Goal: Task Accomplishment & Management: Manage account settings

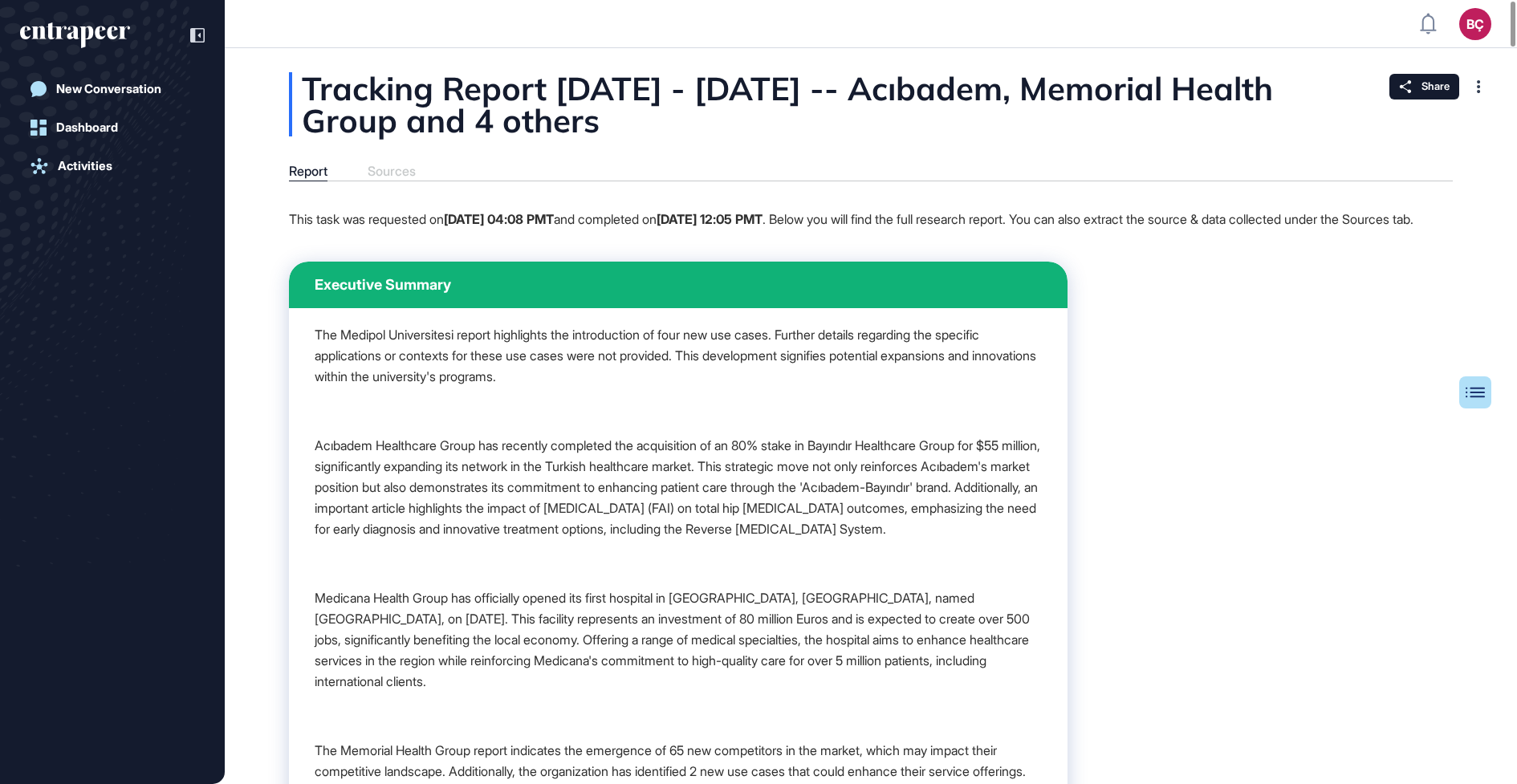
scroll to position [1, 1]
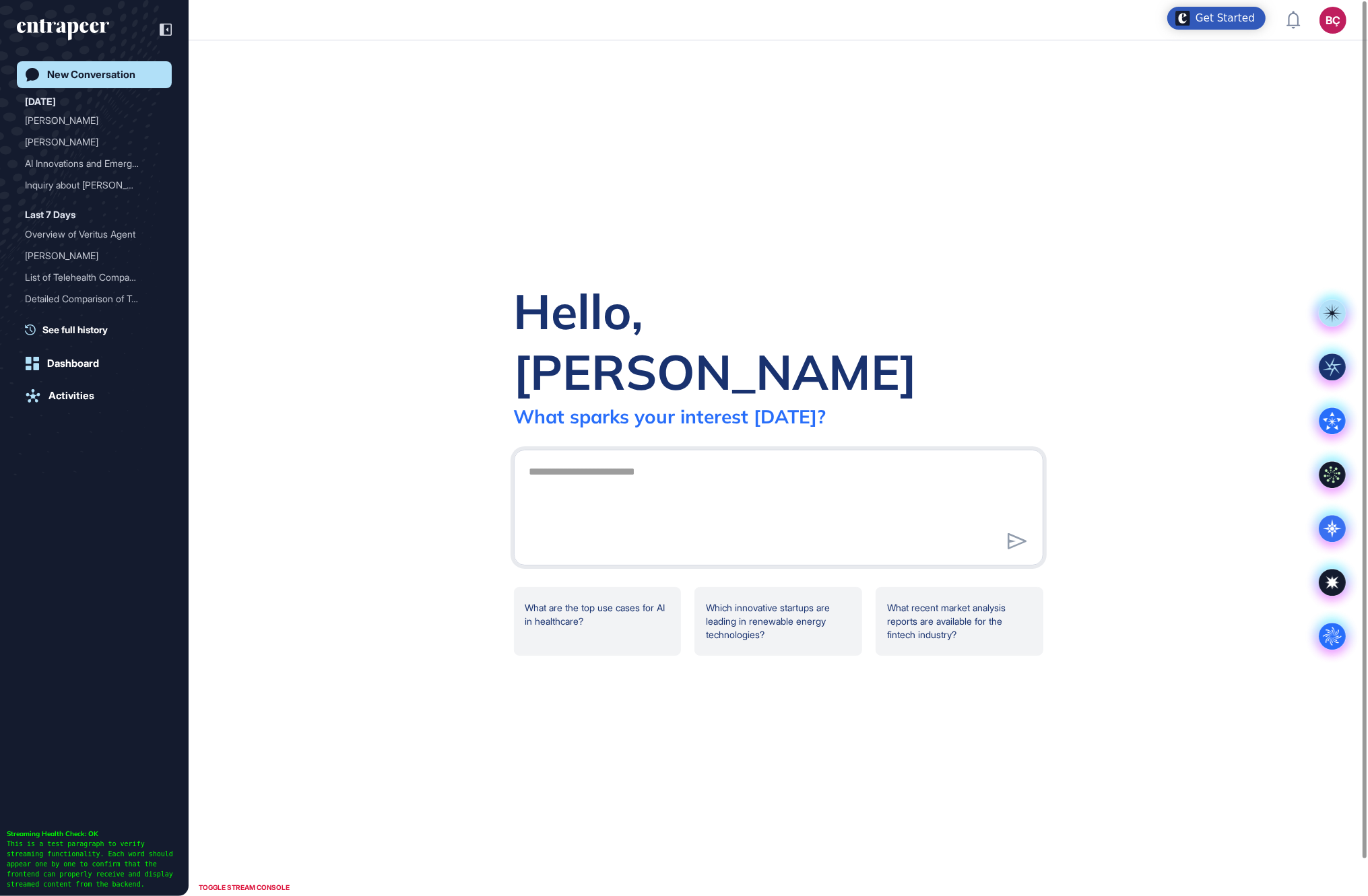
scroll to position [1, 1]
click at [1300, 88] on link "Admin Dashboard" at bounding box center [1271, 97] width 139 height 22
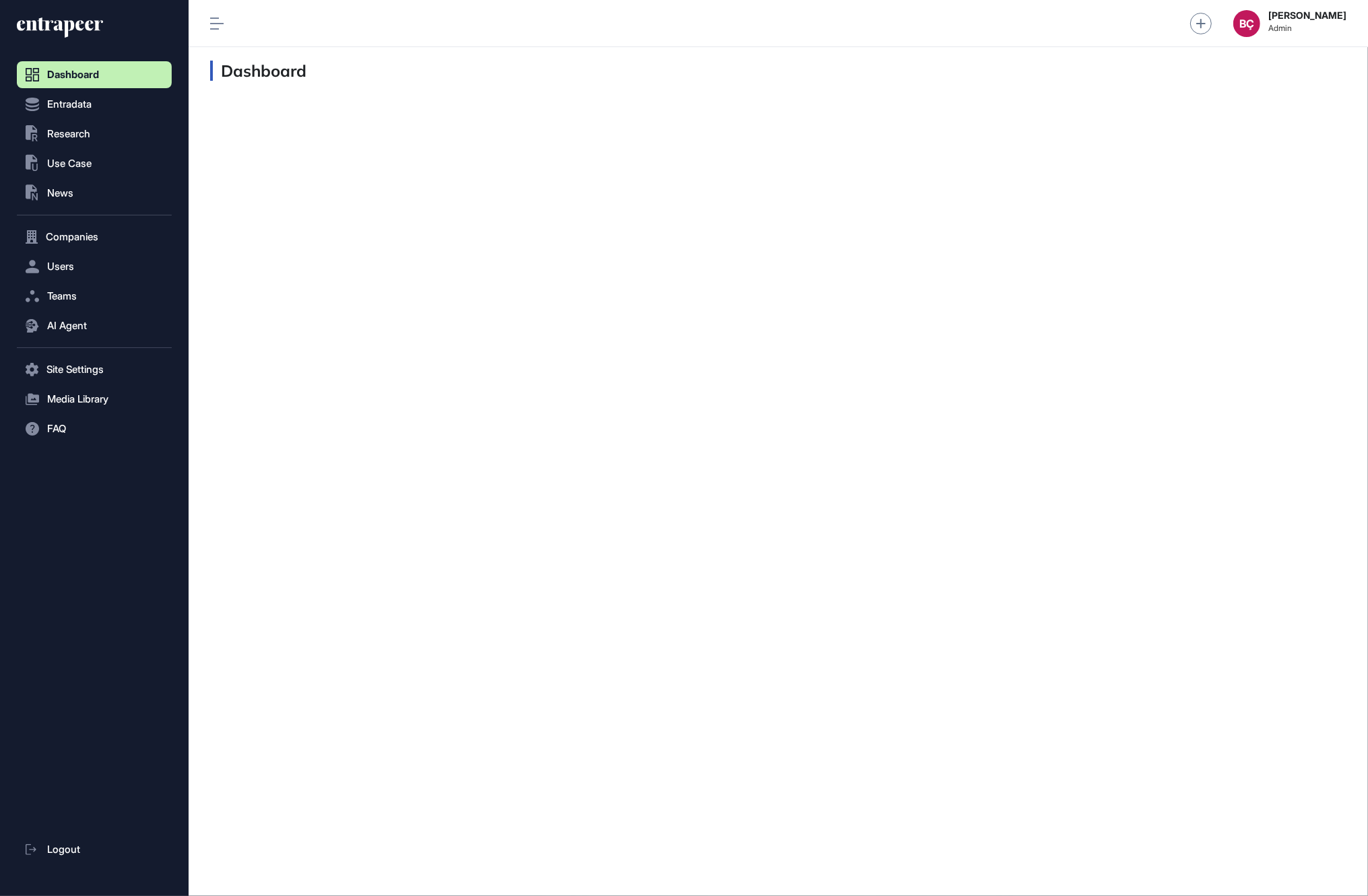
scroll to position [1, 1]
click at [135, 136] on button ".st0{fill:currentColor} Research" at bounding box center [94, 134] width 155 height 27
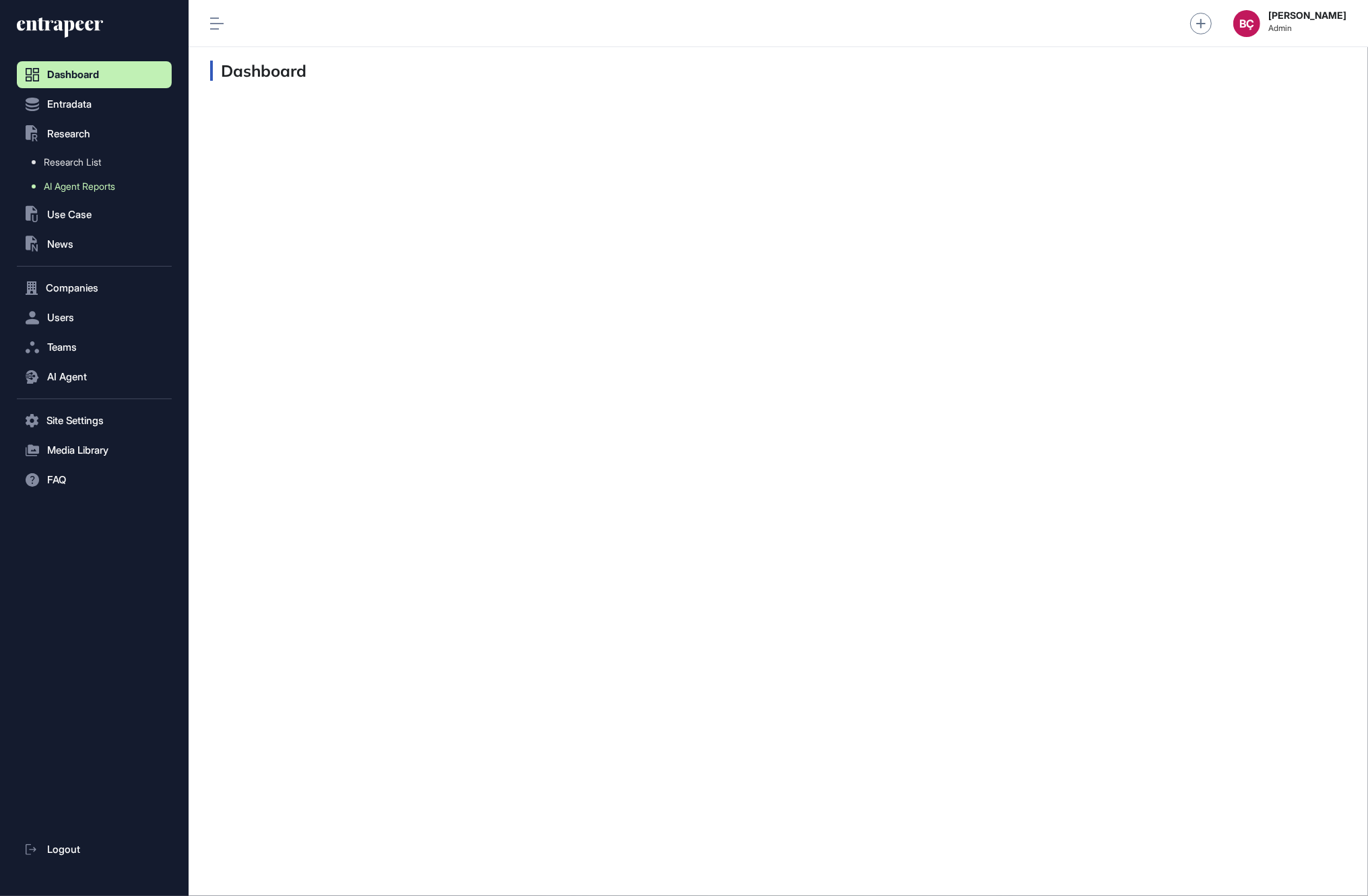
click at [60, 183] on span "AI Agent Reports" at bounding box center [79, 187] width 72 height 11
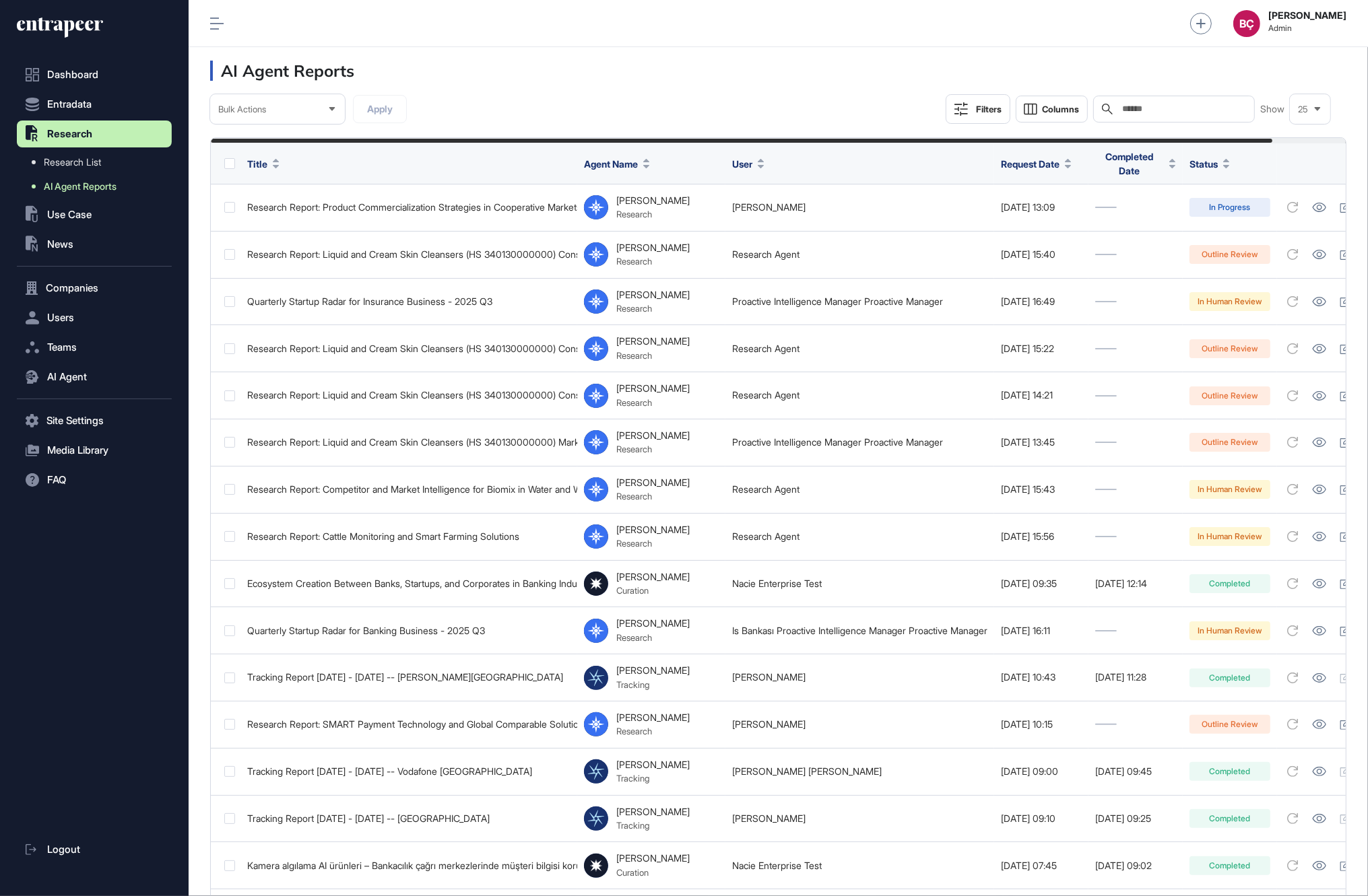
scroll to position [896, 1179]
click at [67, 289] on span "Companies" at bounding box center [72, 288] width 52 height 11
click at [71, 264] on span "Company List" at bounding box center [72, 265] width 58 height 11
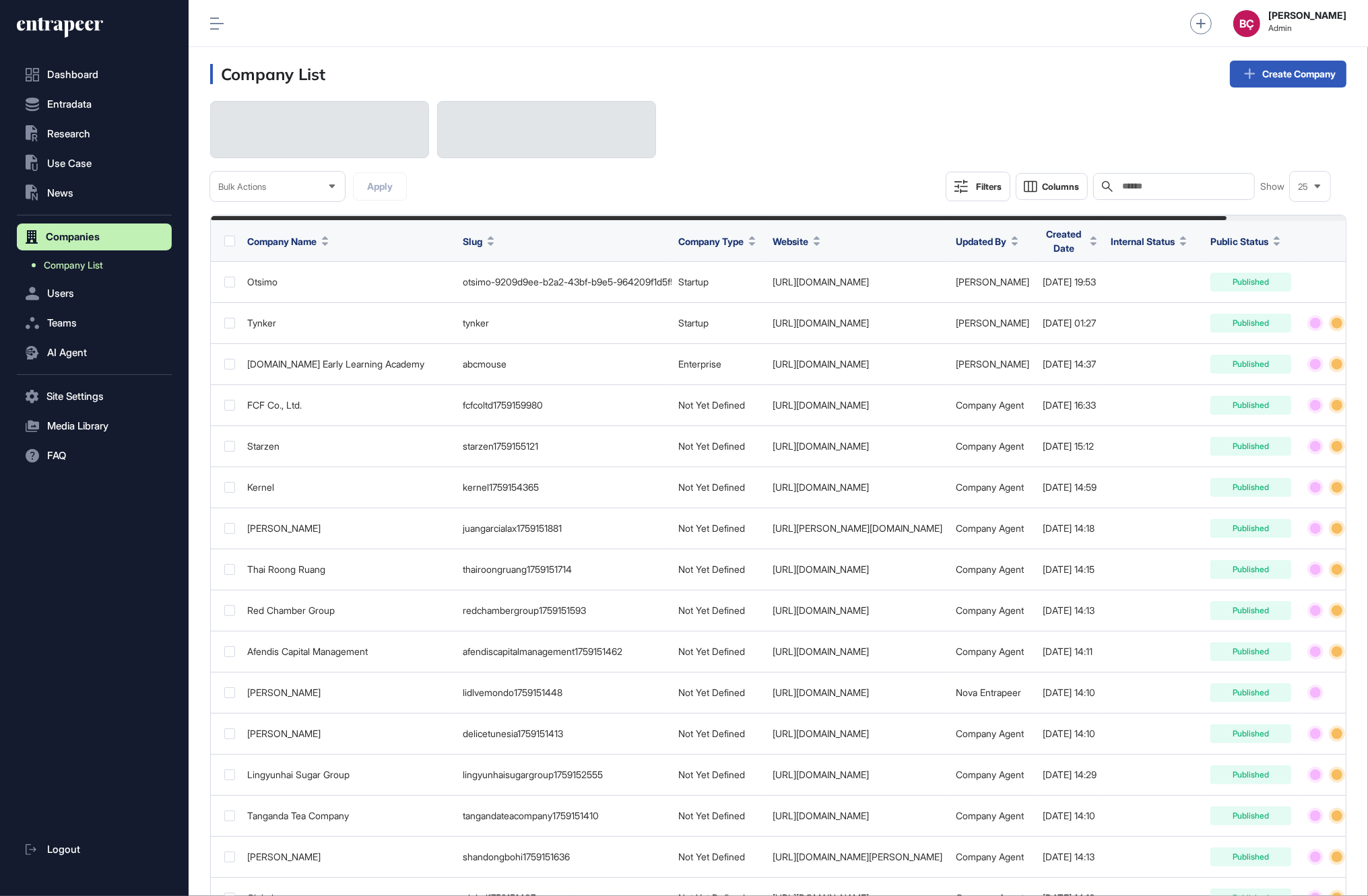
scroll to position [896, 1179]
click at [1140, 189] on input "text" at bounding box center [1184, 187] width 125 height 11
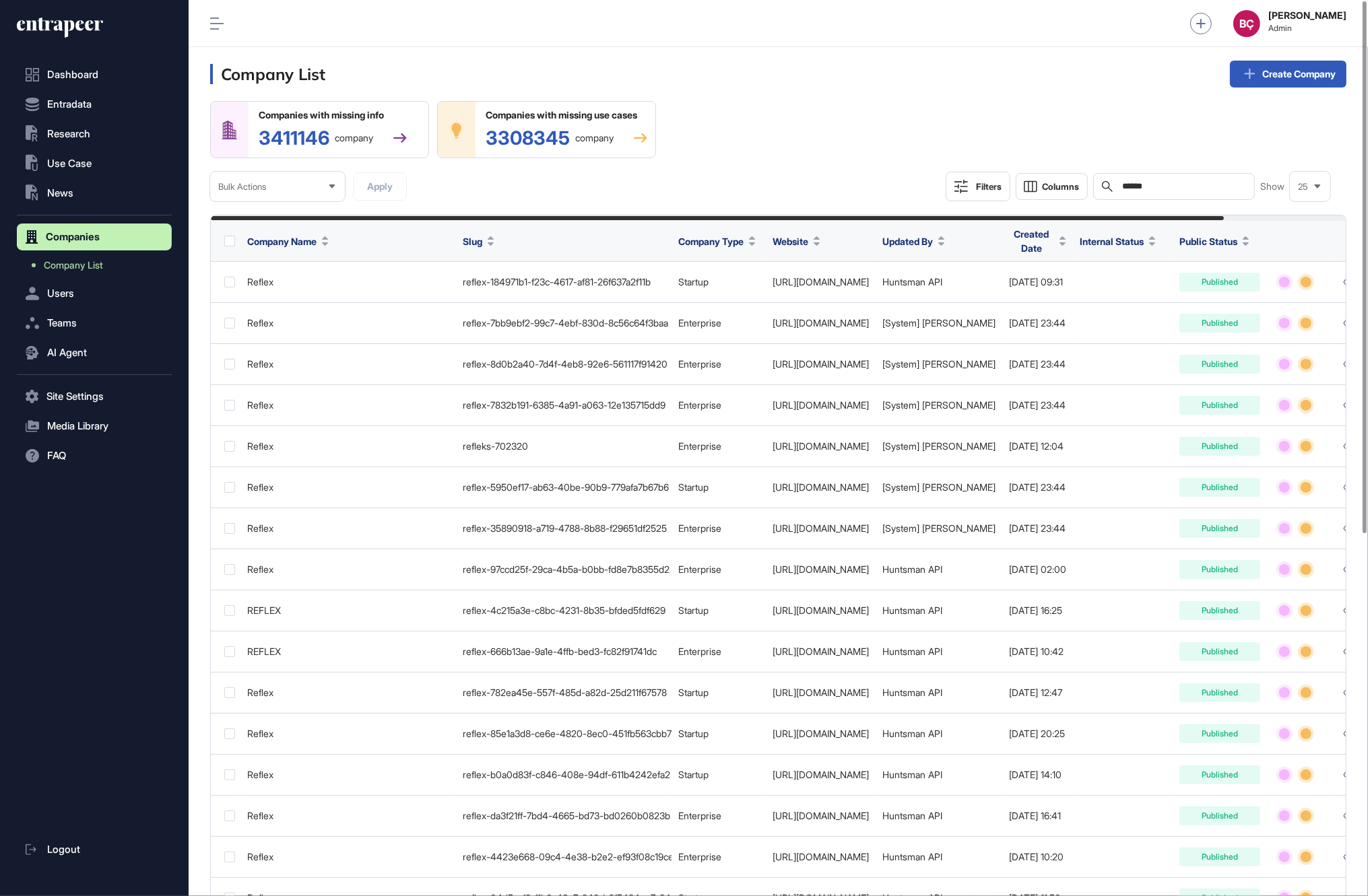
scroll to position [896, 1179]
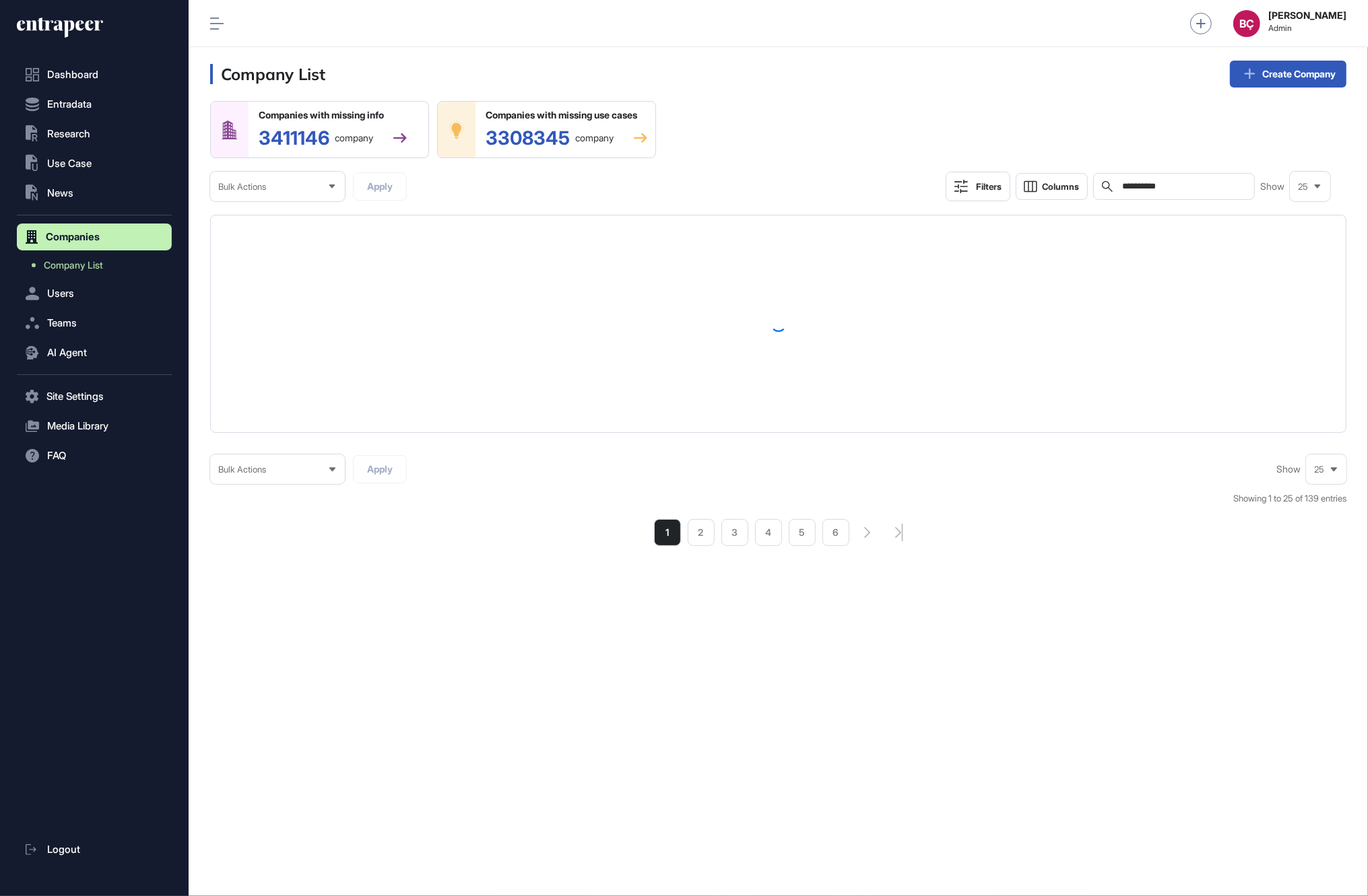
scroll to position [895, 1179]
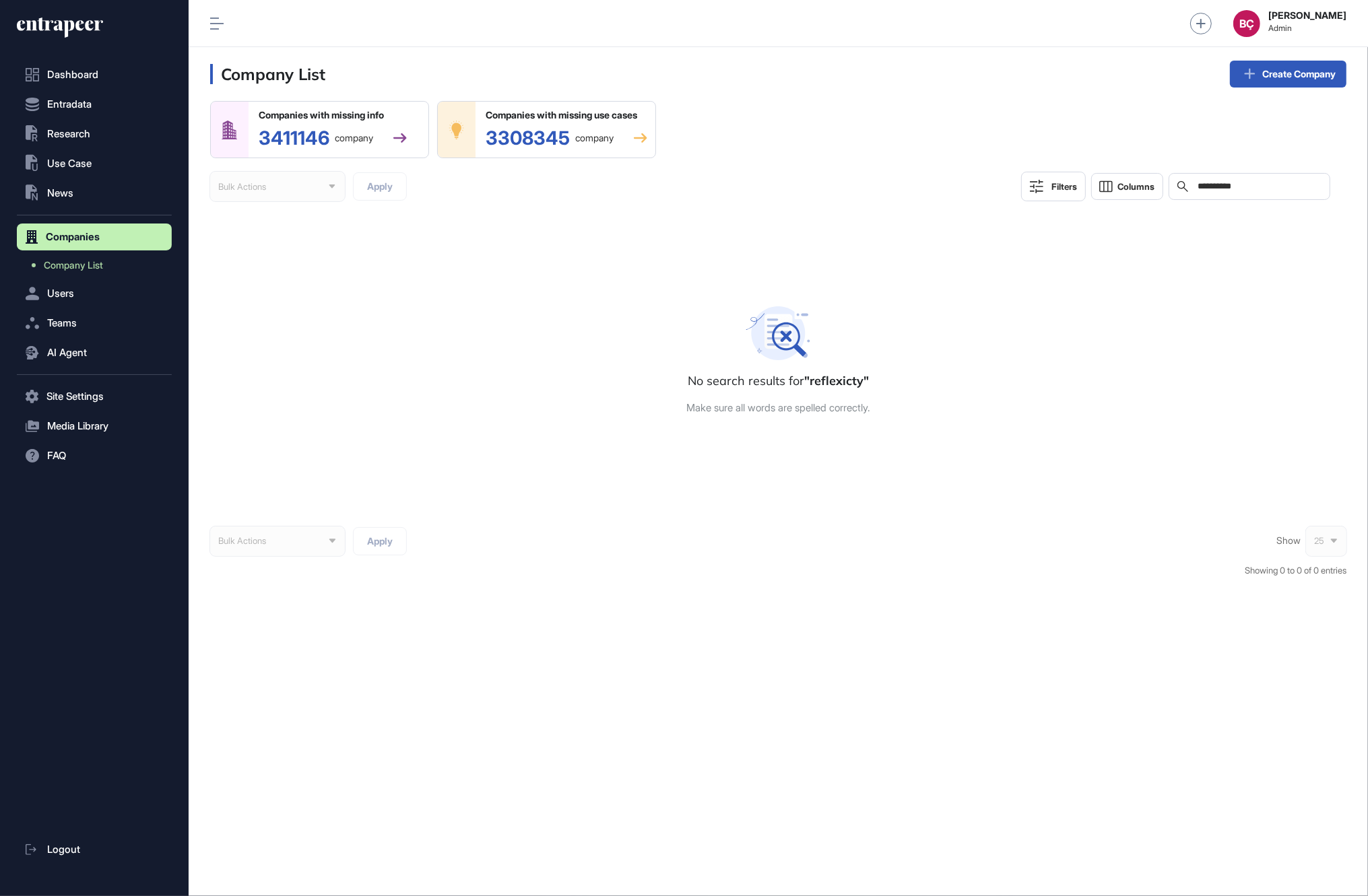
click at [1194, 174] on div "**********" at bounding box center [1249, 187] width 162 height 27
click at [1202, 181] on input "**********" at bounding box center [1259, 187] width 125 height 11
paste input "**********"
click at [1213, 189] on input "**********" at bounding box center [1259, 187] width 125 height 11
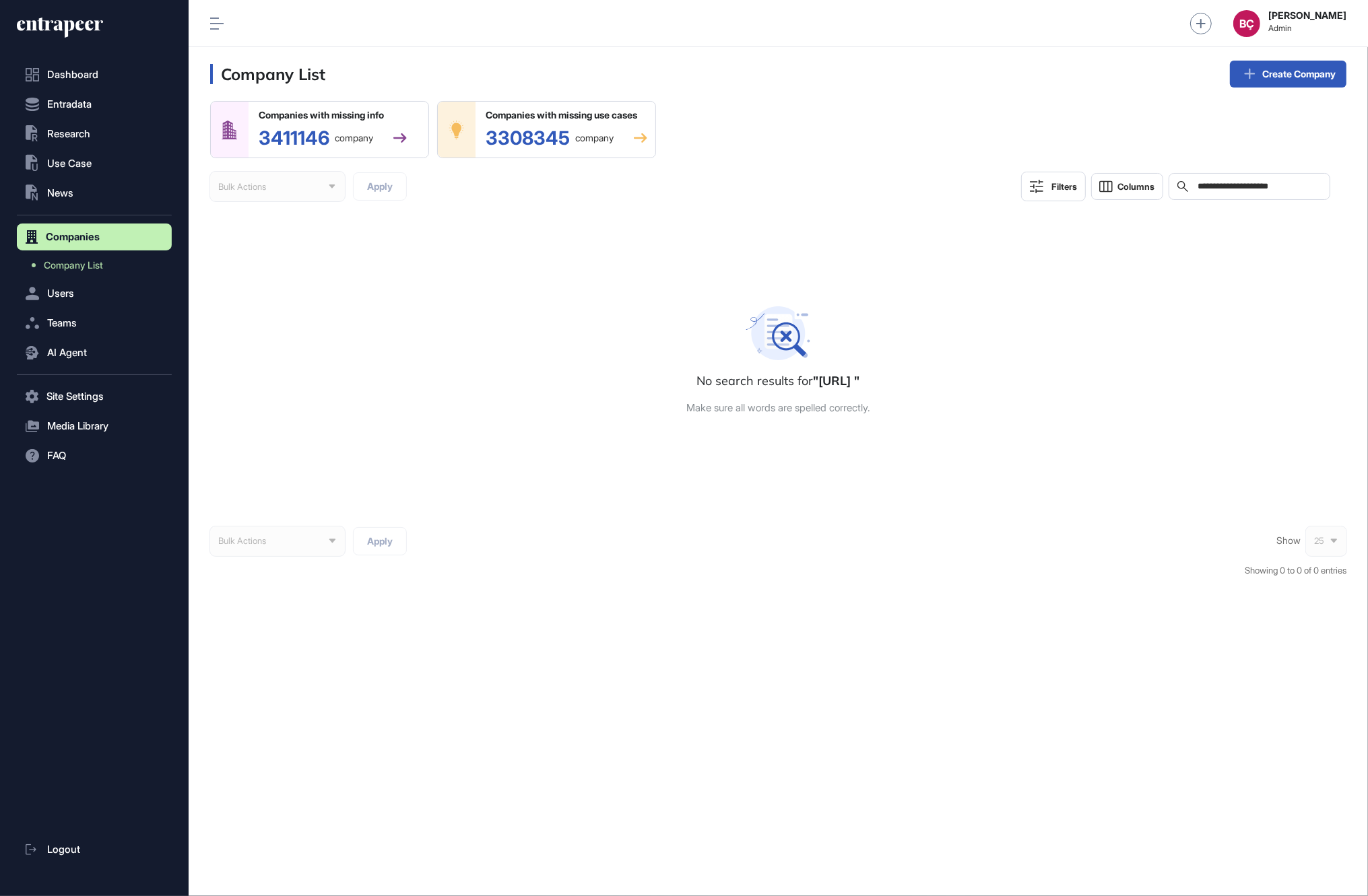
drag, startPoint x: 1227, startPoint y: 187, endPoint x: 1189, endPoint y: 187, distance: 38.0
click at [1189, 187] on div "**********" at bounding box center [1249, 187] width 162 height 27
click at [1283, 183] on input "**********" at bounding box center [1259, 187] width 125 height 11
type input "*********"
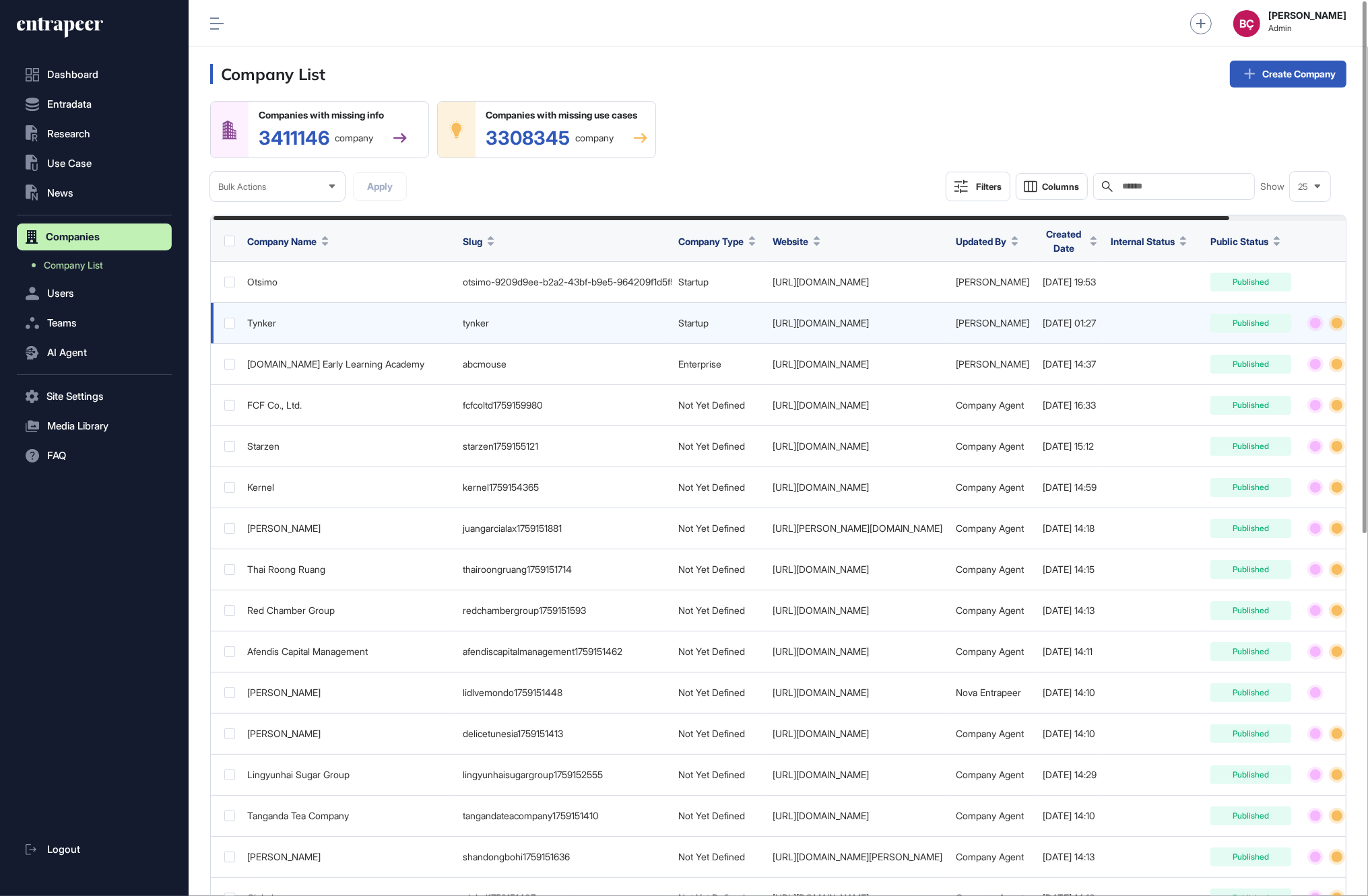
scroll to position [0, 134]
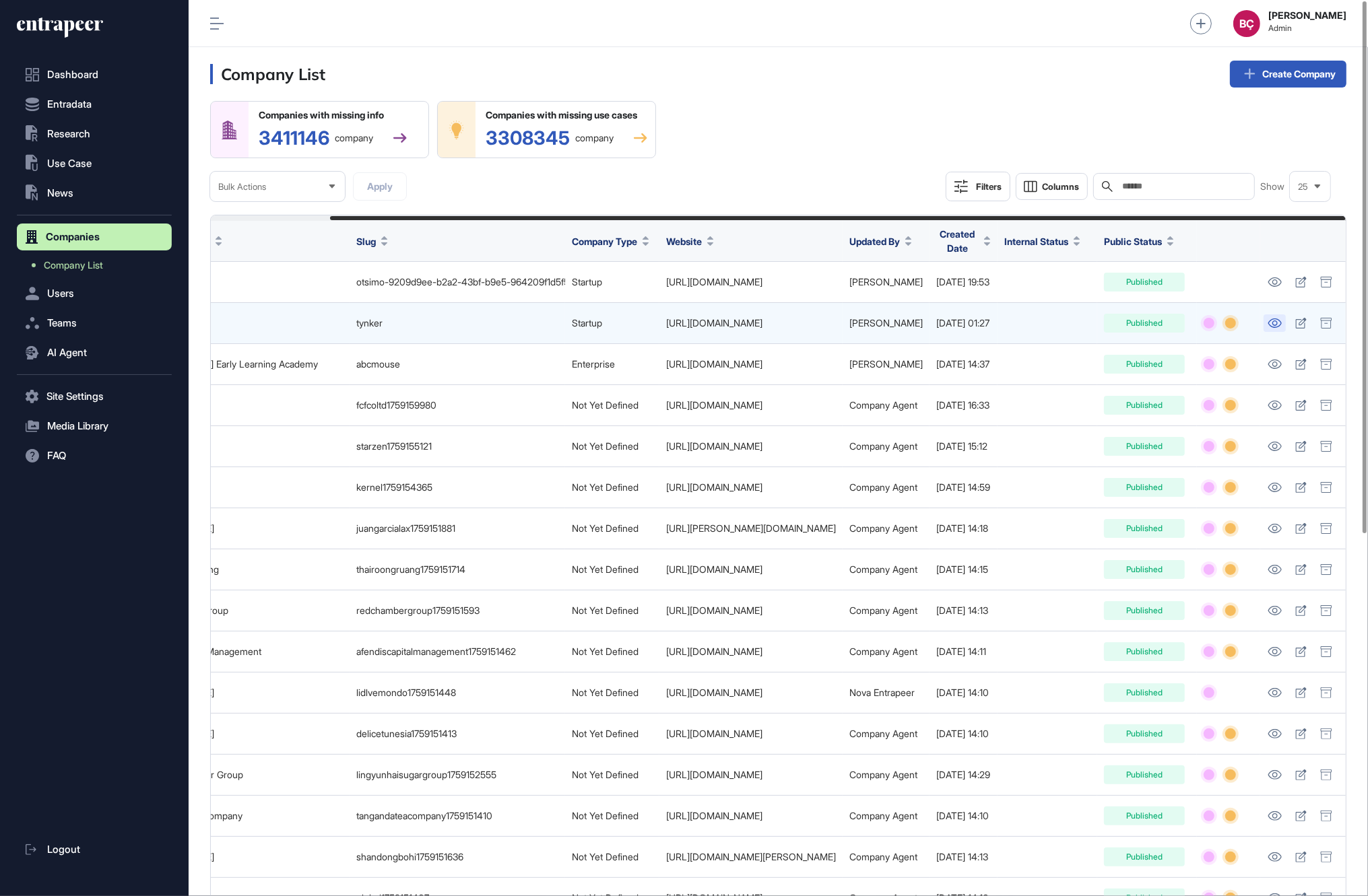
click at [1279, 324] on icon at bounding box center [1275, 323] width 14 height 10
click at [1298, 322] on icon at bounding box center [1301, 323] width 12 height 11
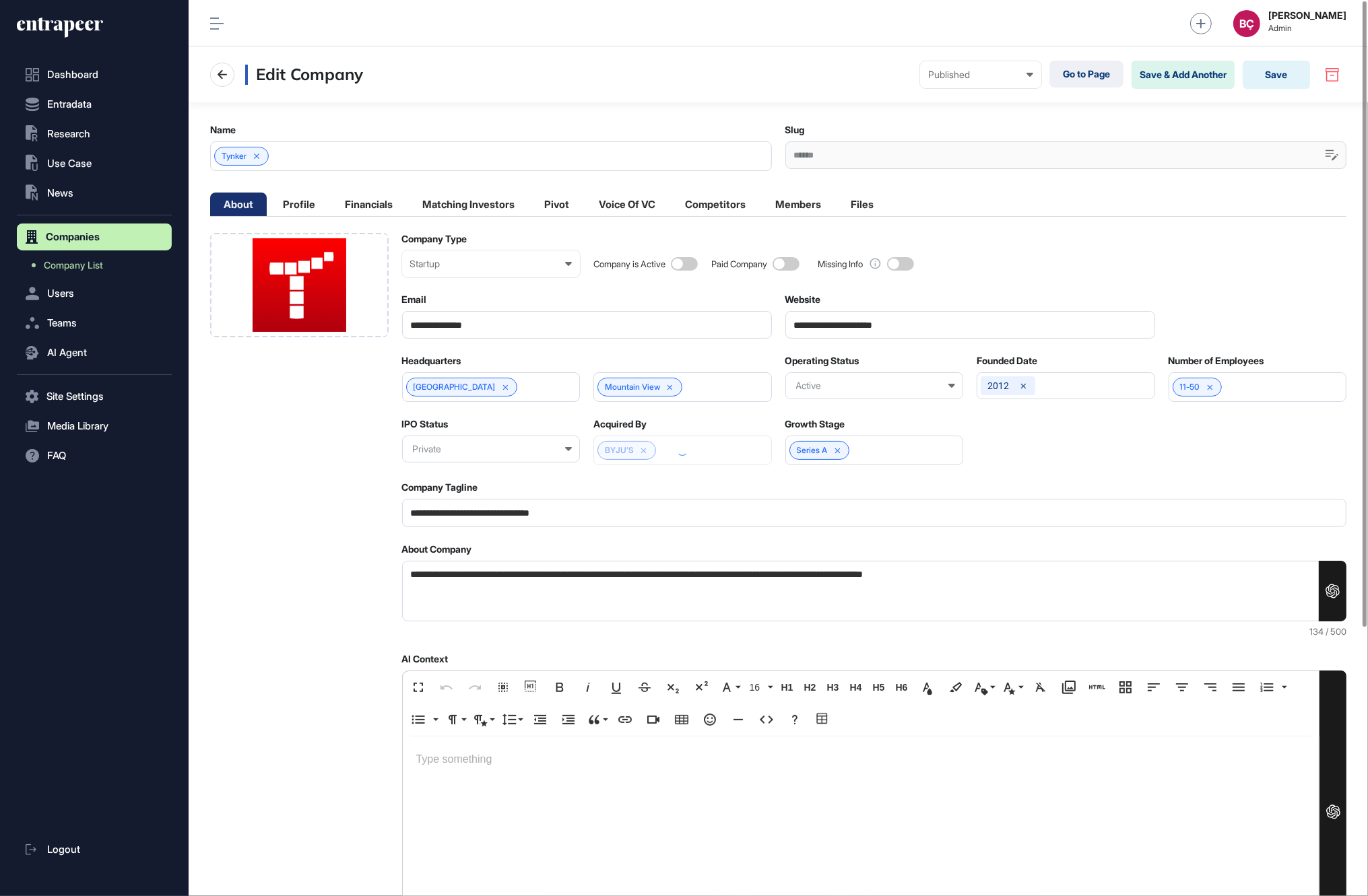
scroll to position [896, 1179]
click at [726, 202] on li "Competitors" at bounding box center [715, 204] width 87 height 24
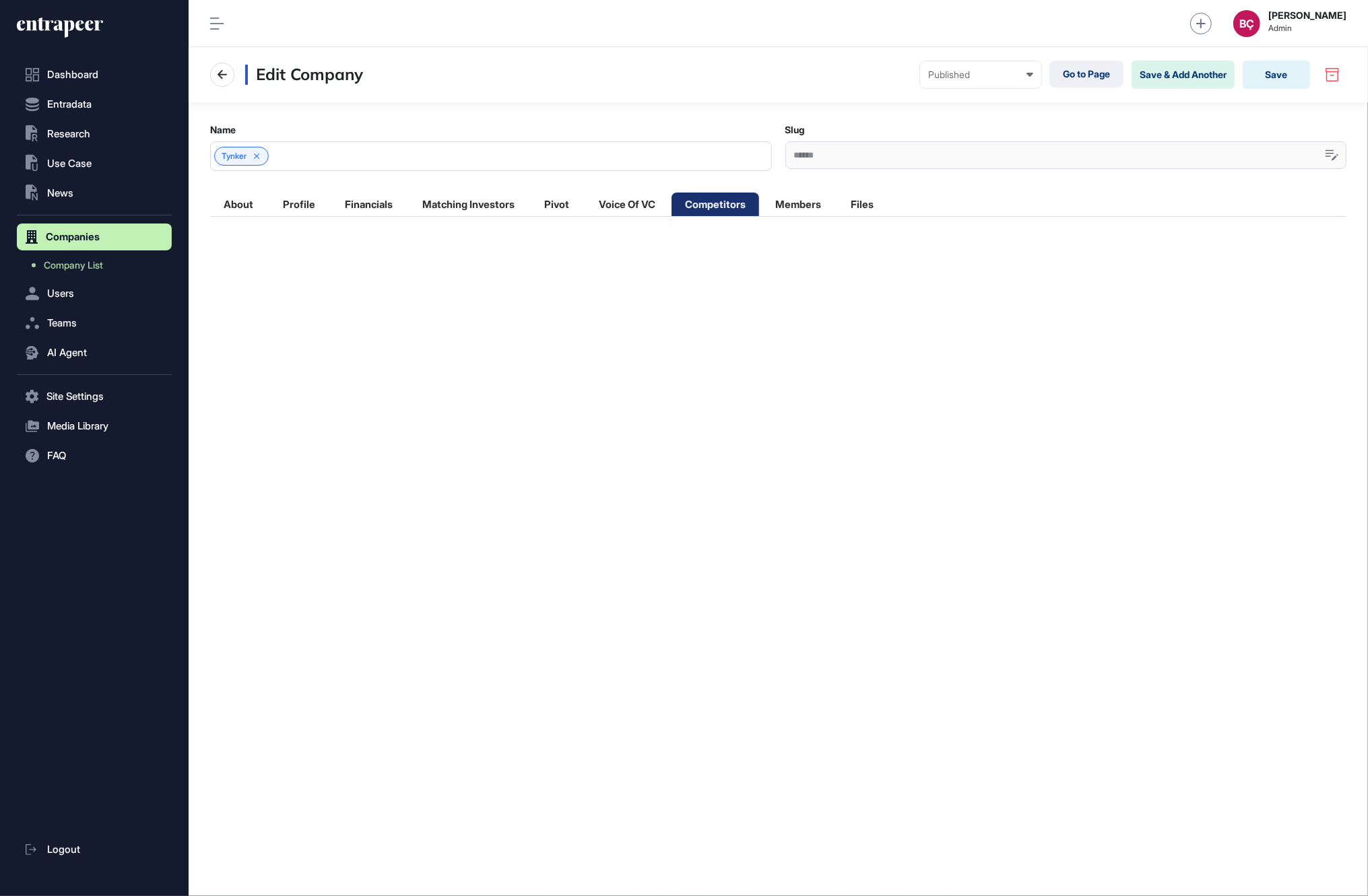
scroll to position [895, 1179]
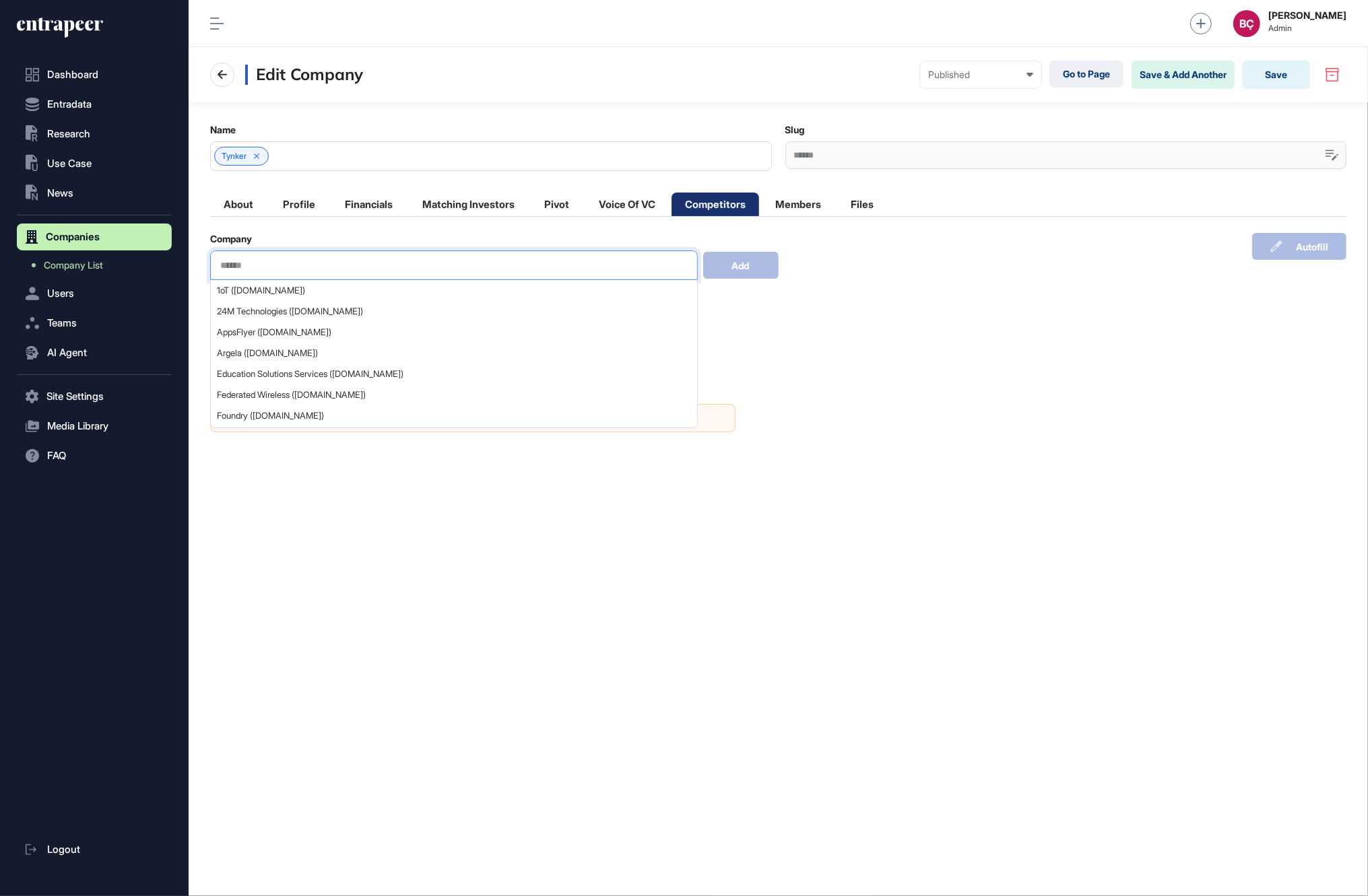
click at [309, 262] on input "text" at bounding box center [454, 265] width 470 height 12
click at [299, 303] on div "24M Technologies (24-m.com)" at bounding box center [453, 311] width 485 height 21
click at [1042, 441] on div at bounding box center [778, 460] width 1136 height 54
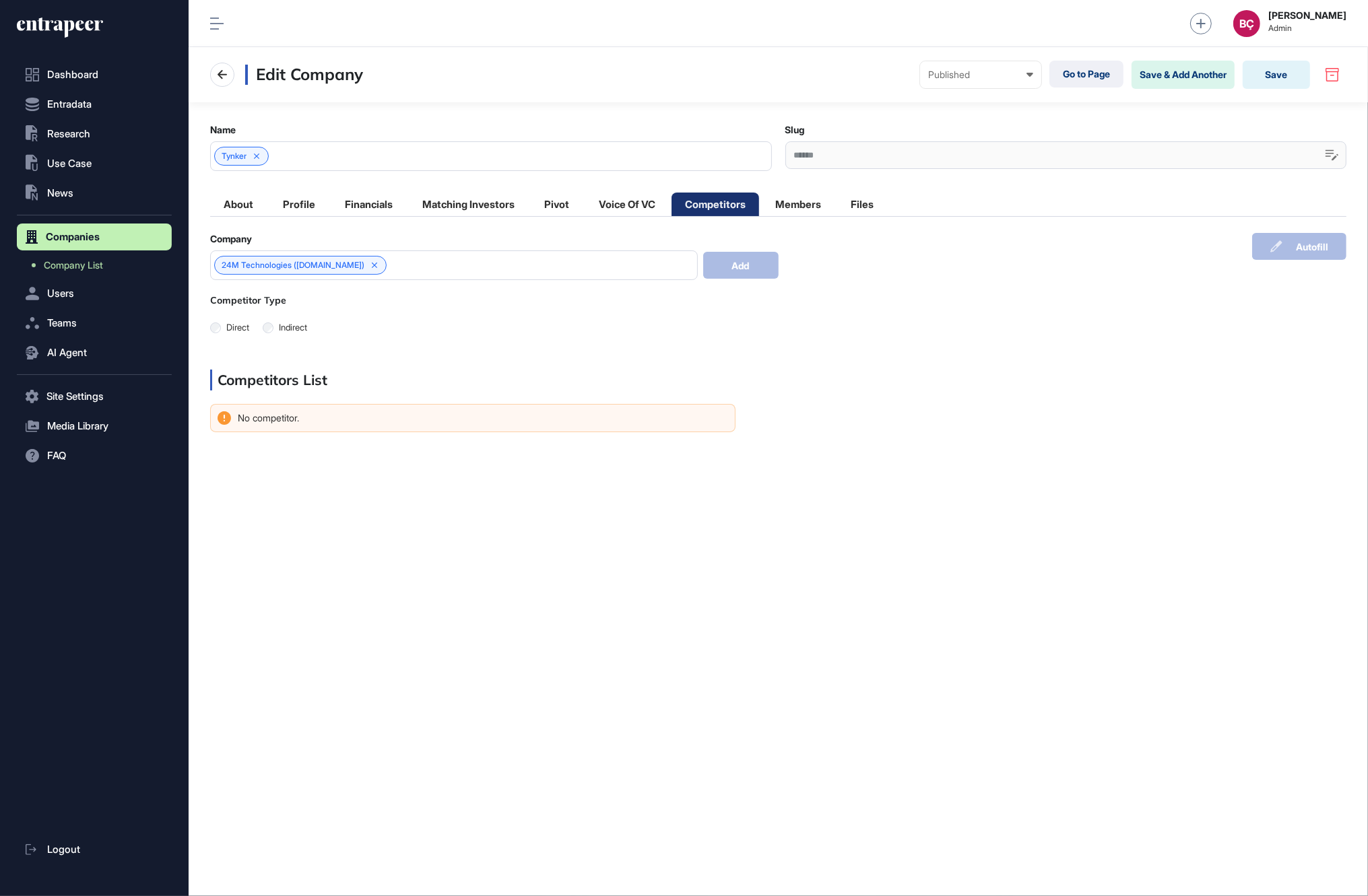
click at [633, 257] on div "24M Technologies (24-m.com)" at bounding box center [454, 265] width 488 height 29
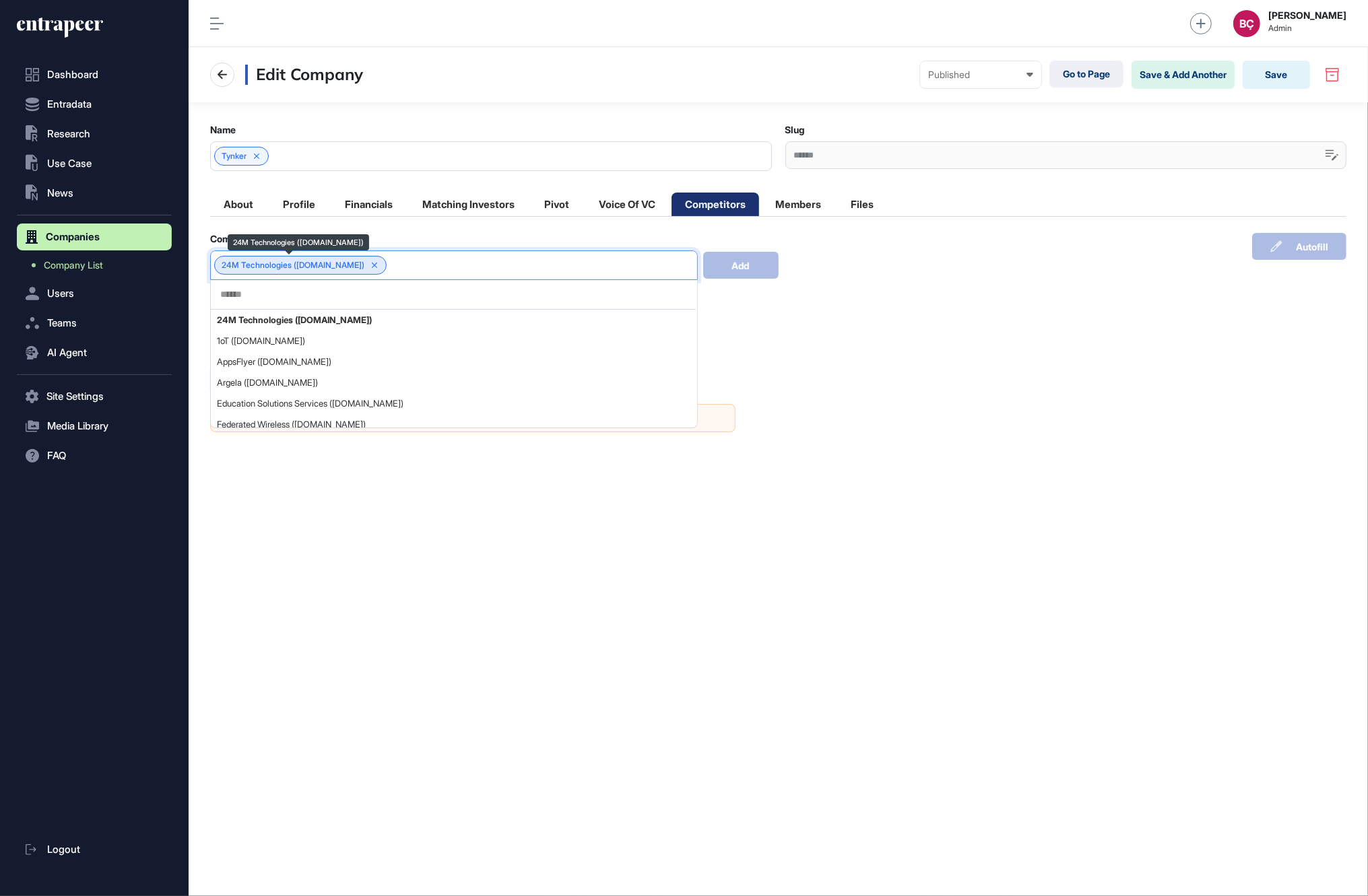
click at [370, 260] on icon at bounding box center [375, 265] width 10 height 10
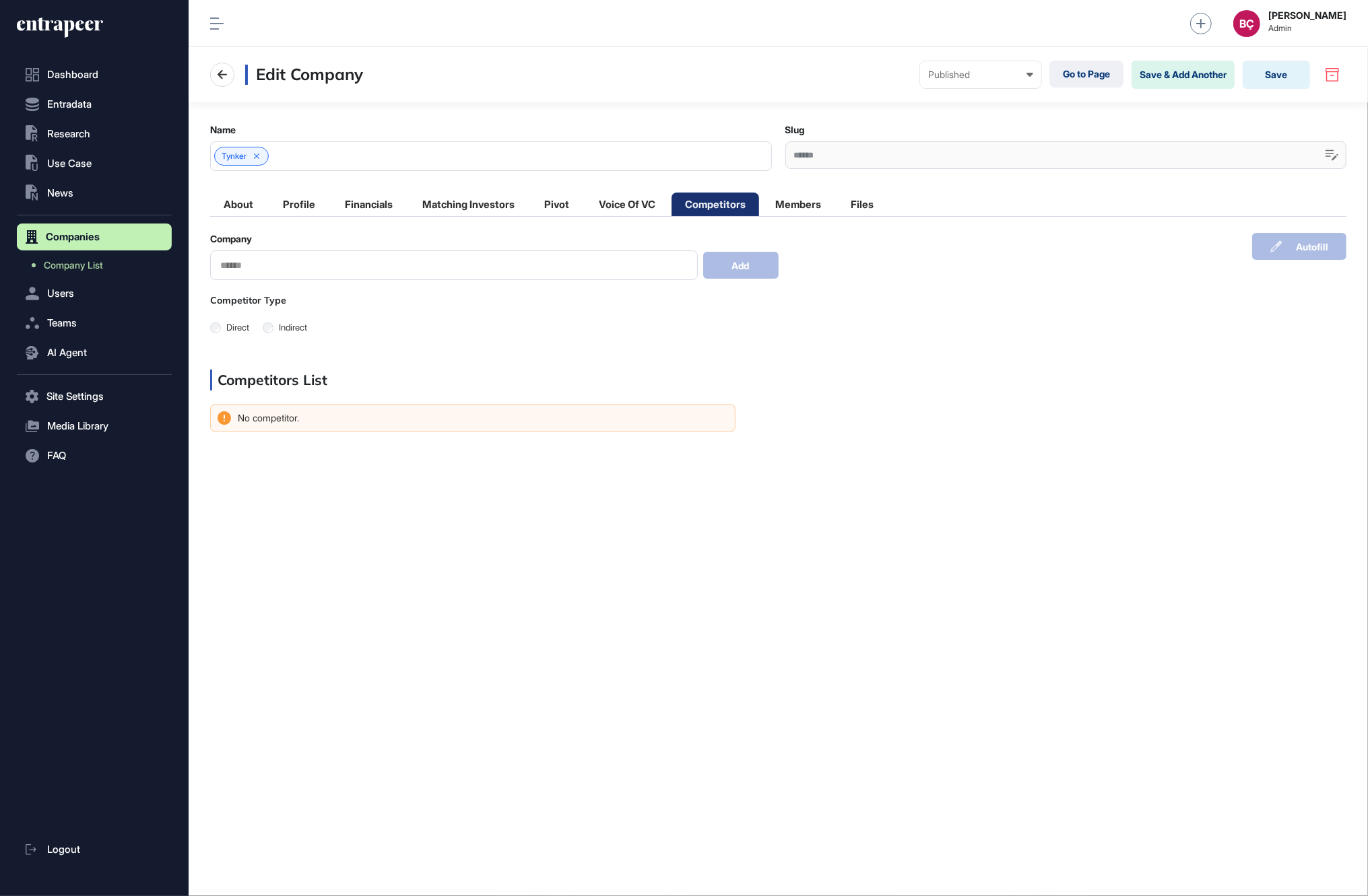
click at [341, 262] on input "text" at bounding box center [454, 265] width 470 height 12
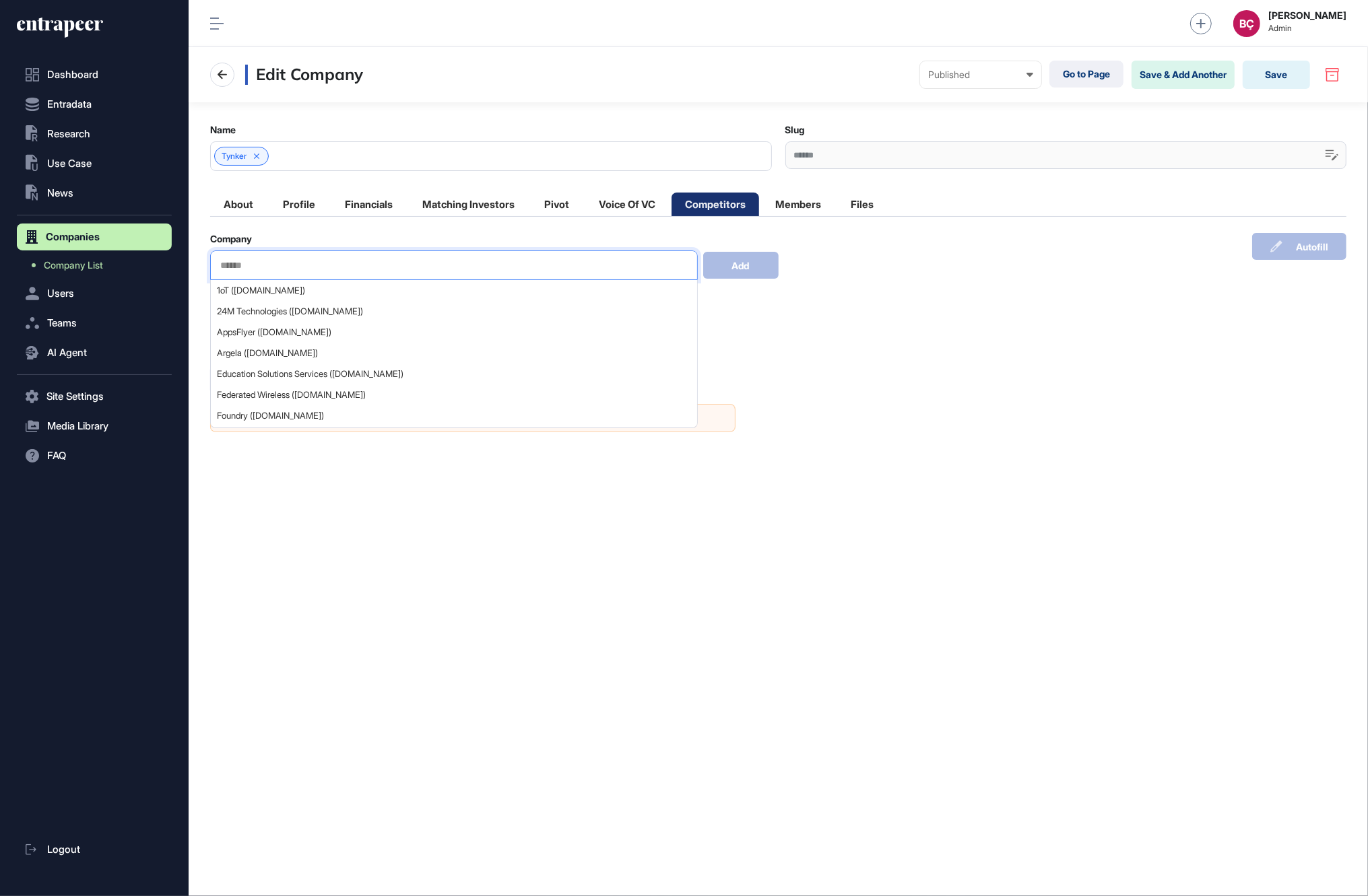
click at [885, 407] on div "No competitor. Company Name Company Type Competitor Type Added By" at bounding box center [778, 446] width 1136 height 84
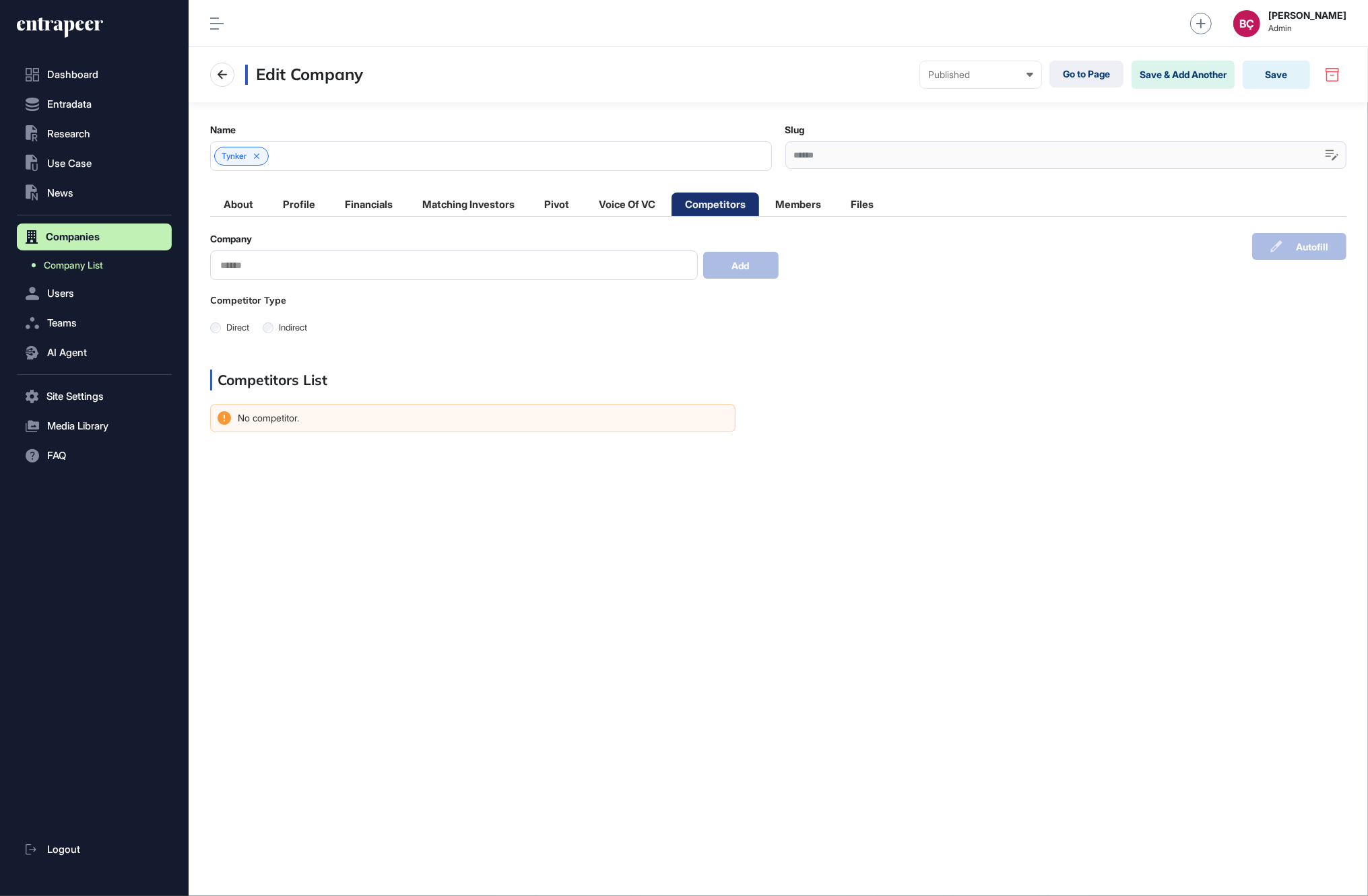
click at [65, 261] on span "Company List" at bounding box center [73, 265] width 59 height 11
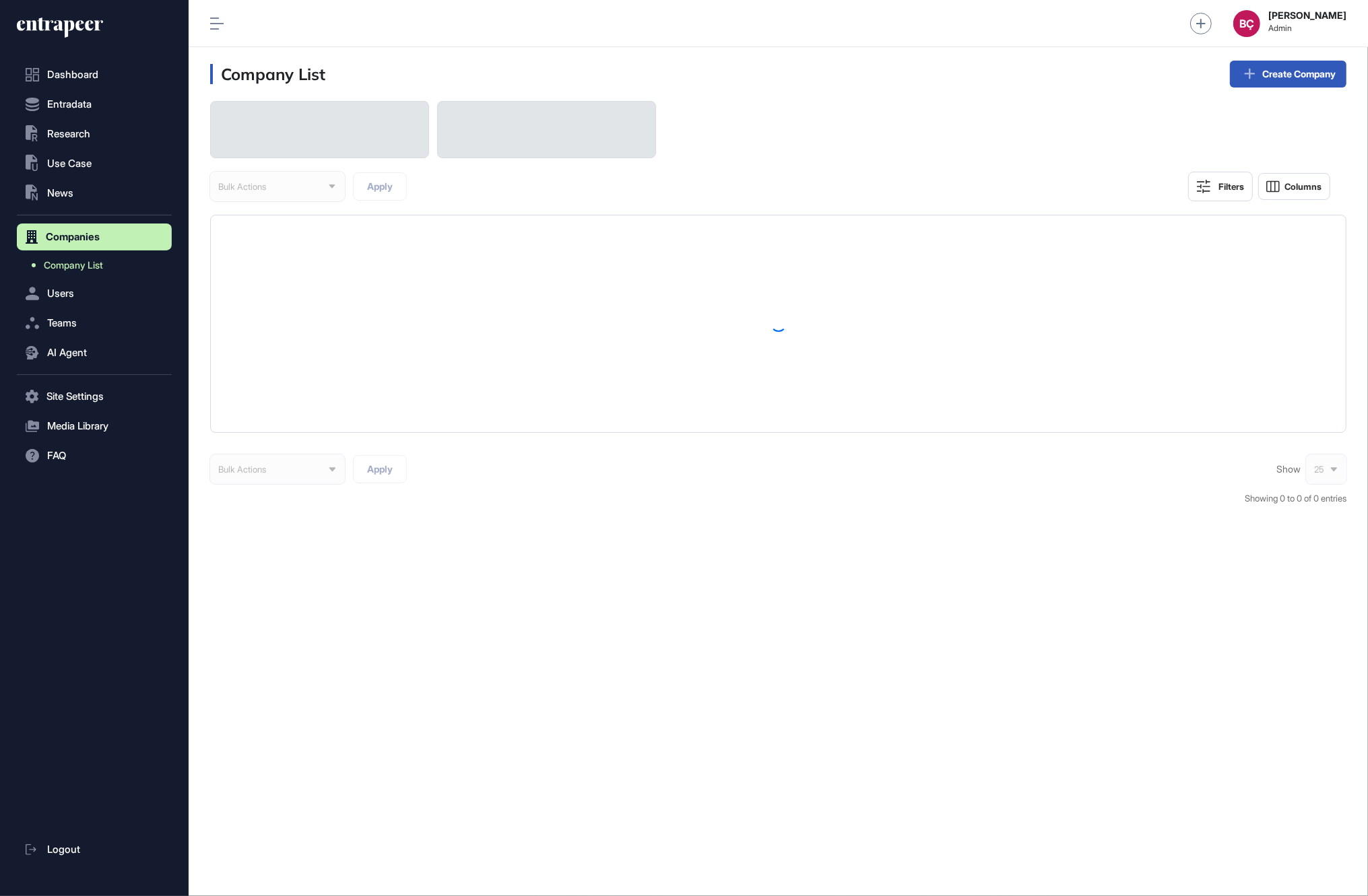
scroll to position [896, 1179]
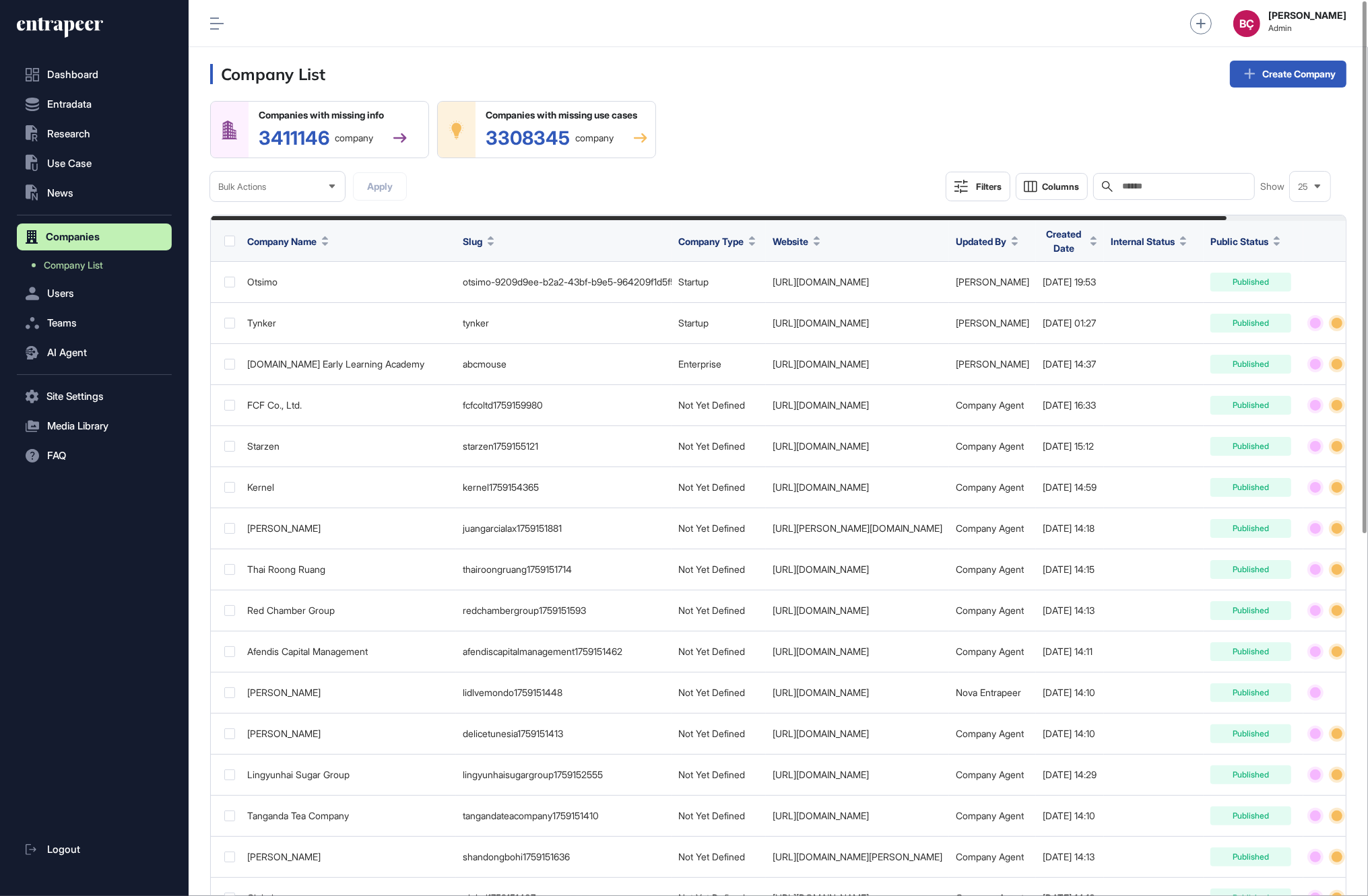
click at [74, 16] on div "Dashboard Entradata .st0{fill:currentColor} Research .st0{fill:currentColor} Us…" at bounding box center [94, 455] width 155 height 884
click at [72, 20] on icon at bounding box center [60, 28] width 87 height 22
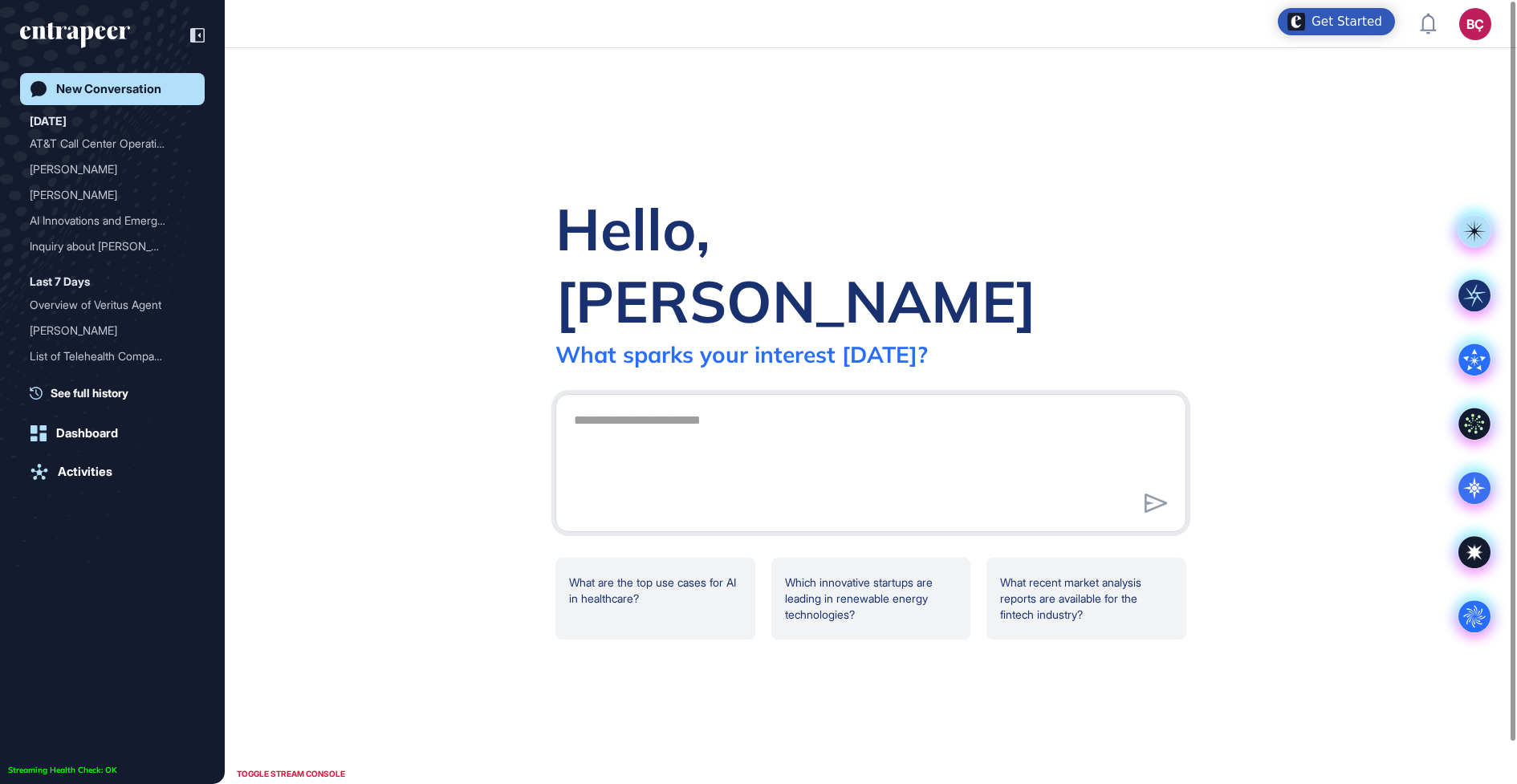
scroll to position [784, 1517]
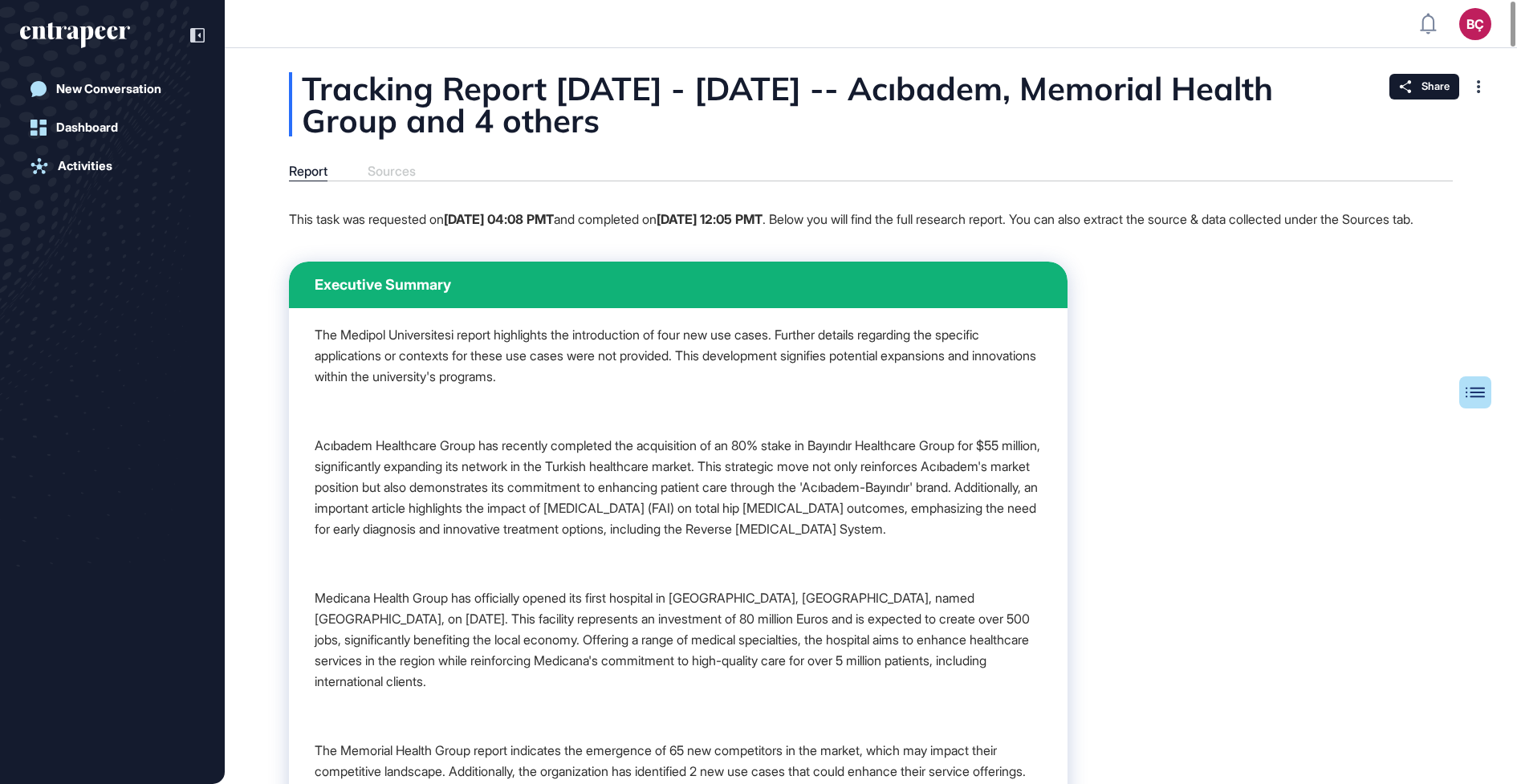
click at [392, 171] on div "Report Sources" at bounding box center [871, 173] width 1164 height 18
click at [1411, 92] on div "Share" at bounding box center [1424, 87] width 70 height 26
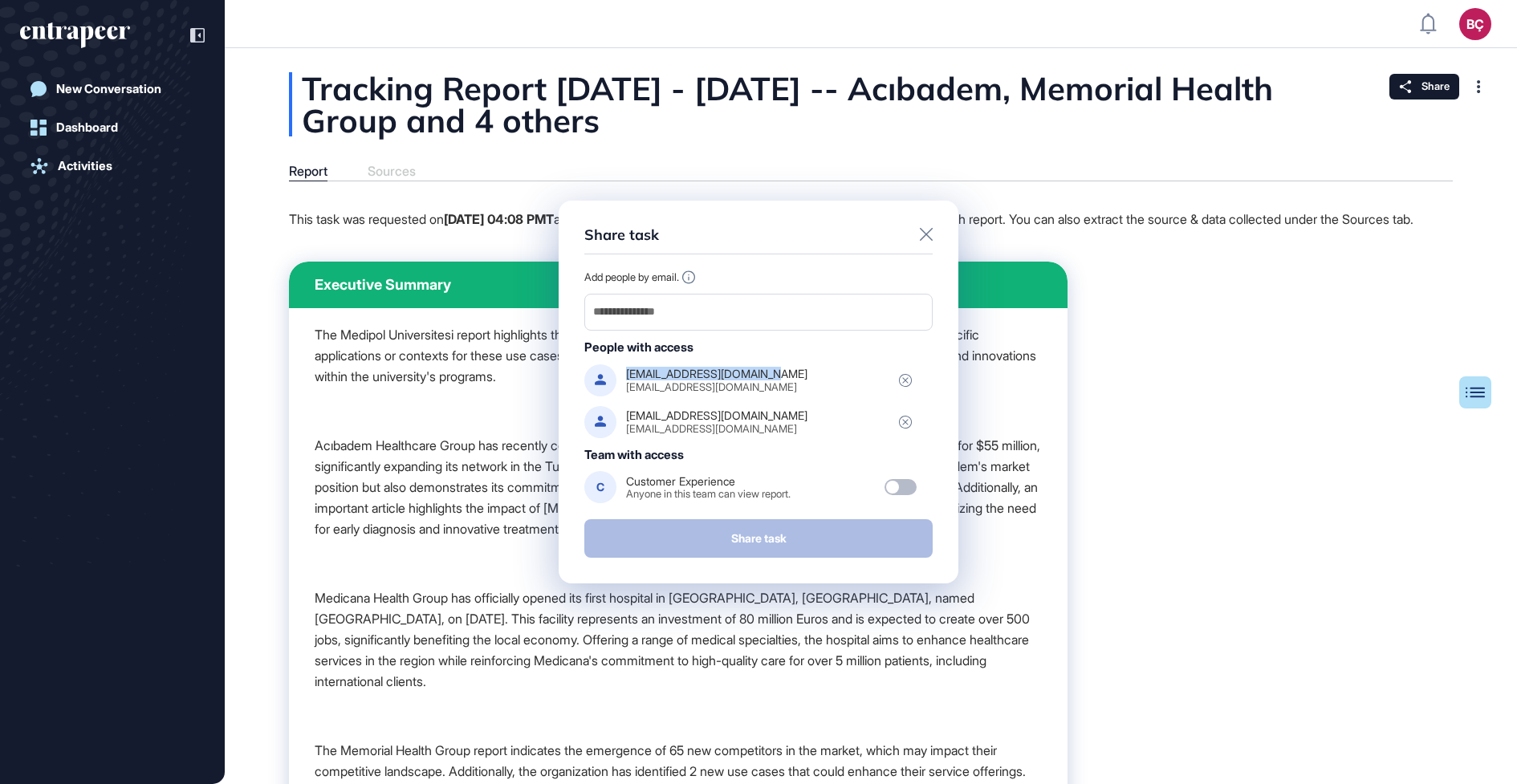
drag, startPoint x: 775, startPoint y: 369, endPoint x: 616, endPoint y: 373, distance: 159.1
click at [616, 373] on div "riza.bozoklar@mph.com.tr riza.bozoklar@mph.com.tr" at bounding box center [750, 381] width 332 height 32
copy div "riza.bozoklar@mph.com.tr"
click at [931, 239] on icon at bounding box center [927, 235] width 13 height 13
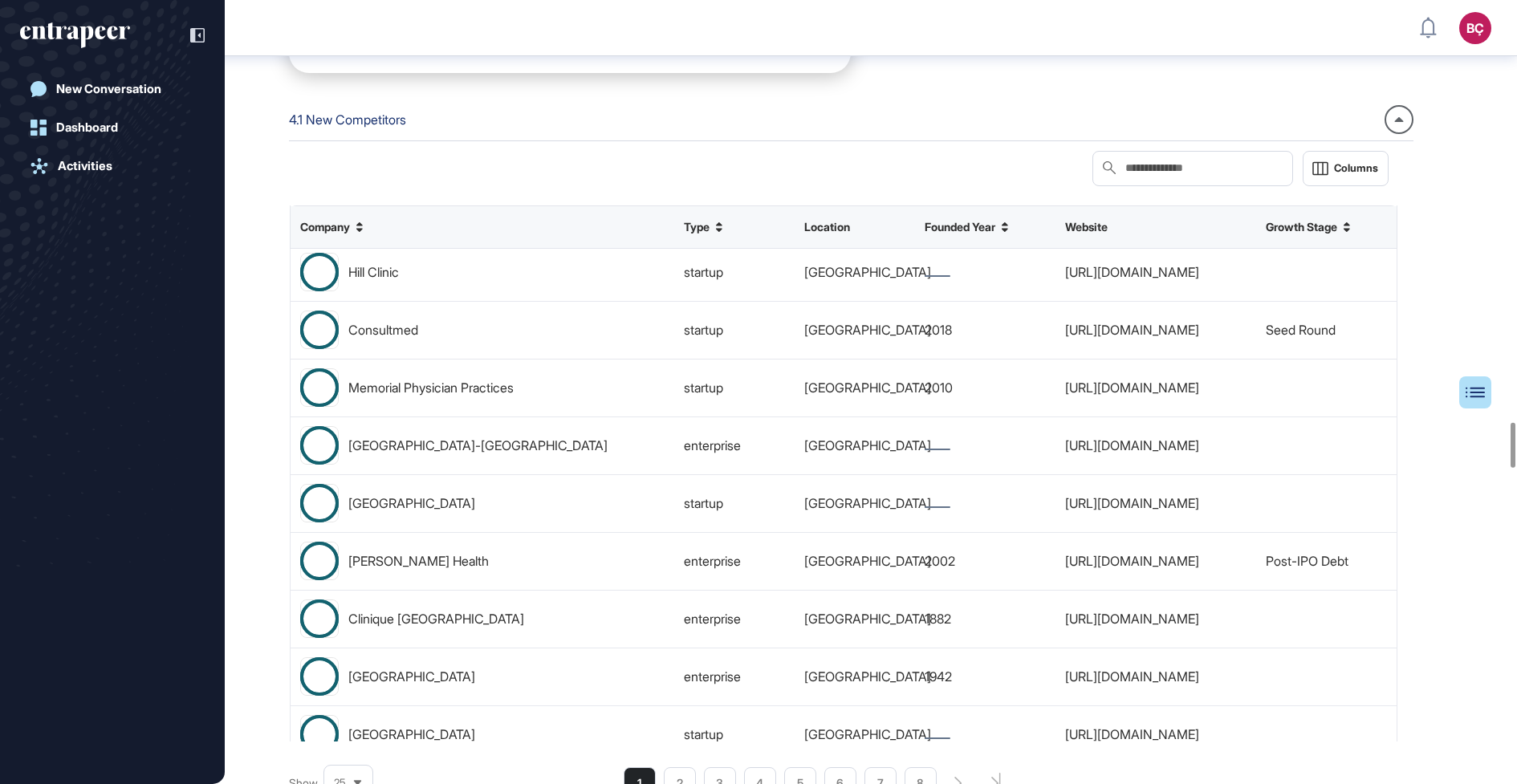
scroll to position [951, 0]
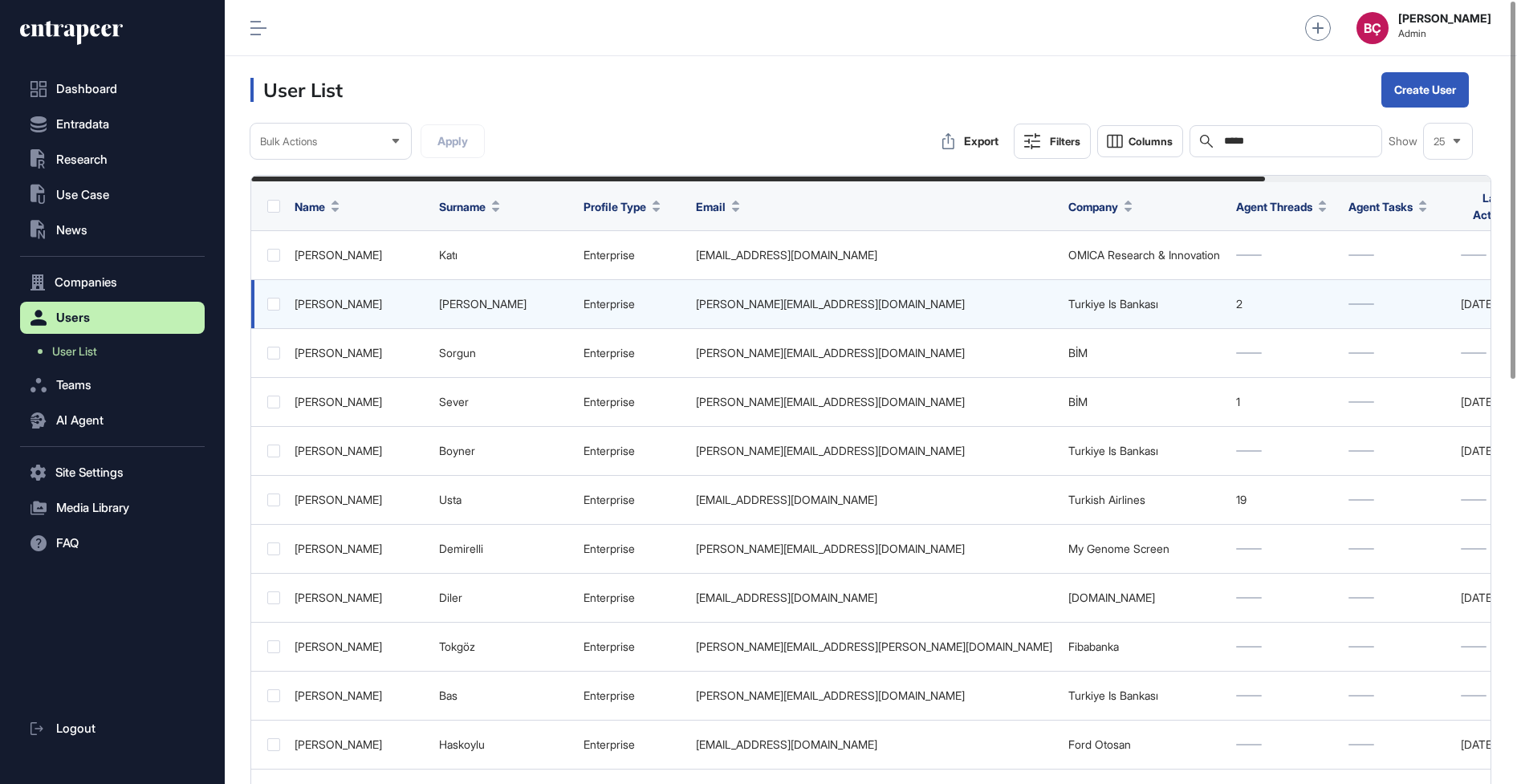
scroll to position [1, 1]
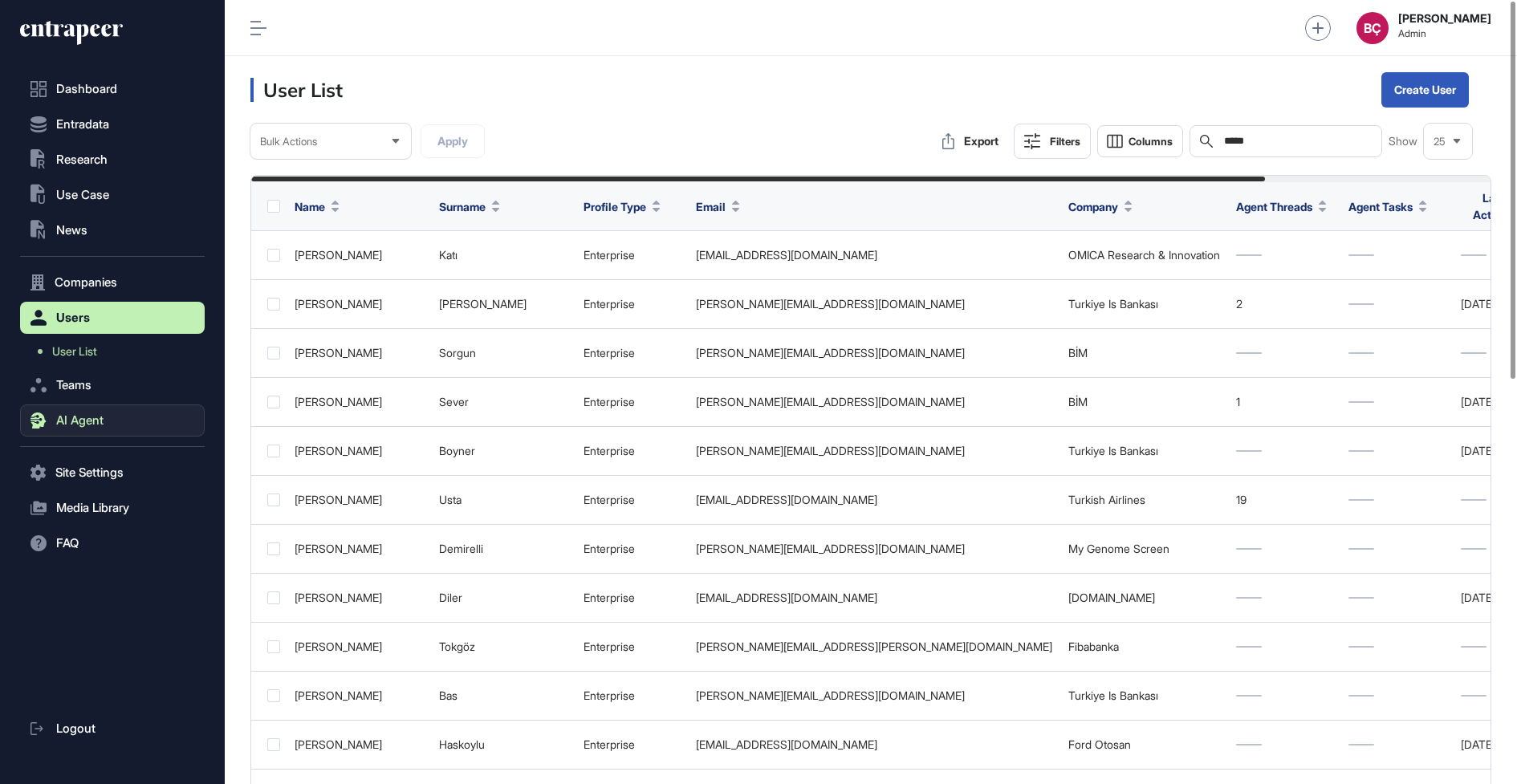
click at [93, 424] on span "AI Agent" at bounding box center [80, 420] width 47 height 13
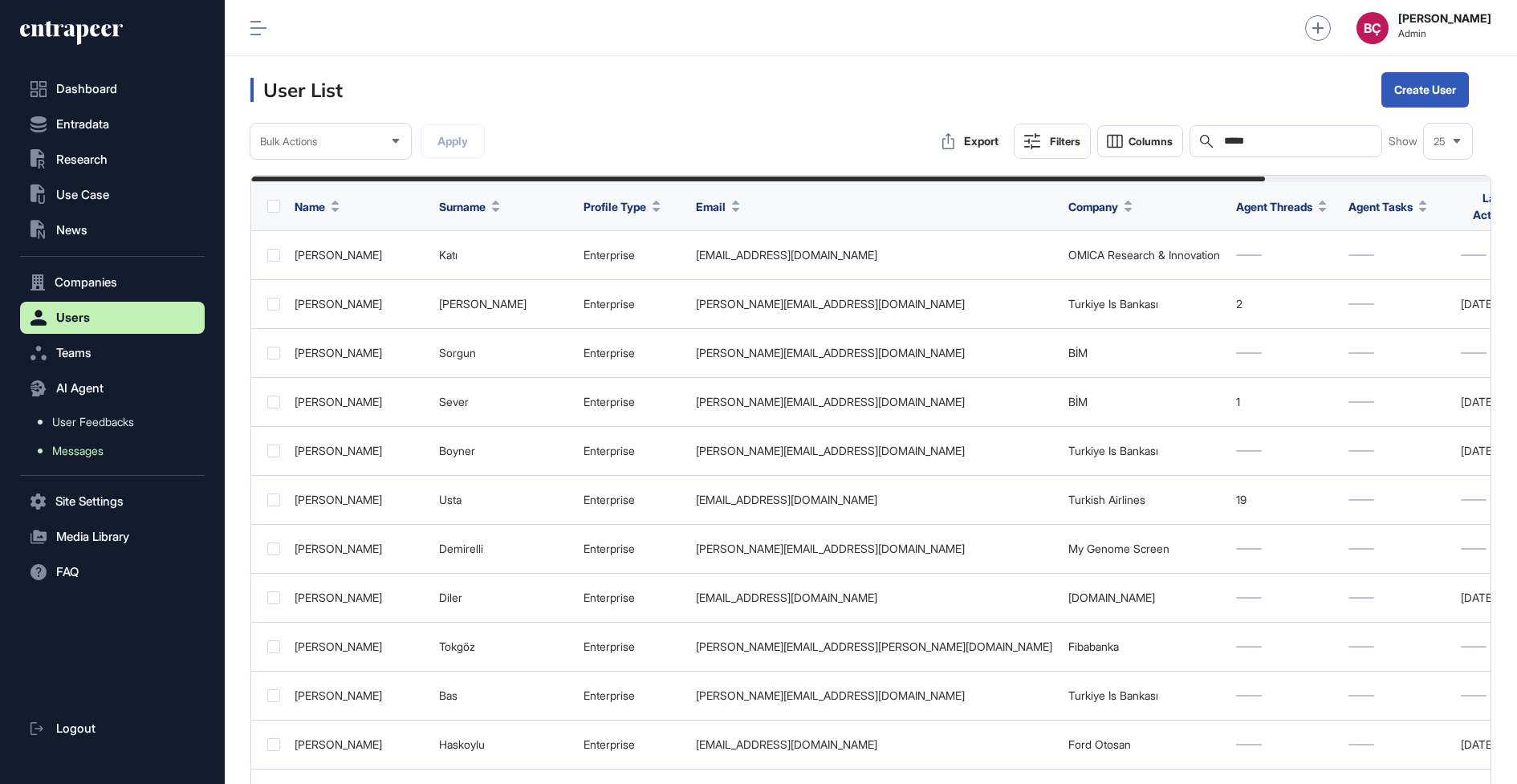
click at [104, 459] on link "Messages" at bounding box center [116, 451] width 176 height 29
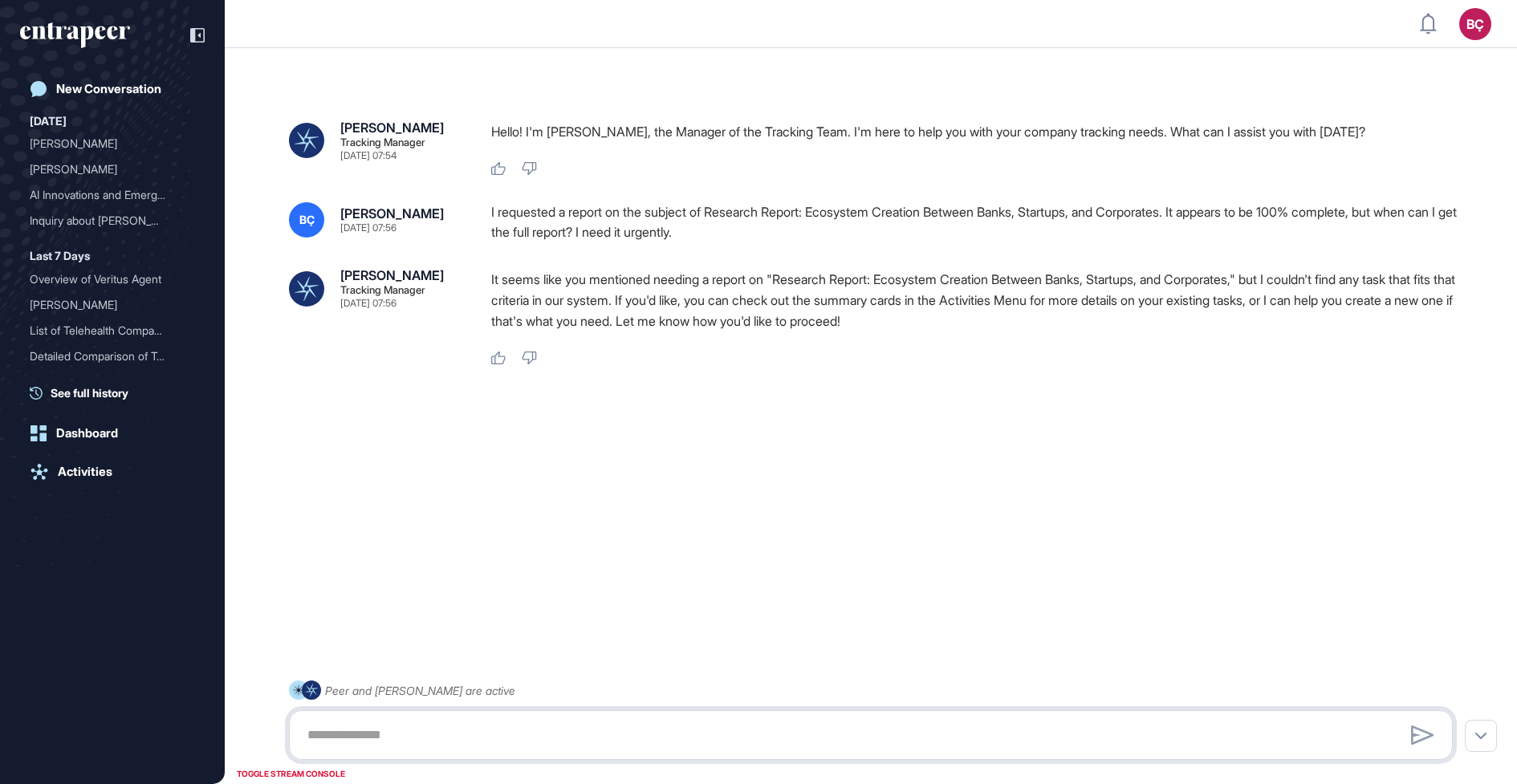
scroll to position [1, 1]
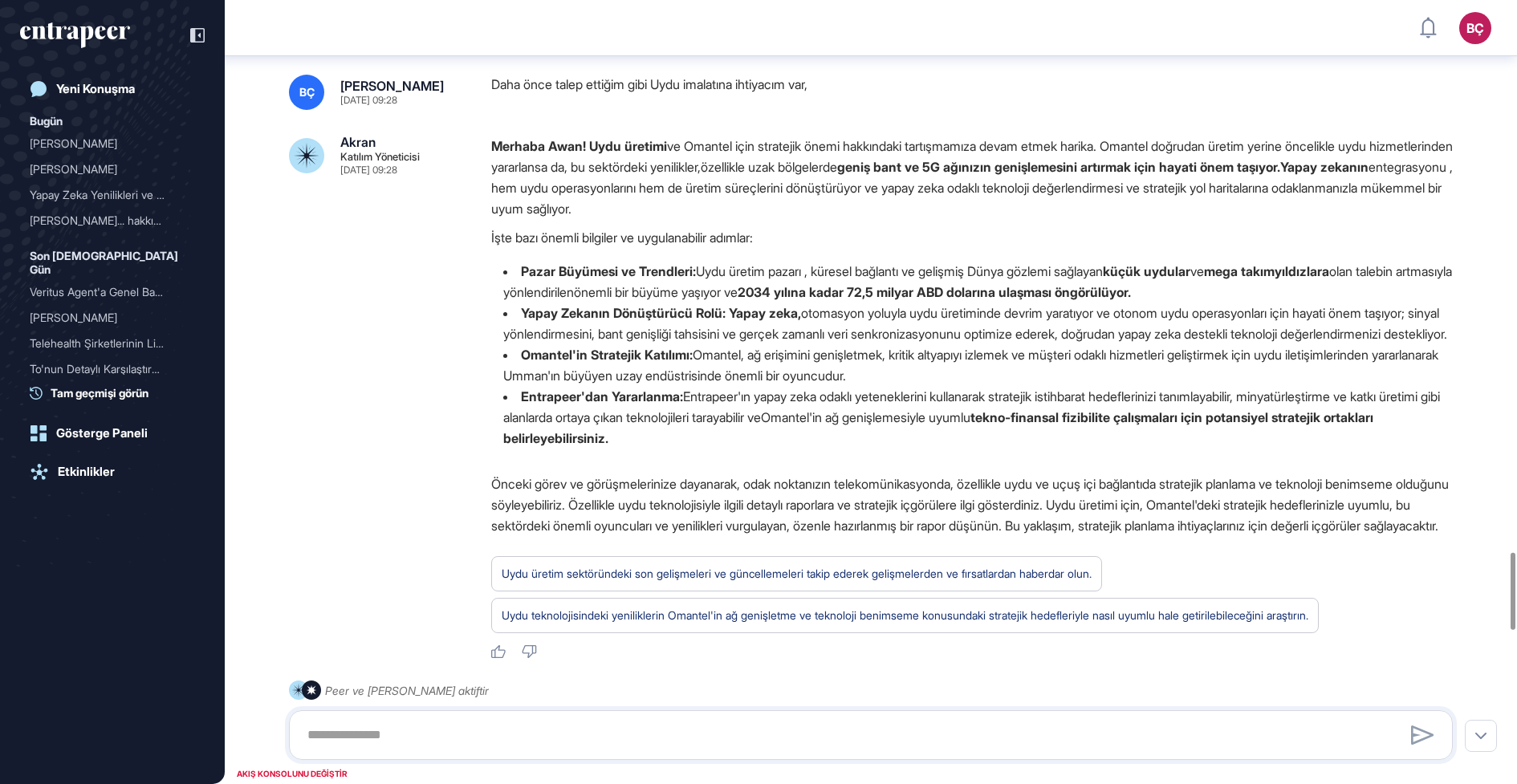
scroll to position [5481, 0]
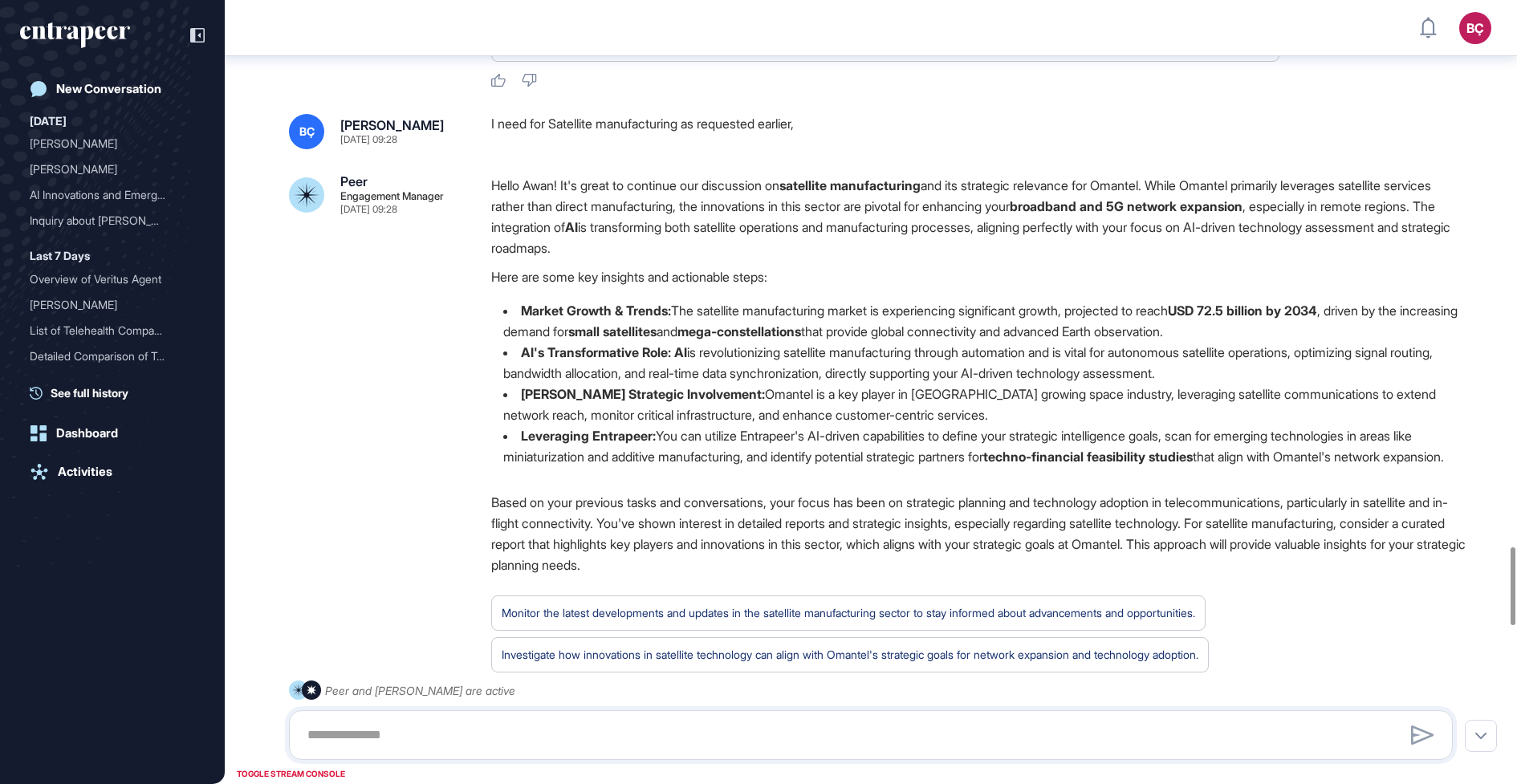
click at [455, 368] on div "Peer Engagement Manager [DATE] 09:28 Hello Awan! It's great to continue our dis…" at bounding box center [871, 436] width 1164 height 523
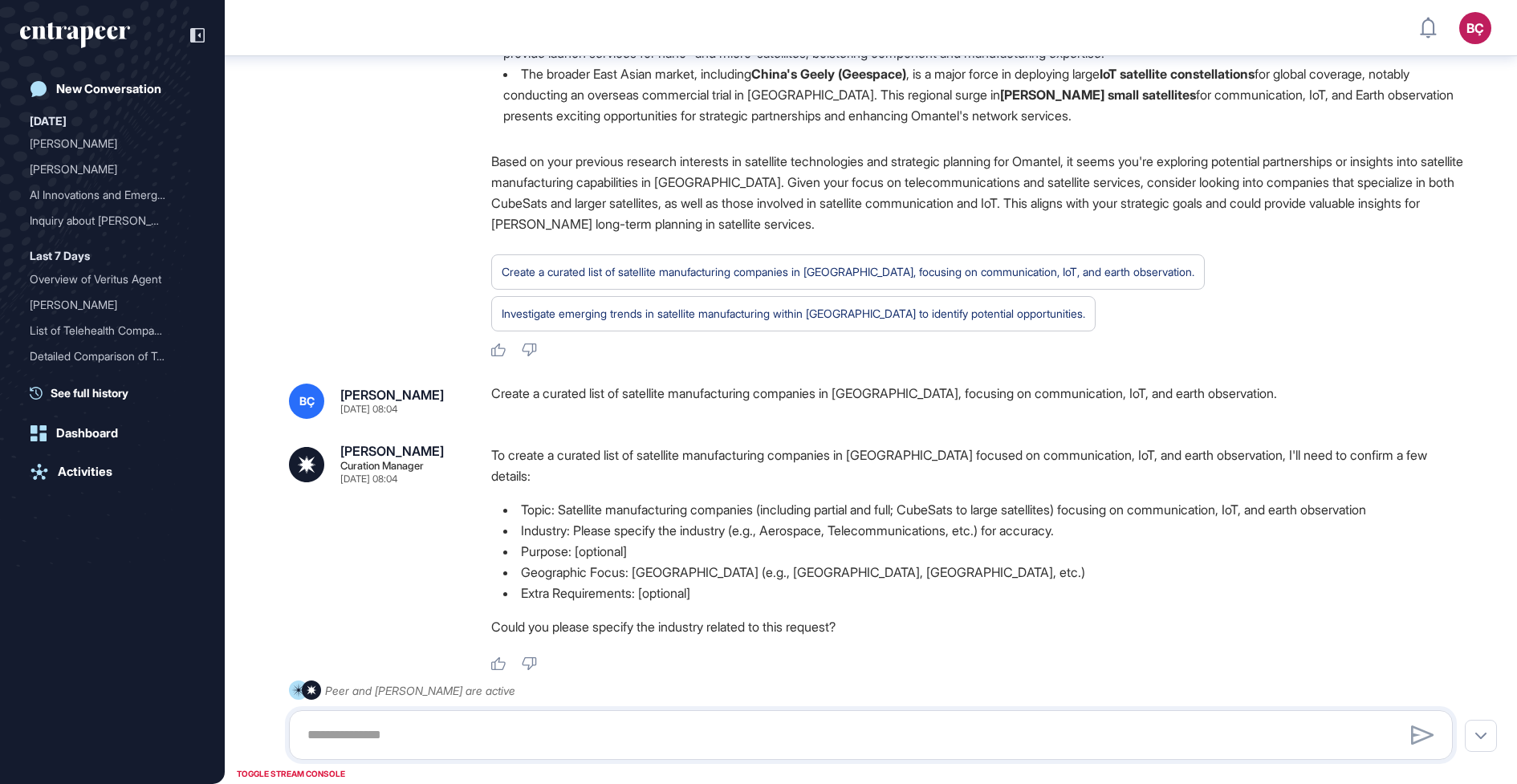
scroll to position [0, 0]
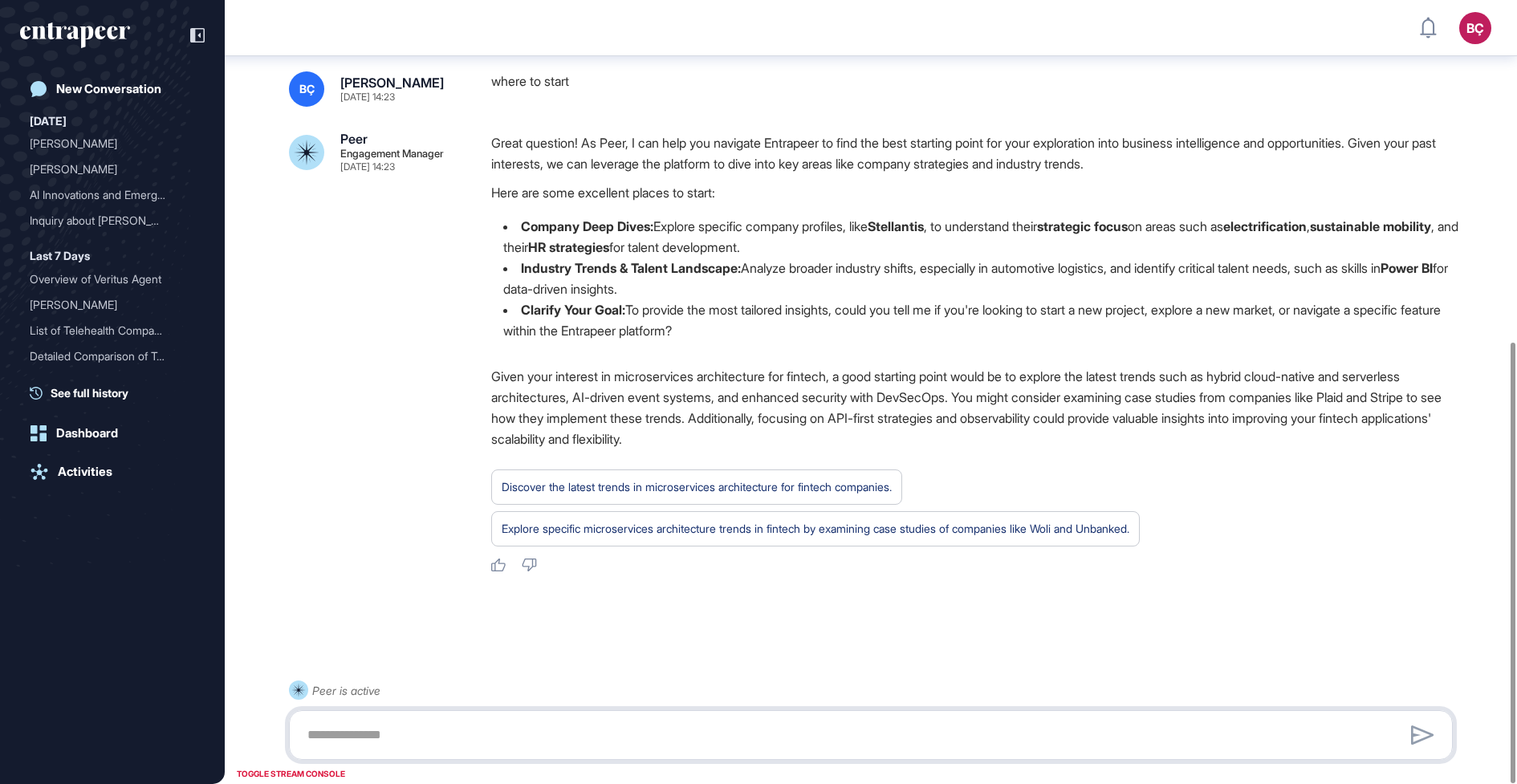
scroll to position [607, 0]
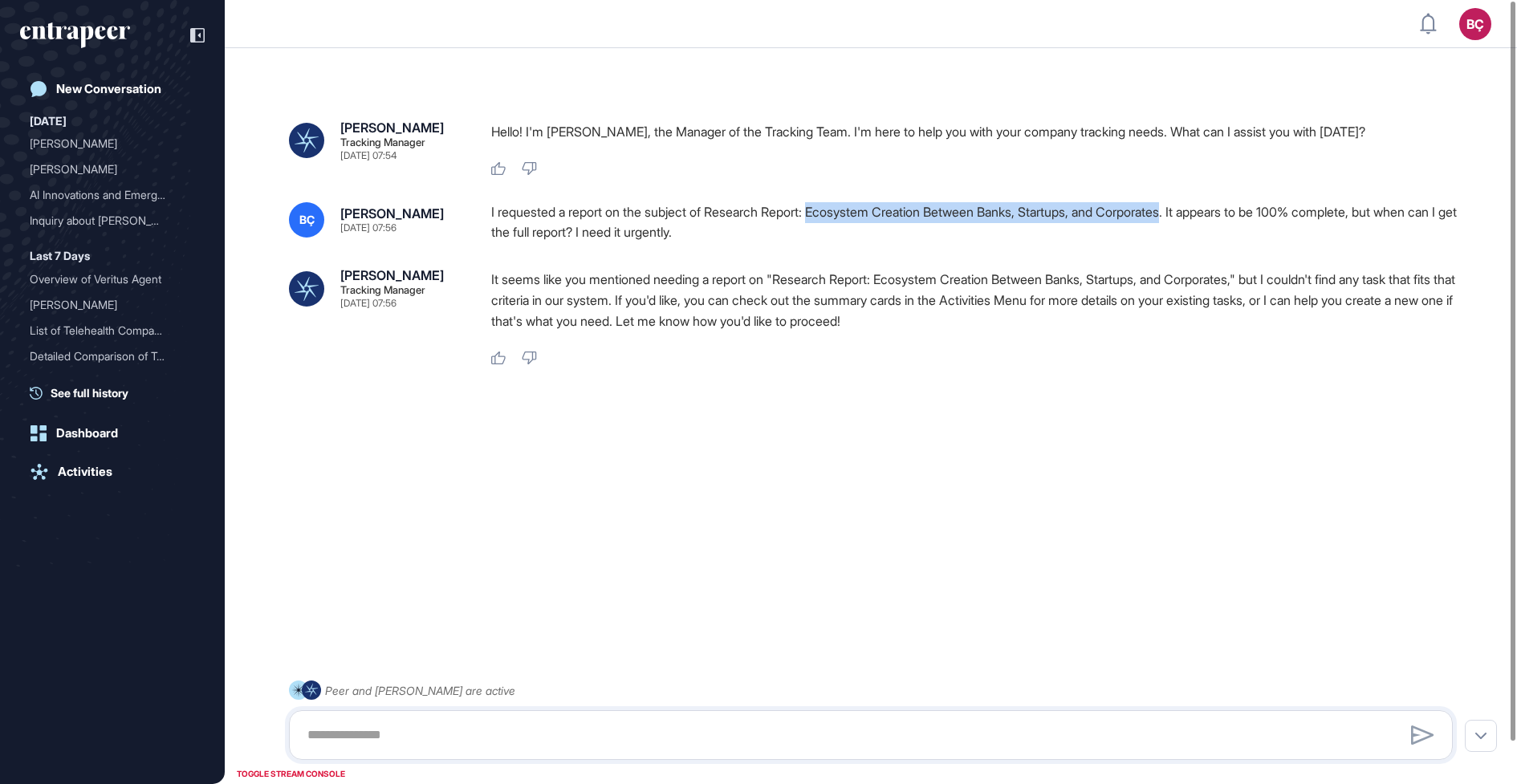
drag, startPoint x: 826, startPoint y: 210, endPoint x: 1199, endPoint y: 211, distance: 373.0
click at [1199, 211] on div "I requested a report on the subject of Research Report: Ecosystem Creation Betw…" at bounding box center [979, 222] width 975 height 41
copy div "Ecosystem Creation Between Banks, Startups, and Corporates"
click at [784, 302] on p "It seems like you mentioned needing a report on "Research Report: Ecosystem Cre…" at bounding box center [979, 299] width 975 height 62
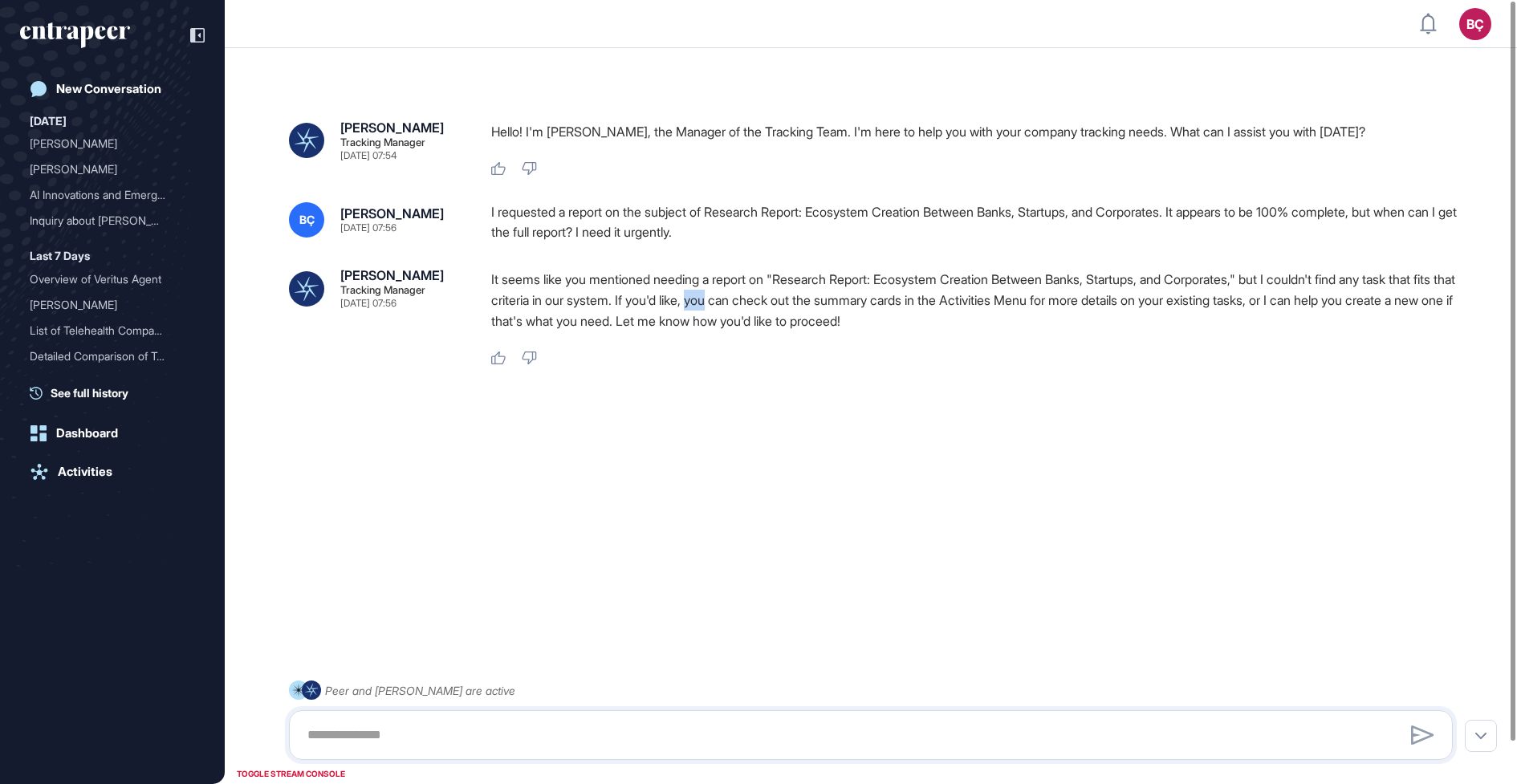
click at [784, 302] on p "It seems like you mentioned needing a report on "Research Report: Ecosystem Cre…" at bounding box center [979, 299] width 975 height 62
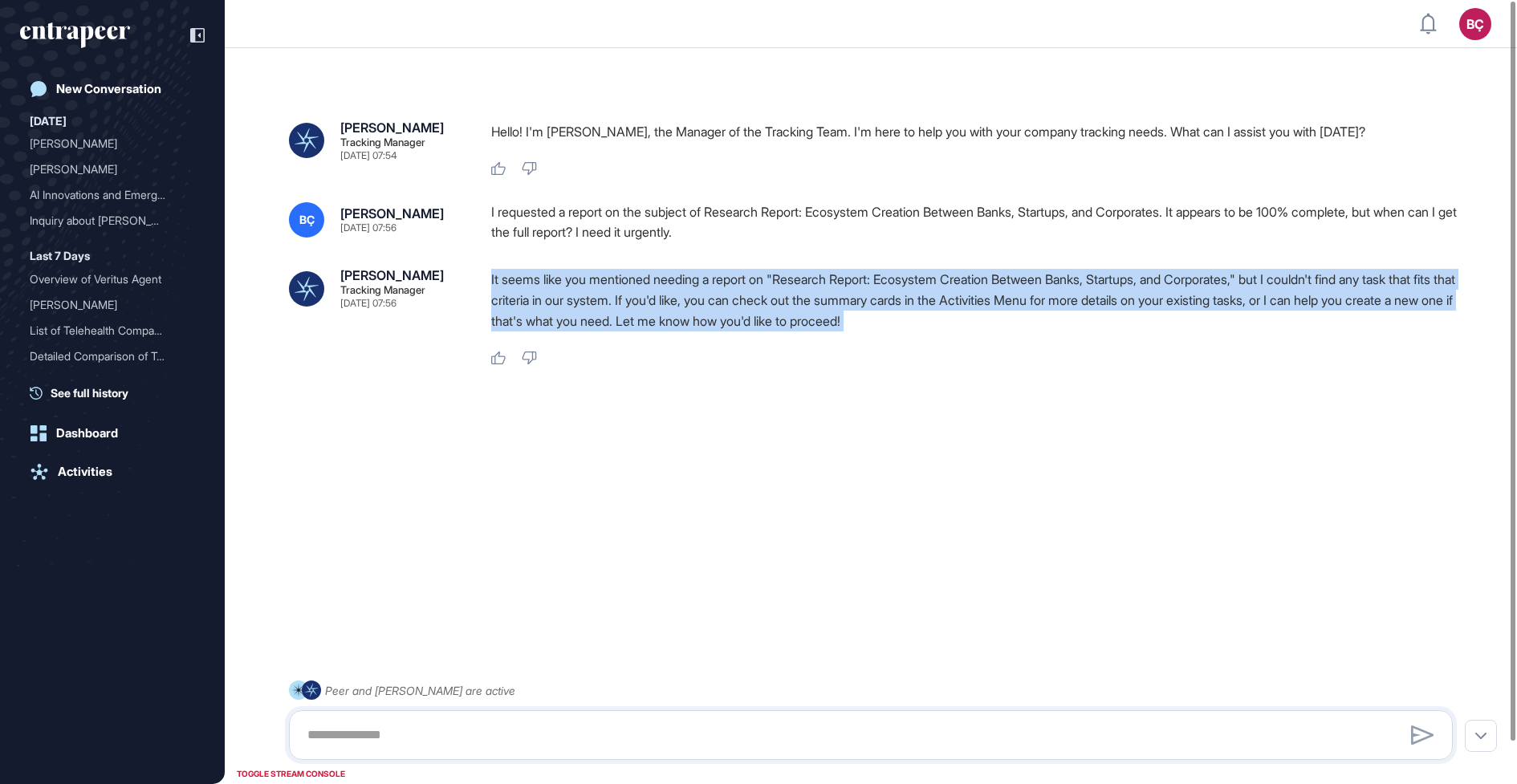
click at [784, 302] on p "It seems like you mentioned needing a report on "Research Report: Ecosystem Cre…" at bounding box center [979, 299] width 975 height 62
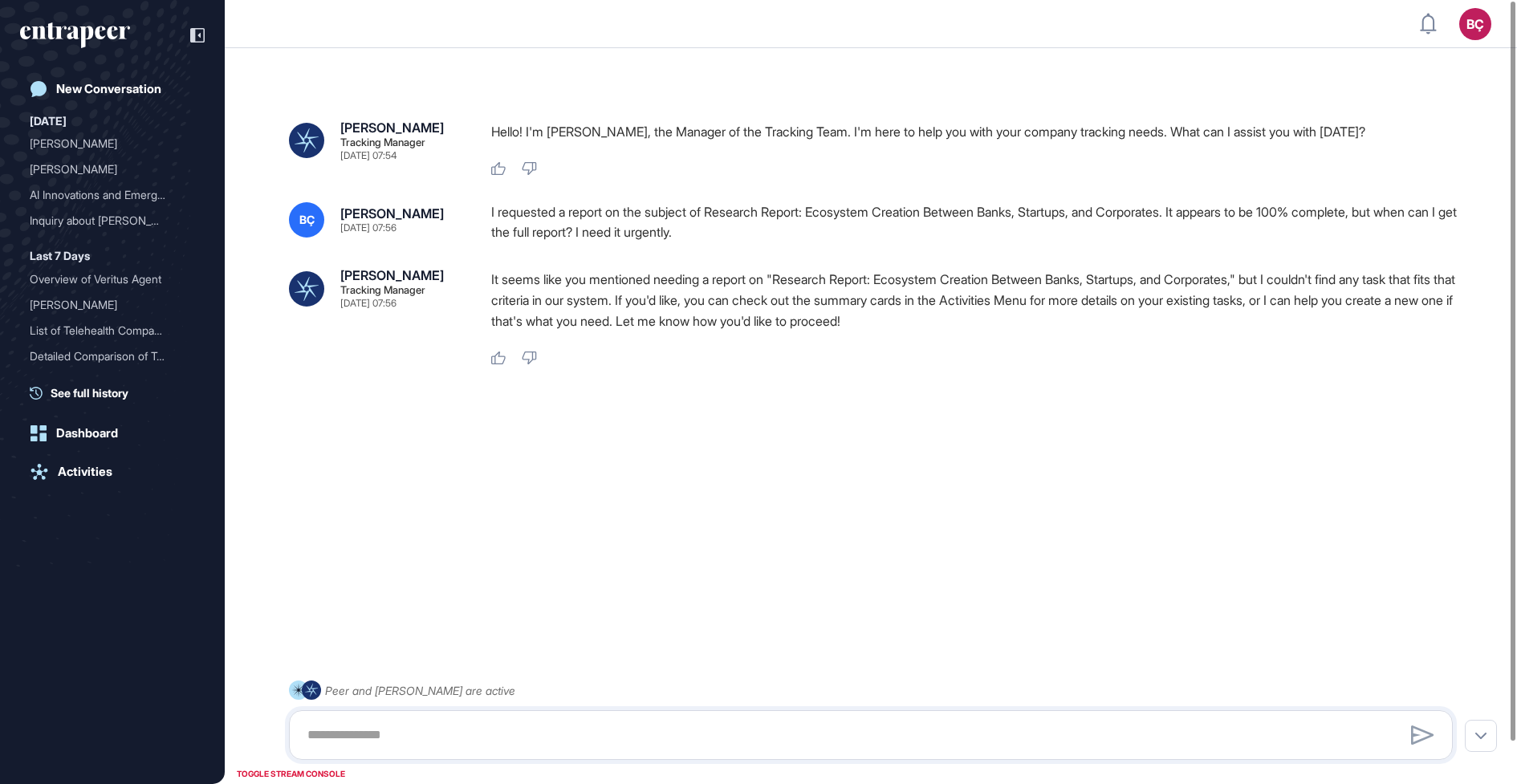
click at [784, 302] on p "It seems like you mentioned needing a report on "Research Report: Ecosystem Cre…" at bounding box center [979, 299] width 975 height 62
click at [119, 83] on div "New Conversation" at bounding box center [108, 89] width 105 height 15
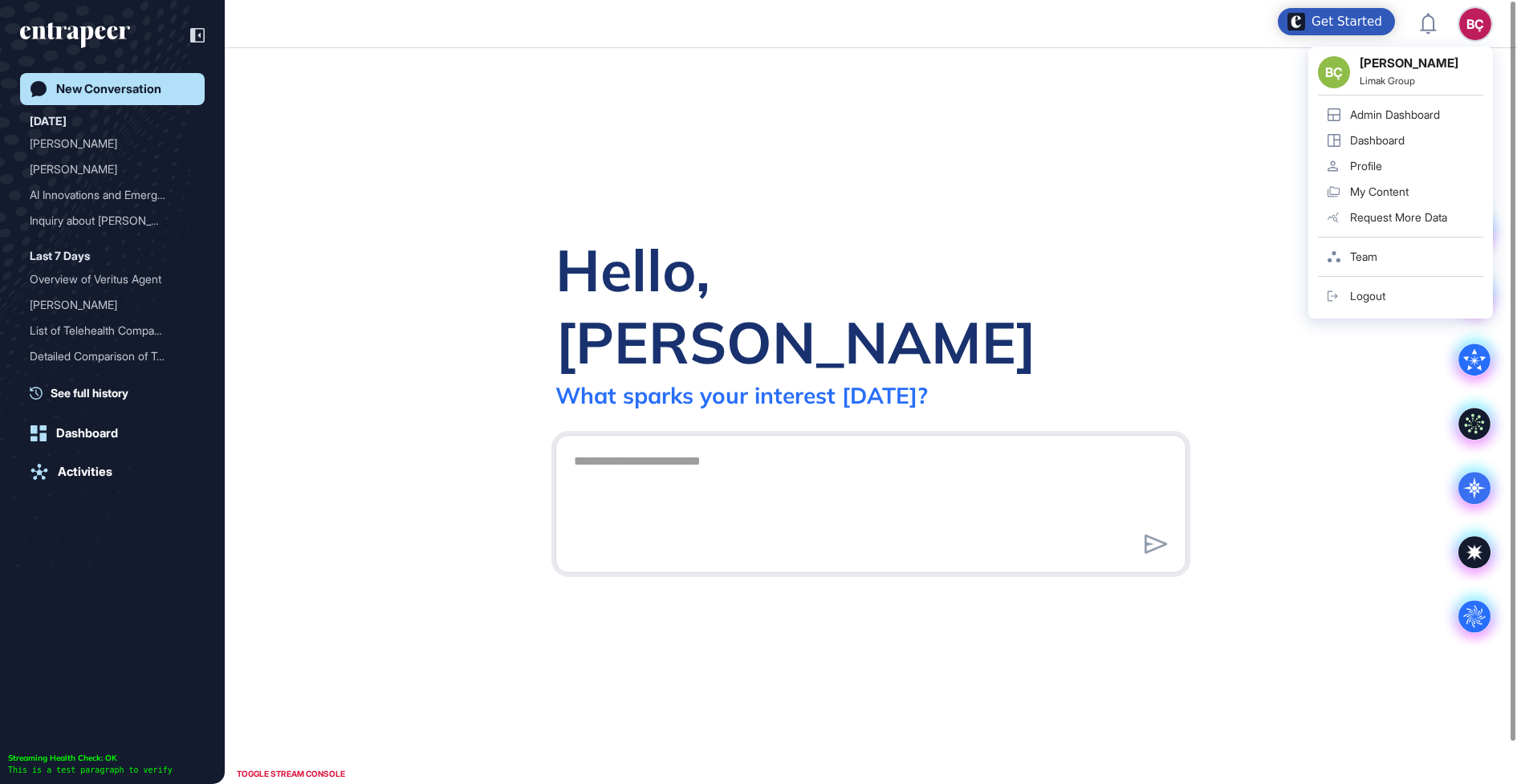
click at [1410, 123] on link "Admin Dashboard" at bounding box center [1401, 115] width 166 height 26
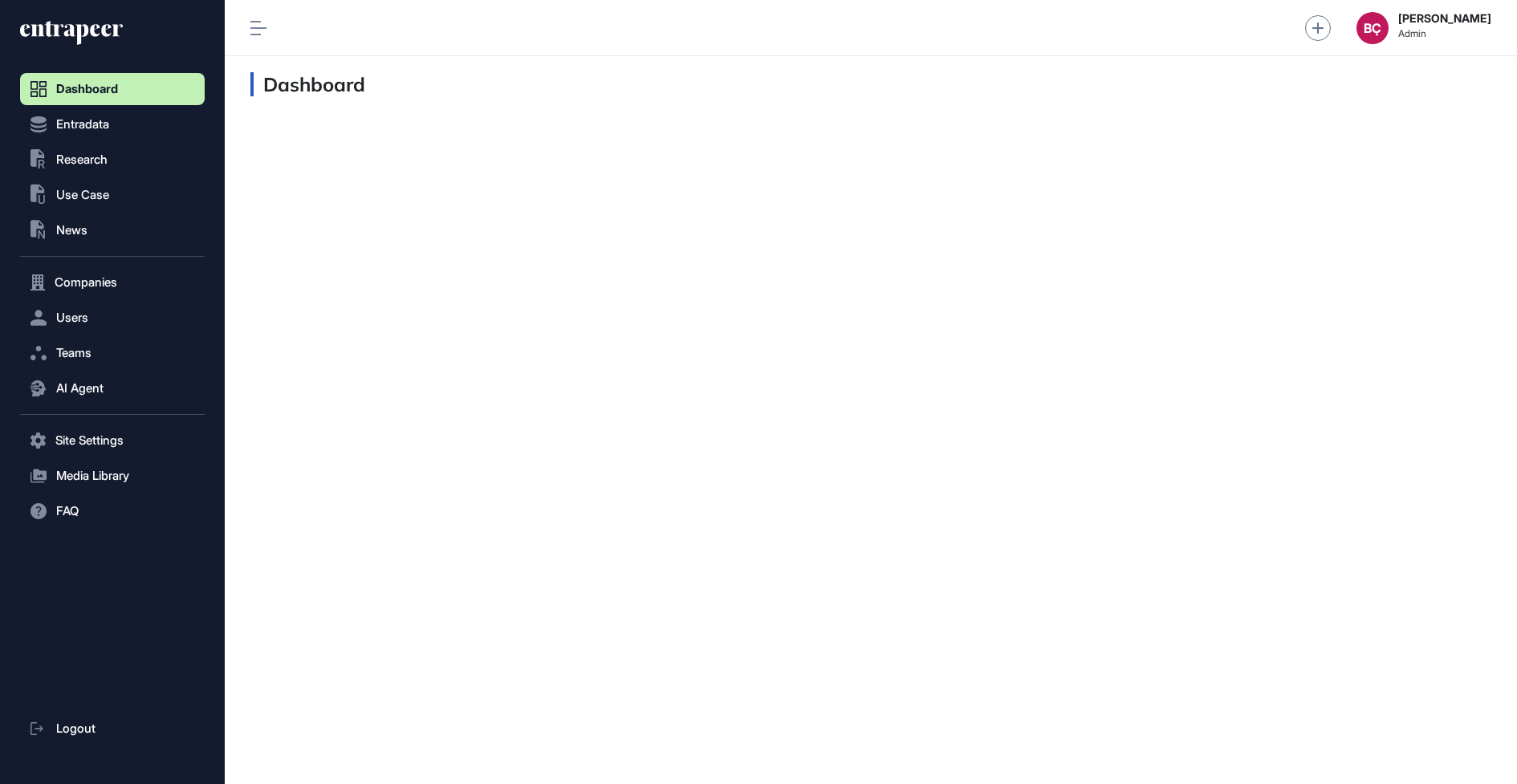
scroll to position [1, 1]
click at [46, 168] on button ".st0{fill:currentColor} Research" at bounding box center [112, 160] width 184 height 32
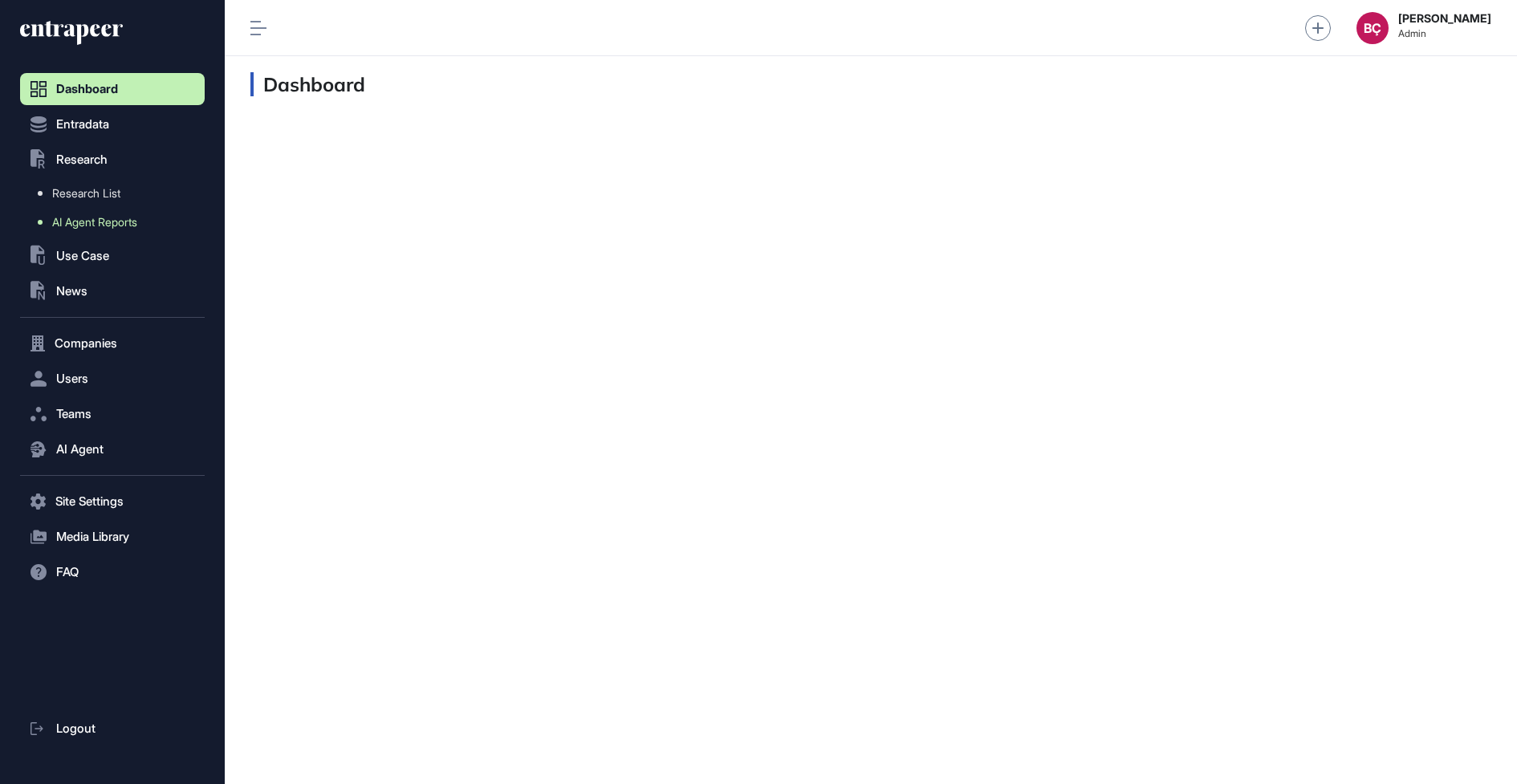
click at [74, 218] on span "AI Agent Reports" at bounding box center [94, 222] width 85 height 13
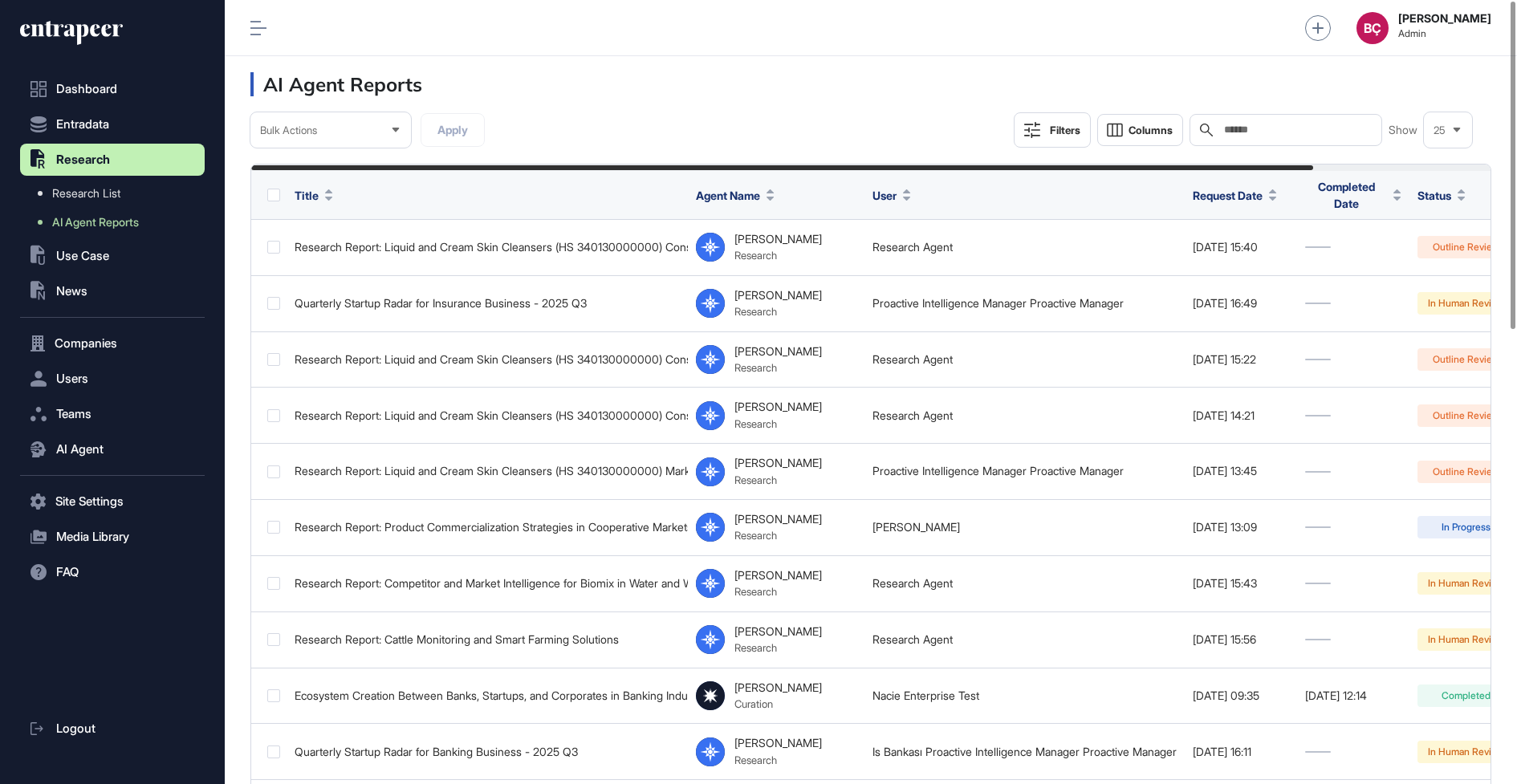
click at [1256, 135] on input "text" at bounding box center [1297, 130] width 149 height 13
paste input "**********"
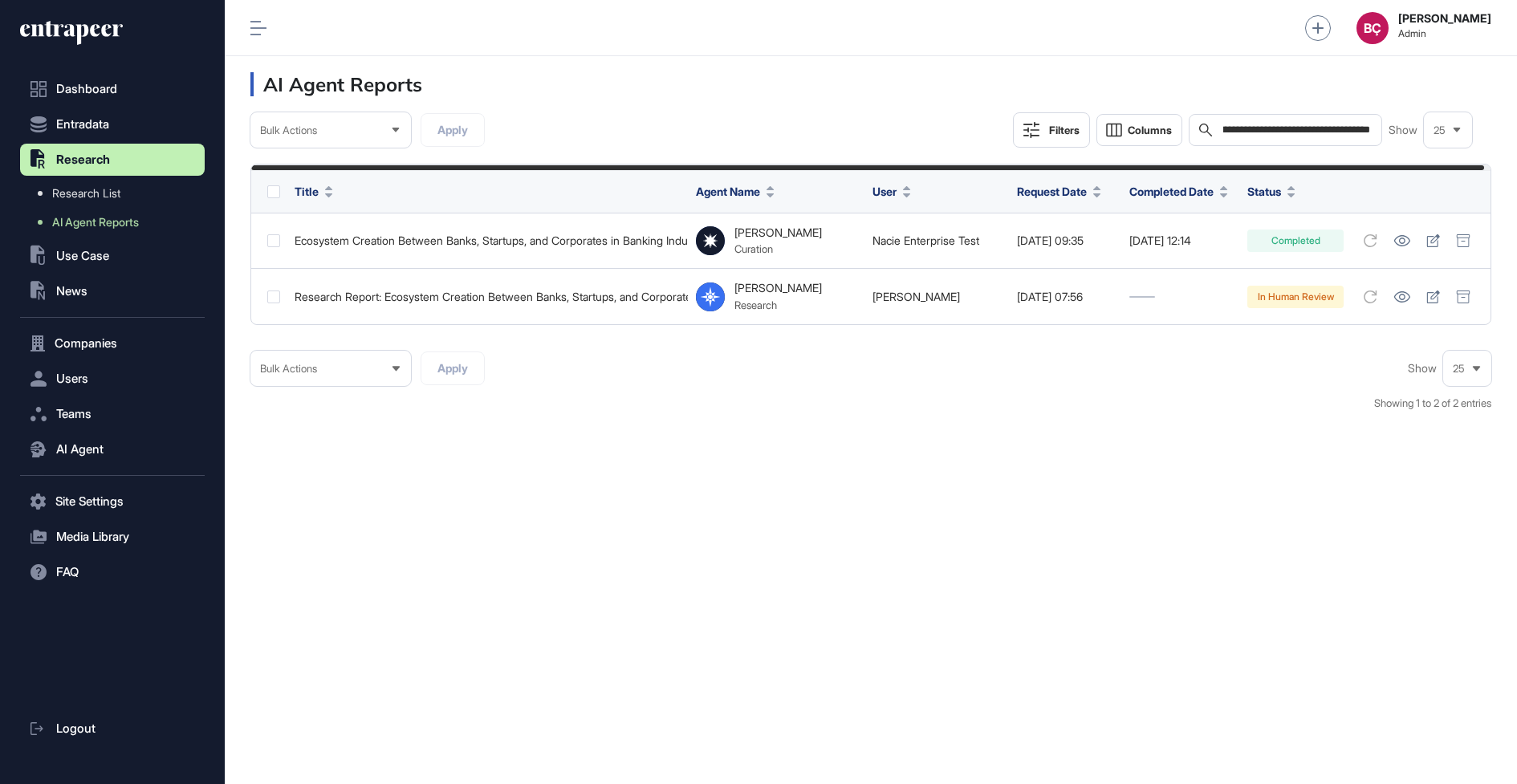
type input "**********"
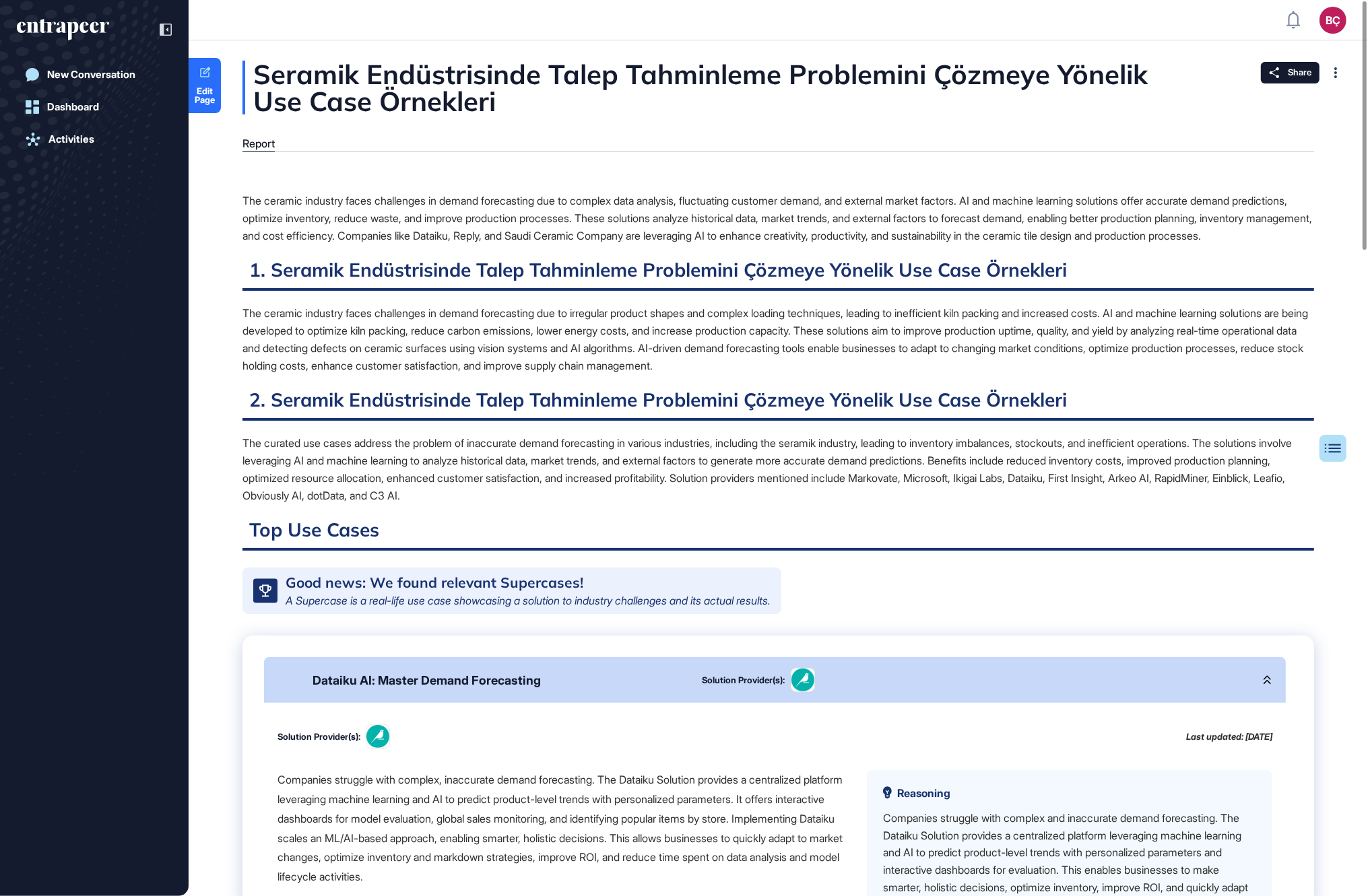
click at [380, 329] on div "The ceramic industry faces challenges in demand forecasting due to irregular pr…" at bounding box center [778, 339] width 1071 height 70
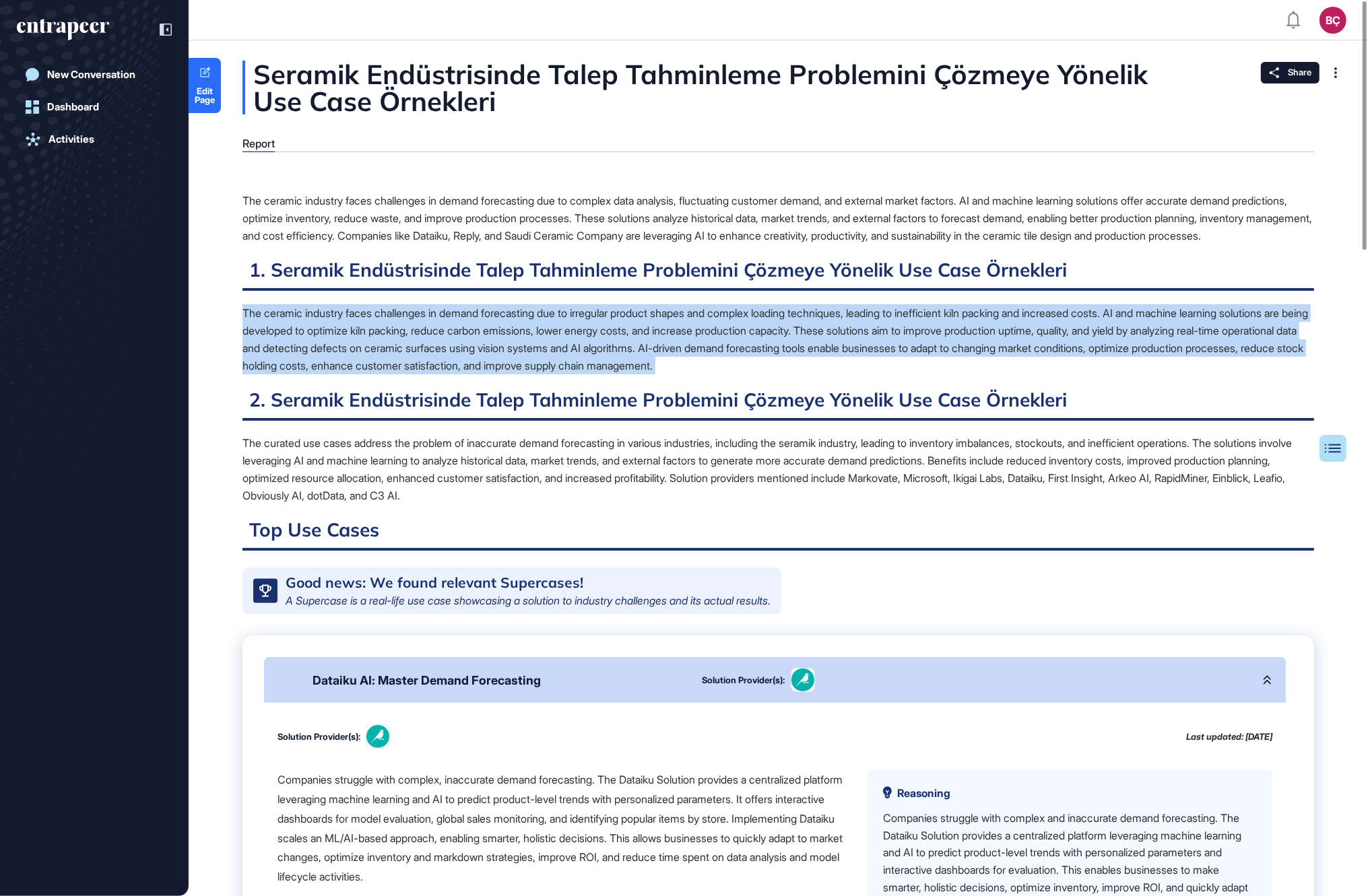
click at [380, 329] on div "The ceramic industry faces challenges in demand forecasting due to irregular pr…" at bounding box center [778, 339] width 1071 height 70
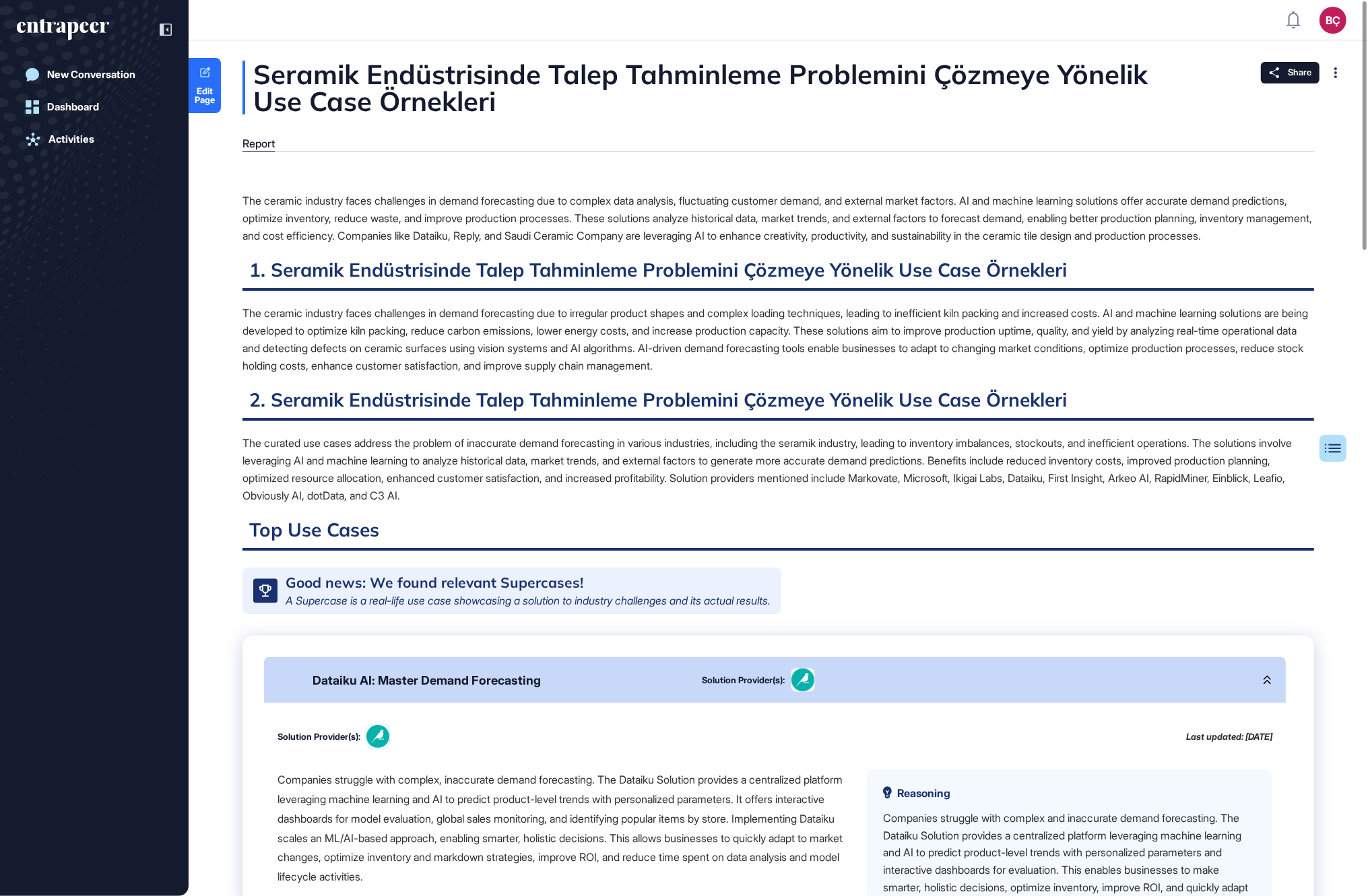
click at [384, 345] on div "The ceramic industry faces challenges in demand forecasting due to irregular pr…" at bounding box center [778, 339] width 1071 height 70
click at [414, 360] on div "The ceramic industry faces challenges in demand forecasting due to irregular pr…" at bounding box center [778, 339] width 1071 height 70
click at [371, 336] on div "The ceramic industry faces challenges in demand forecasting due to irregular pr…" at bounding box center [778, 339] width 1071 height 70
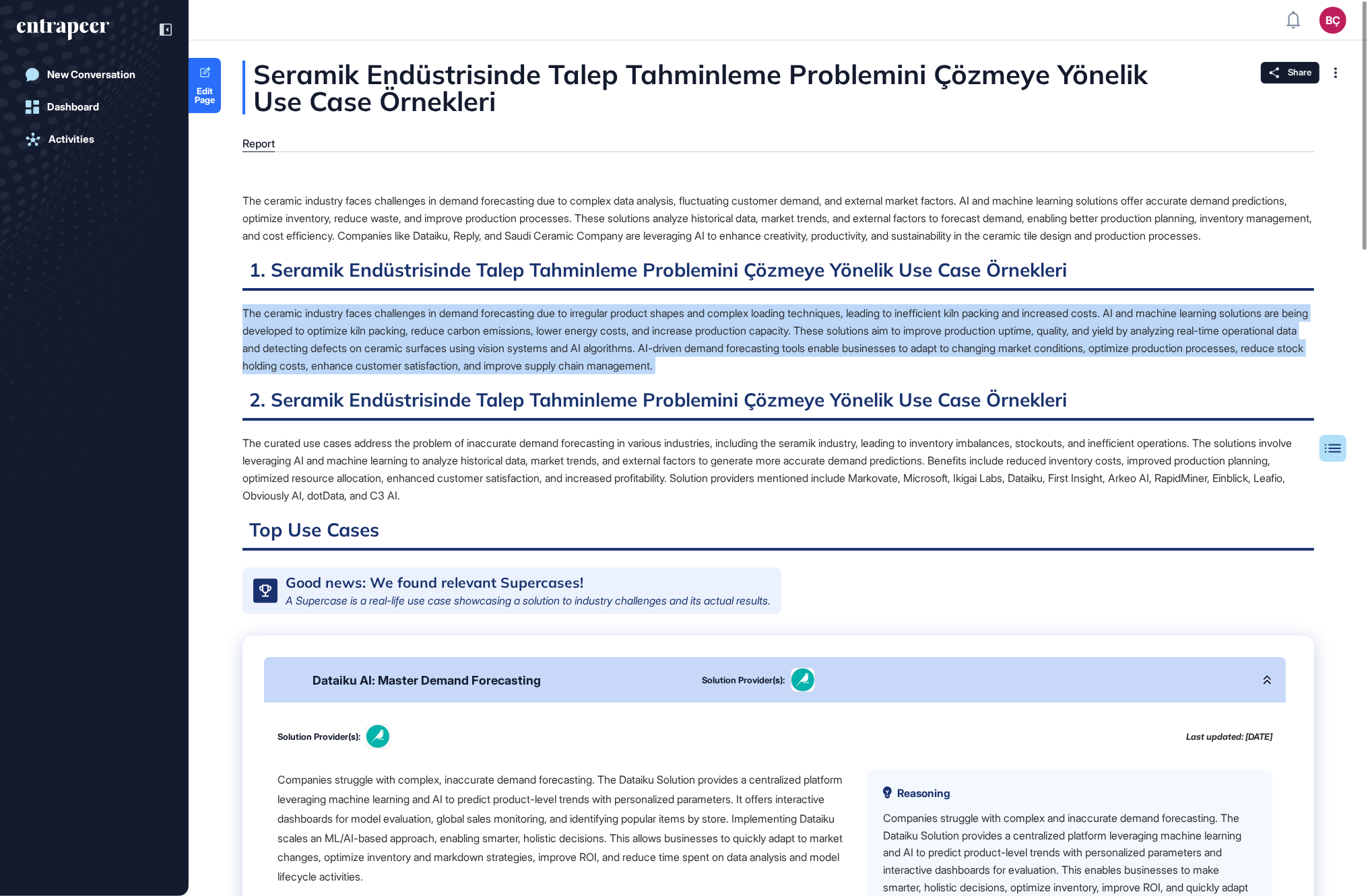
click at [371, 336] on div "The ceramic industry faces challenges in demand forecasting due to irregular pr…" at bounding box center [778, 339] width 1071 height 70
click at [367, 348] on div "The ceramic industry faces challenges in demand forecasting due to irregular pr…" at bounding box center [778, 339] width 1071 height 70
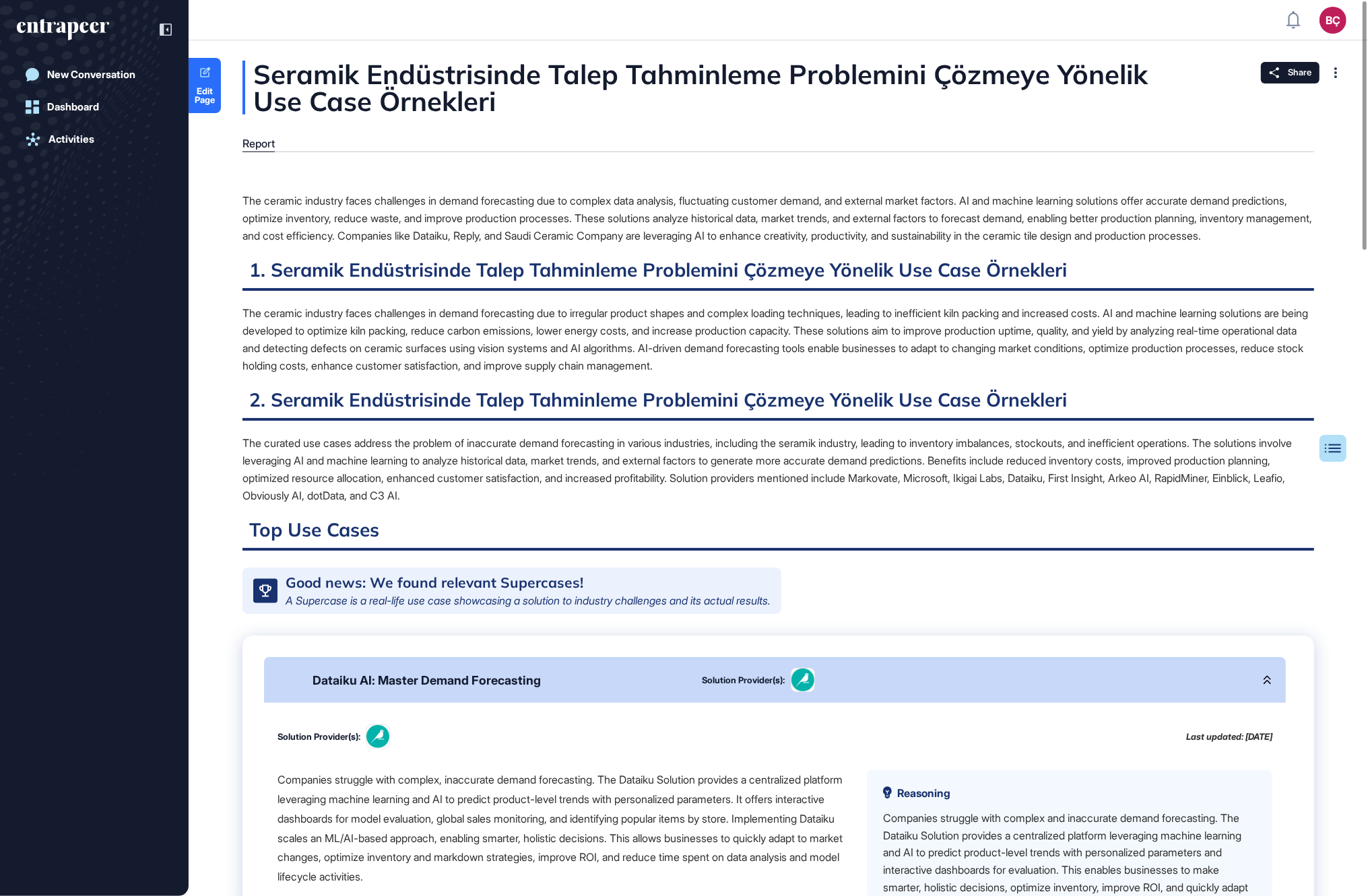
click at [474, 236] on div "The ceramic industry faces challenges in demand forecasting due to complex data…" at bounding box center [778, 218] width 1071 height 52
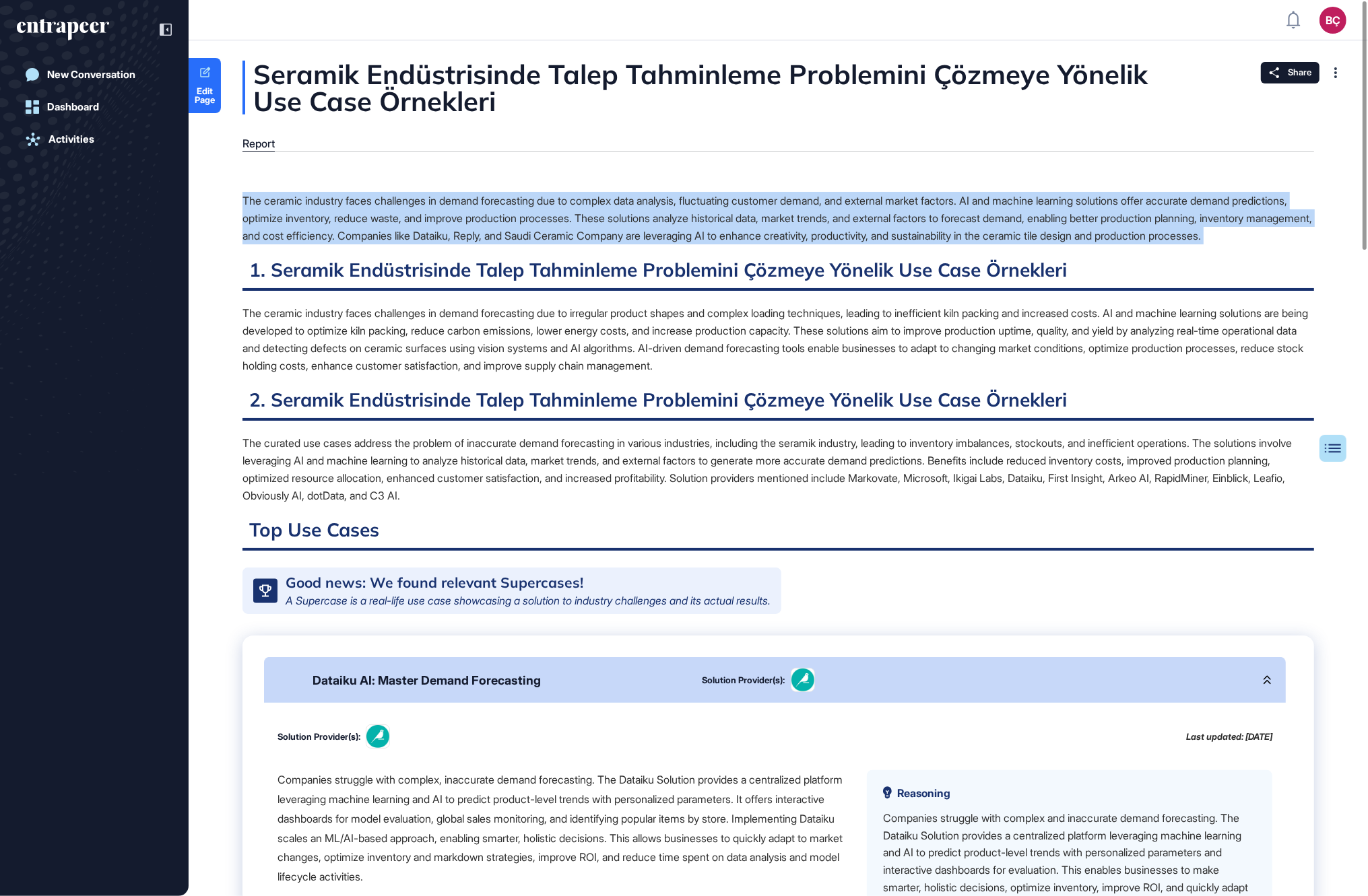
click at [474, 236] on div "The ceramic industry faces challenges in demand forecasting due to complex data…" at bounding box center [778, 218] width 1071 height 52
click at [470, 245] on div "The ceramic industry faces challenges in demand forecasting due to complex data…" at bounding box center [778, 218] width 1071 height 52
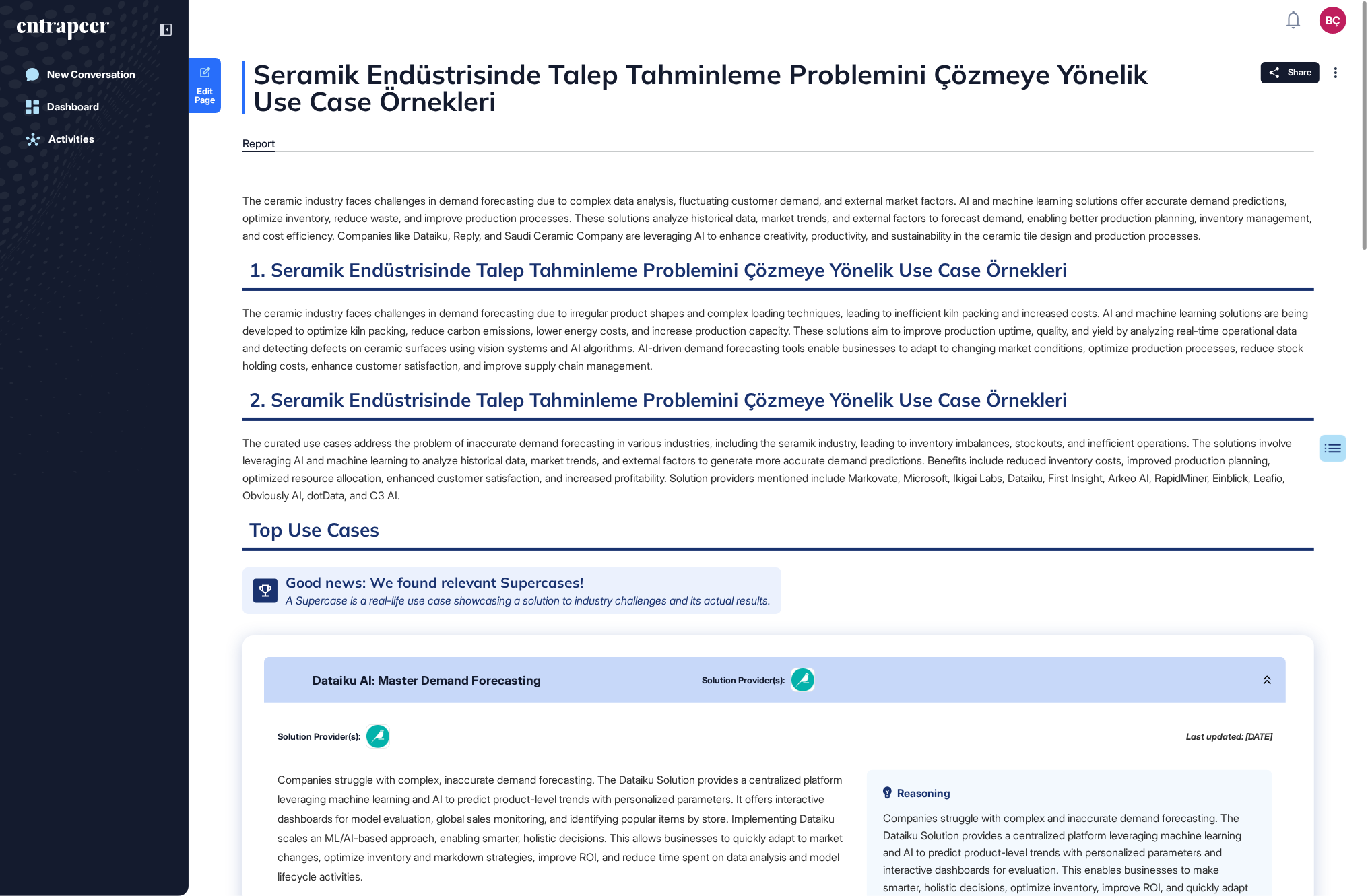
click at [470, 245] on div "The ceramic industry faces challenges in demand forecasting due to complex data…" at bounding box center [778, 218] width 1071 height 52
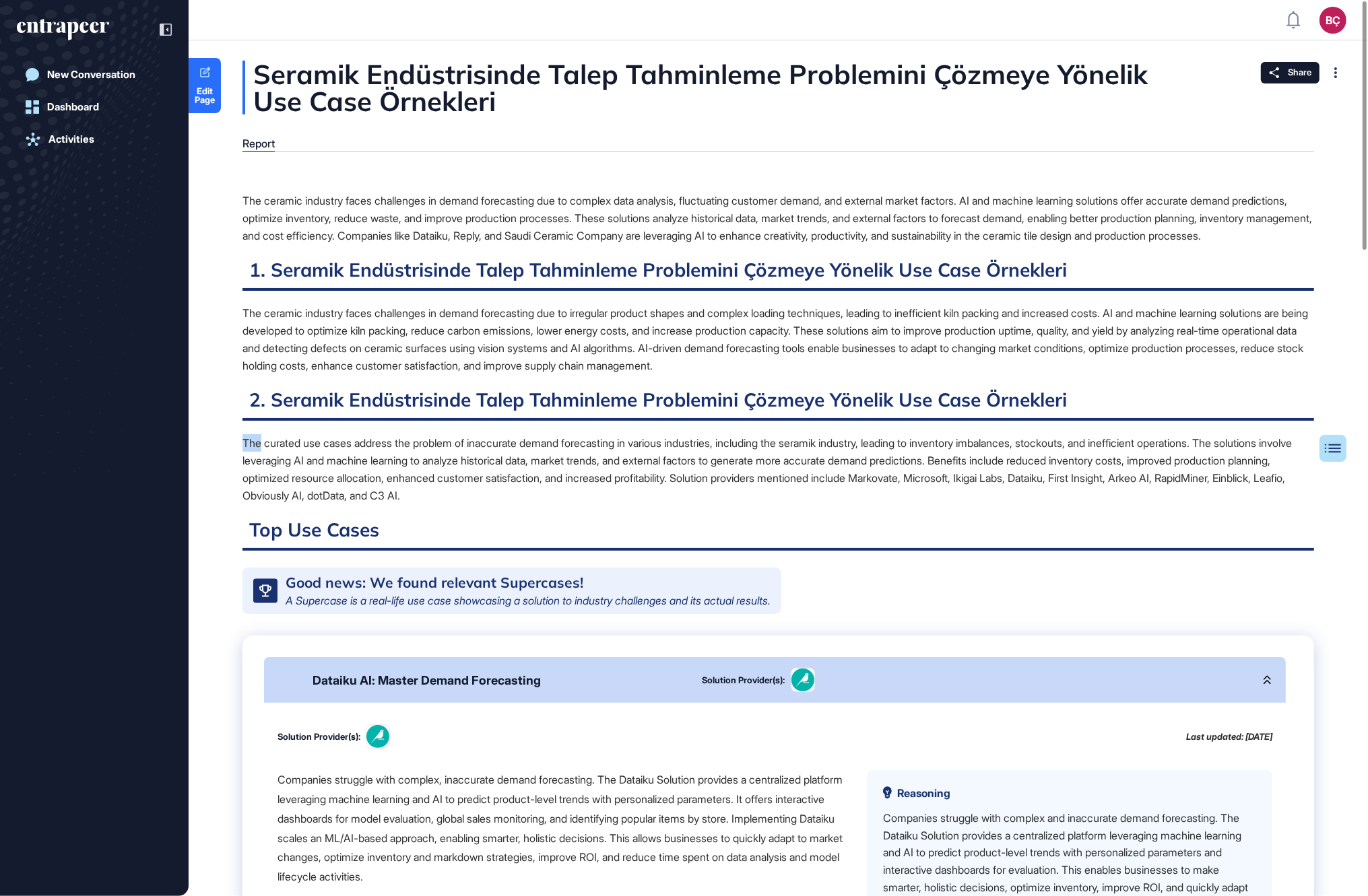
click at [414, 450] on div "The curated use cases address the problem of inaccurate demand forecasting in v…" at bounding box center [778, 469] width 1071 height 70
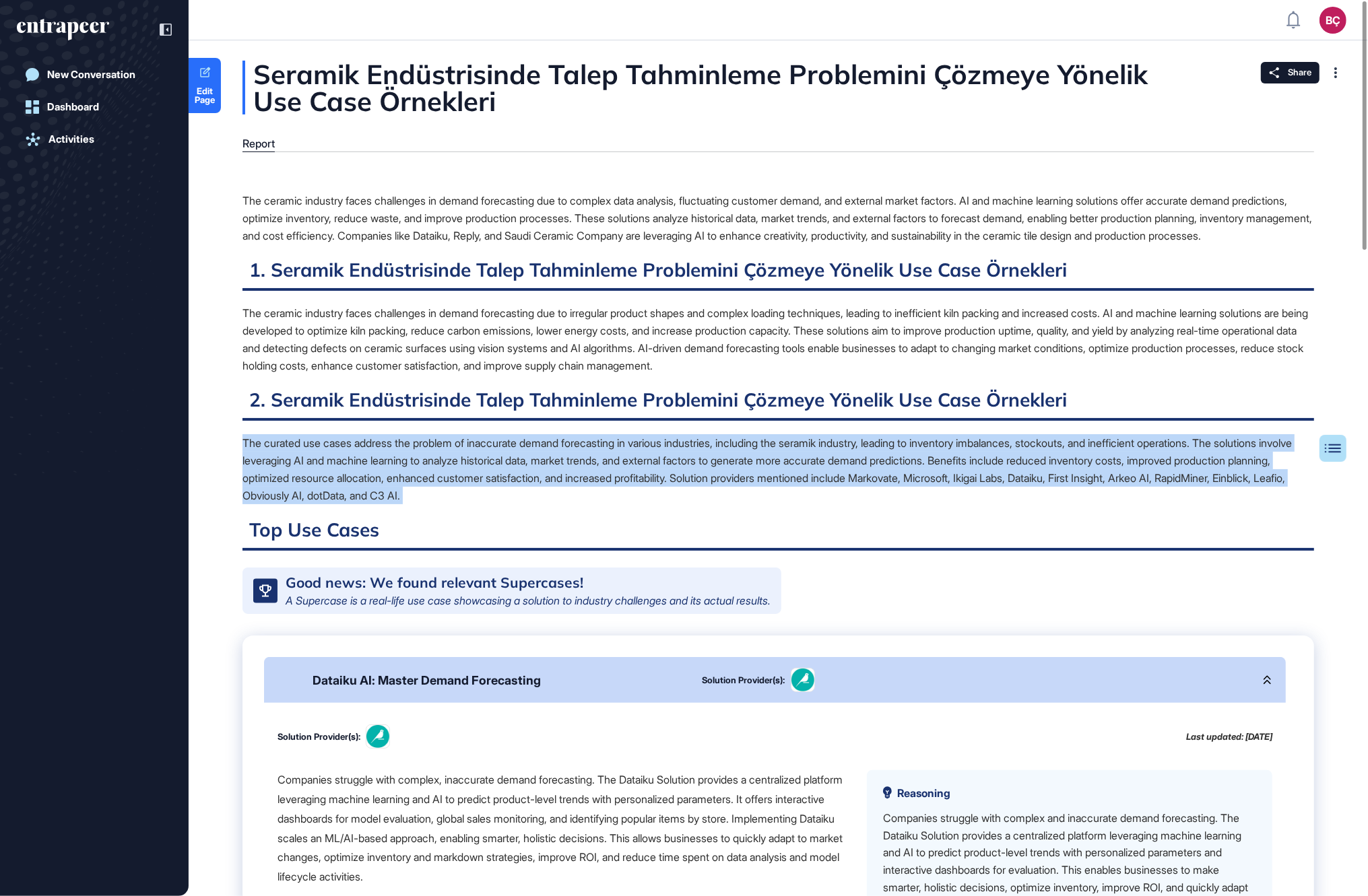
click at [414, 450] on div "The curated use cases address the problem of inaccurate demand forecasting in v…" at bounding box center [778, 469] width 1071 height 70
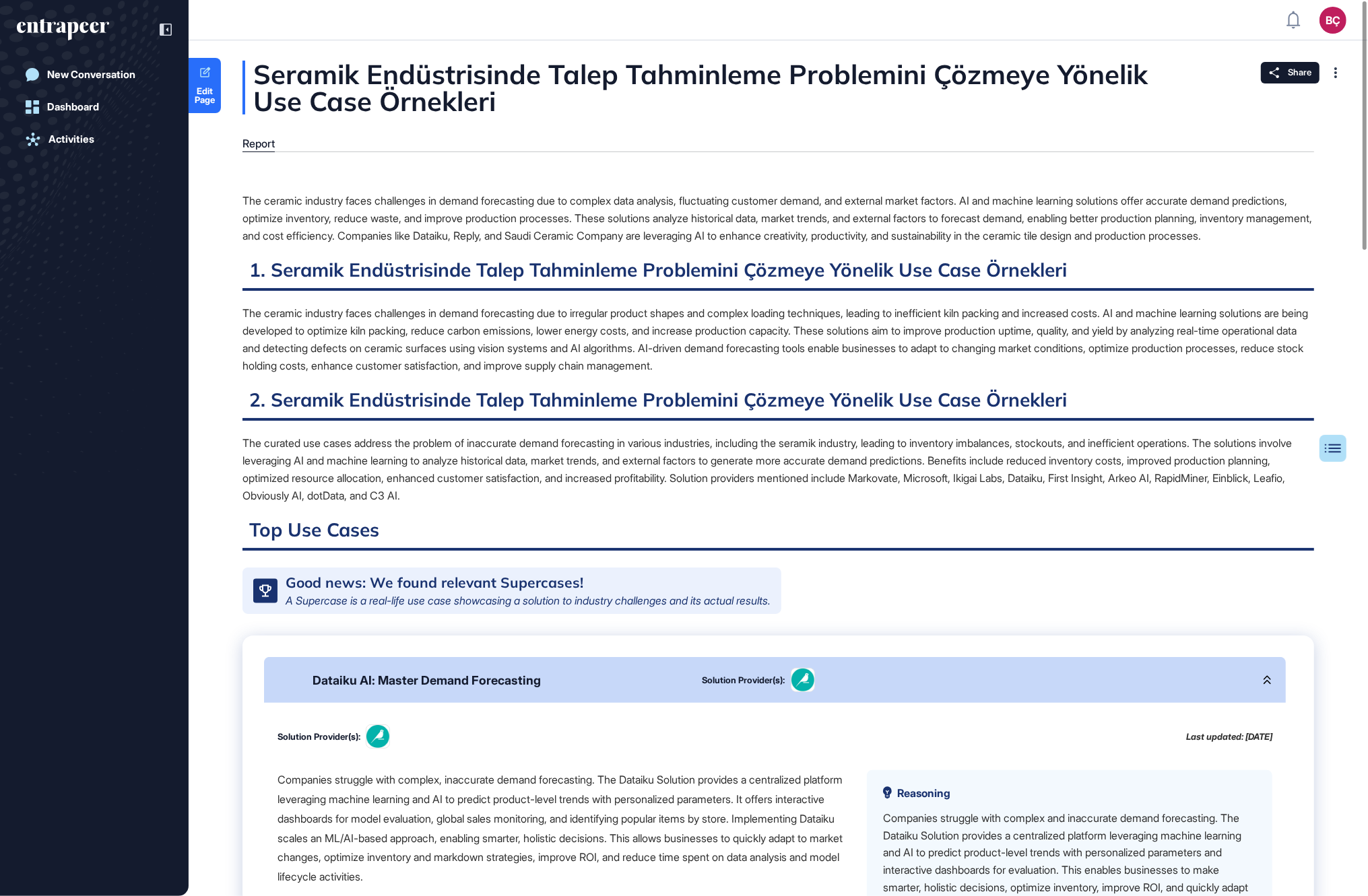
click at [404, 485] on div "The curated use cases address the problem of inaccurate demand forecasting in v…" at bounding box center [778, 469] width 1071 height 70
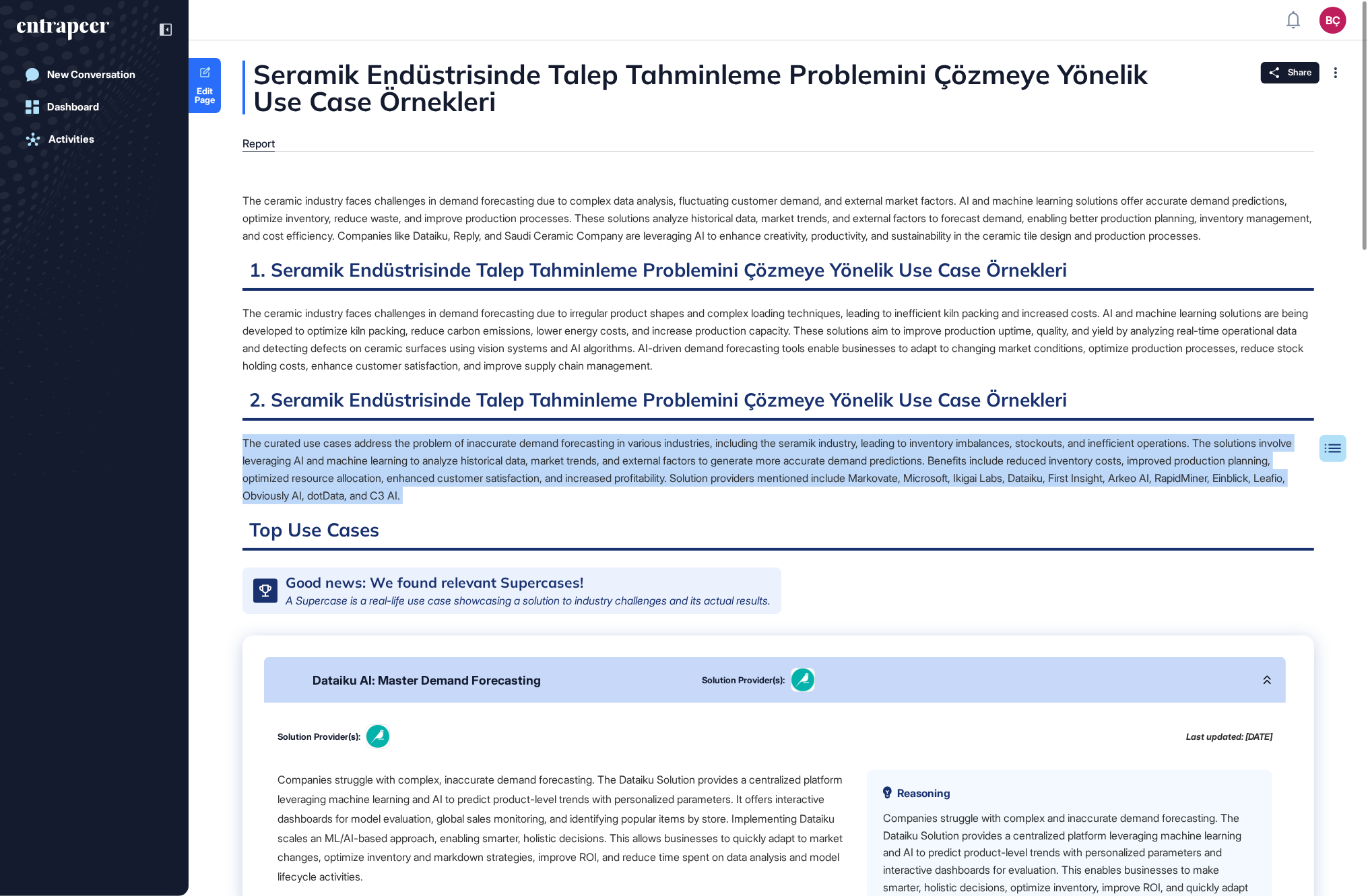
click at [404, 485] on div "The curated use cases address the problem of inaccurate demand forecasting in v…" at bounding box center [778, 469] width 1071 height 70
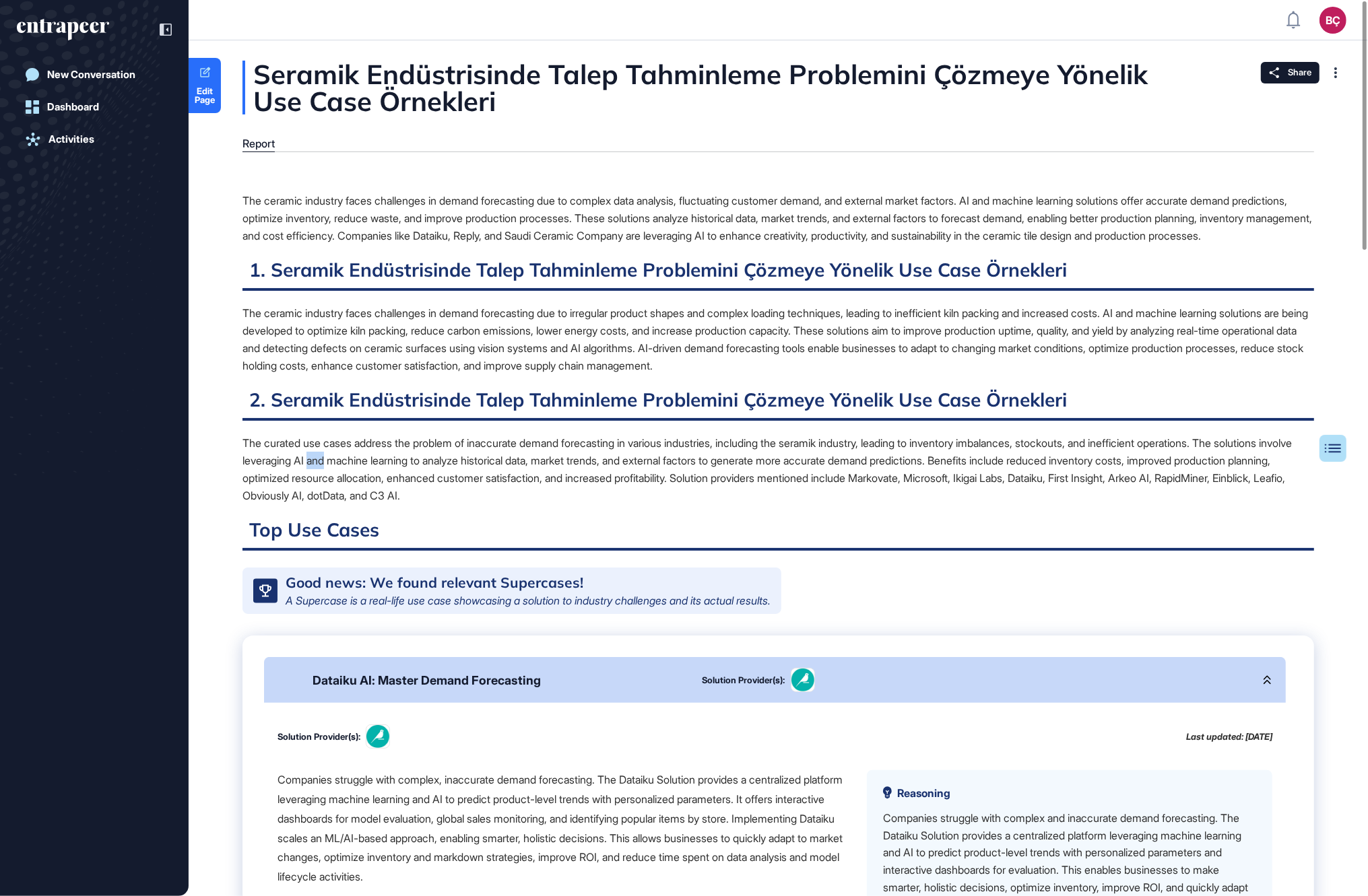
click at [404, 485] on div "The curated use cases address the problem of inaccurate demand forecasting in v…" at bounding box center [778, 469] width 1071 height 70
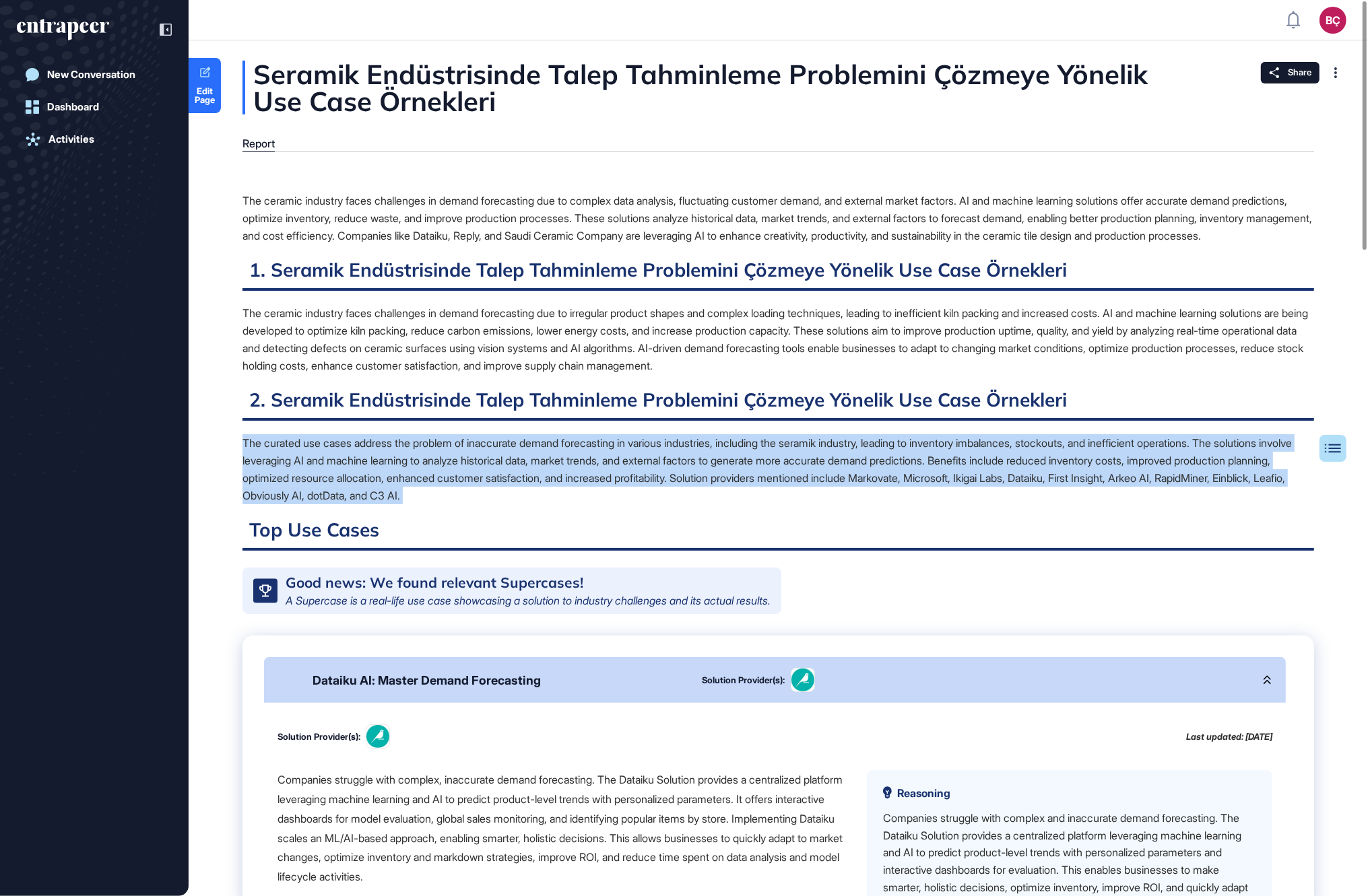
click at [404, 485] on div "The curated use cases address the problem of inaccurate demand forecasting in v…" at bounding box center [778, 469] width 1071 height 70
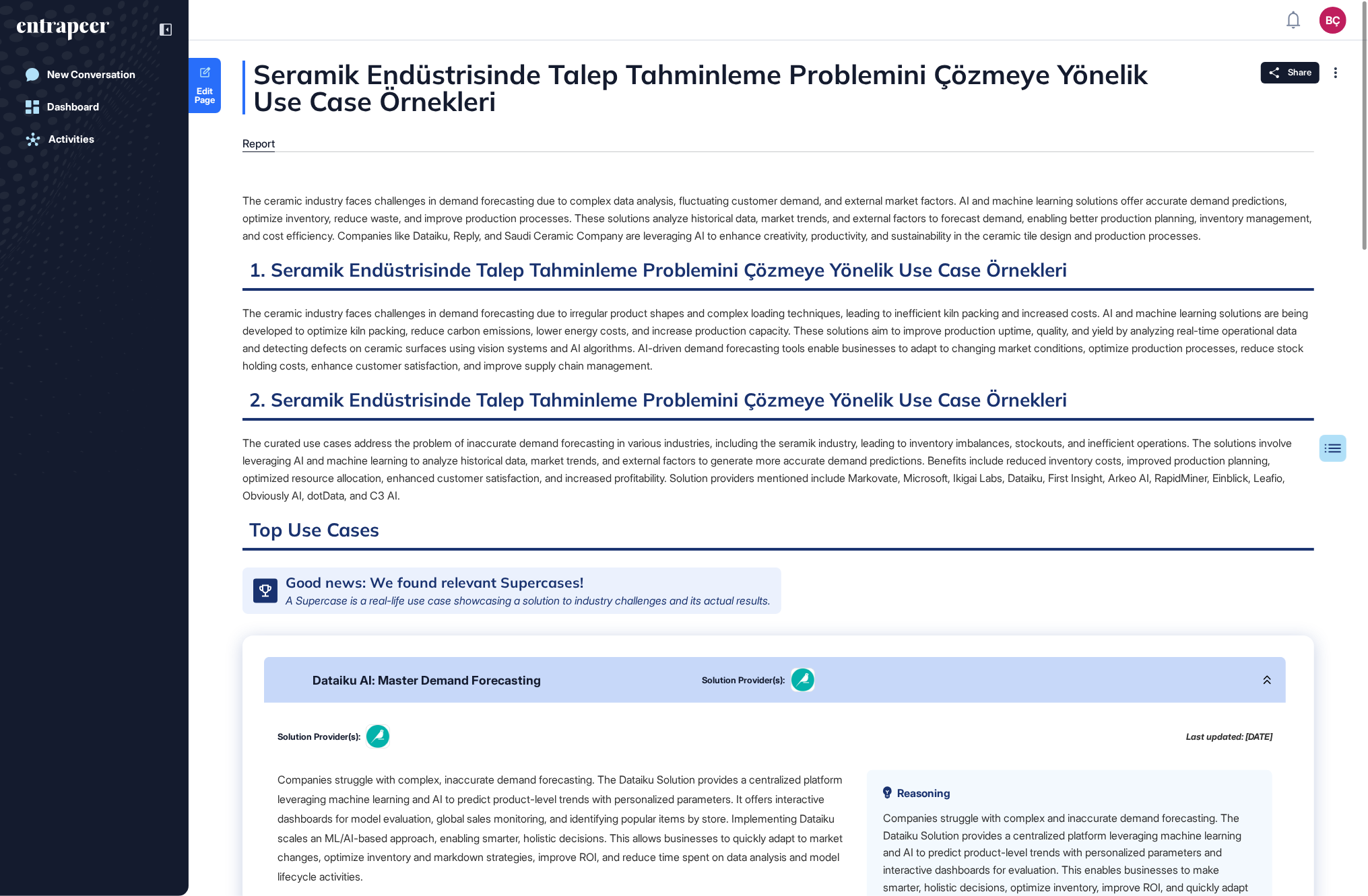
click at [414, 688] on div "Dataiku AI: Master Demand Forecasting" at bounding box center [427, 680] width 228 height 14
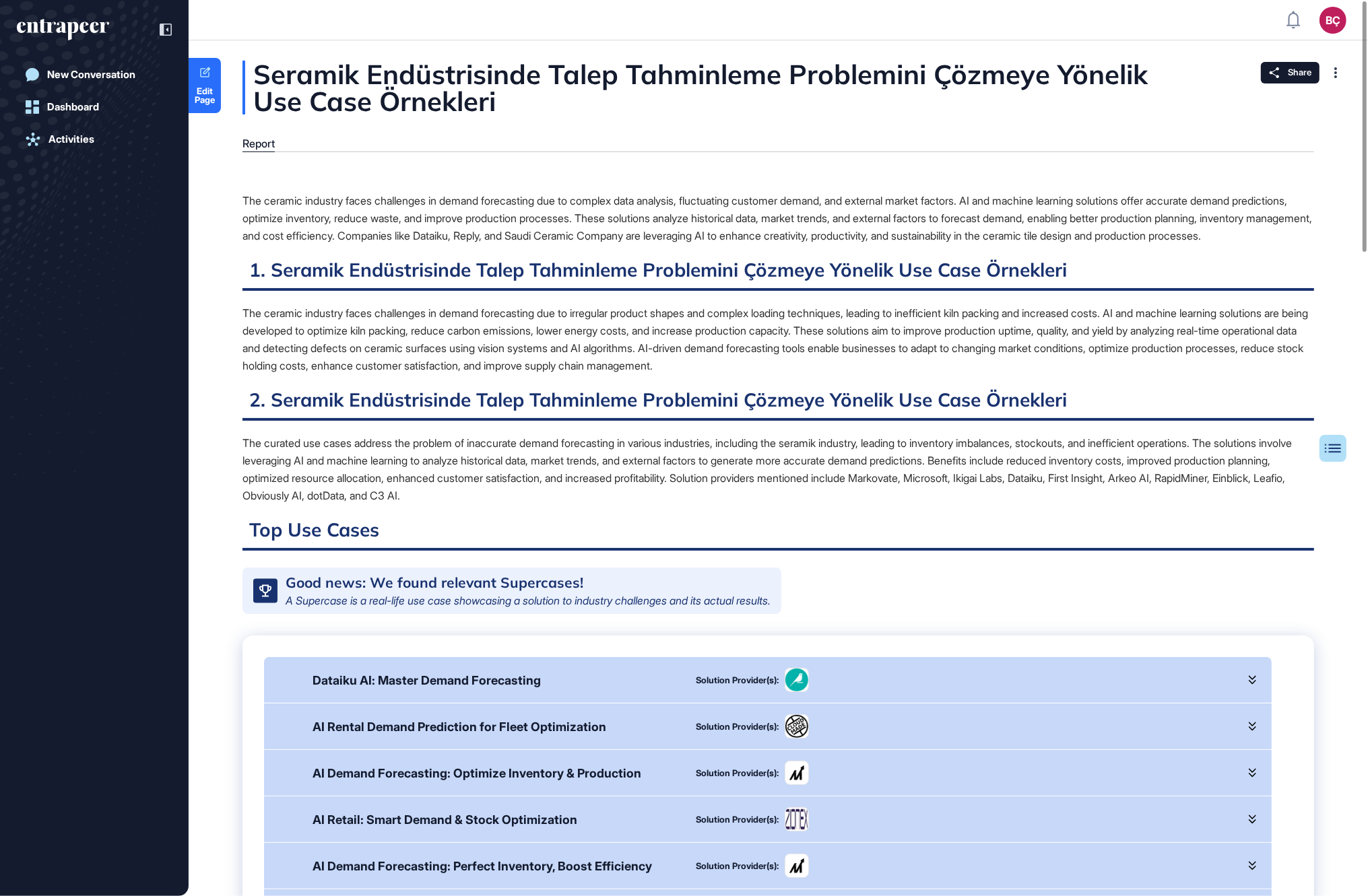
click at [375, 499] on div "The curated use cases address the problem of inaccurate demand forecasting in v…" at bounding box center [778, 469] width 1071 height 70
click at [372, 504] on div "The curated use cases address the problem of inaccurate demand forecasting in v…" at bounding box center [778, 469] width 1071 height 70
click at [374, 241] on div "The ceramic industry faces challenges in demand forecasting due to complex data…" at bounding box center [778, 218] width 1071 height 52
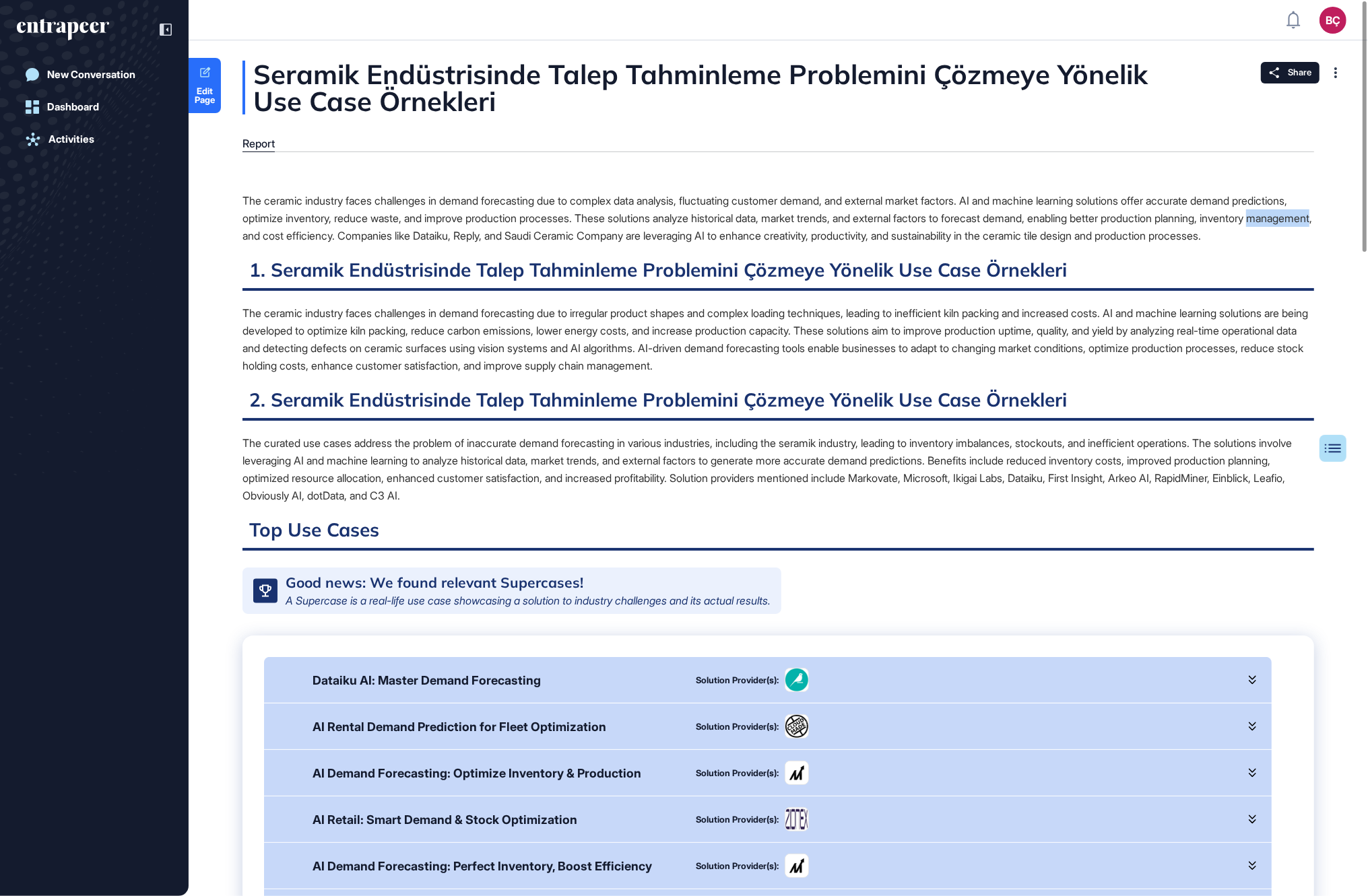
click at [374, 241] on div "The ceramic industry faces challenges in demand forecasting due to complex data…" at bounding box center [778, 218] width 1071 height 52
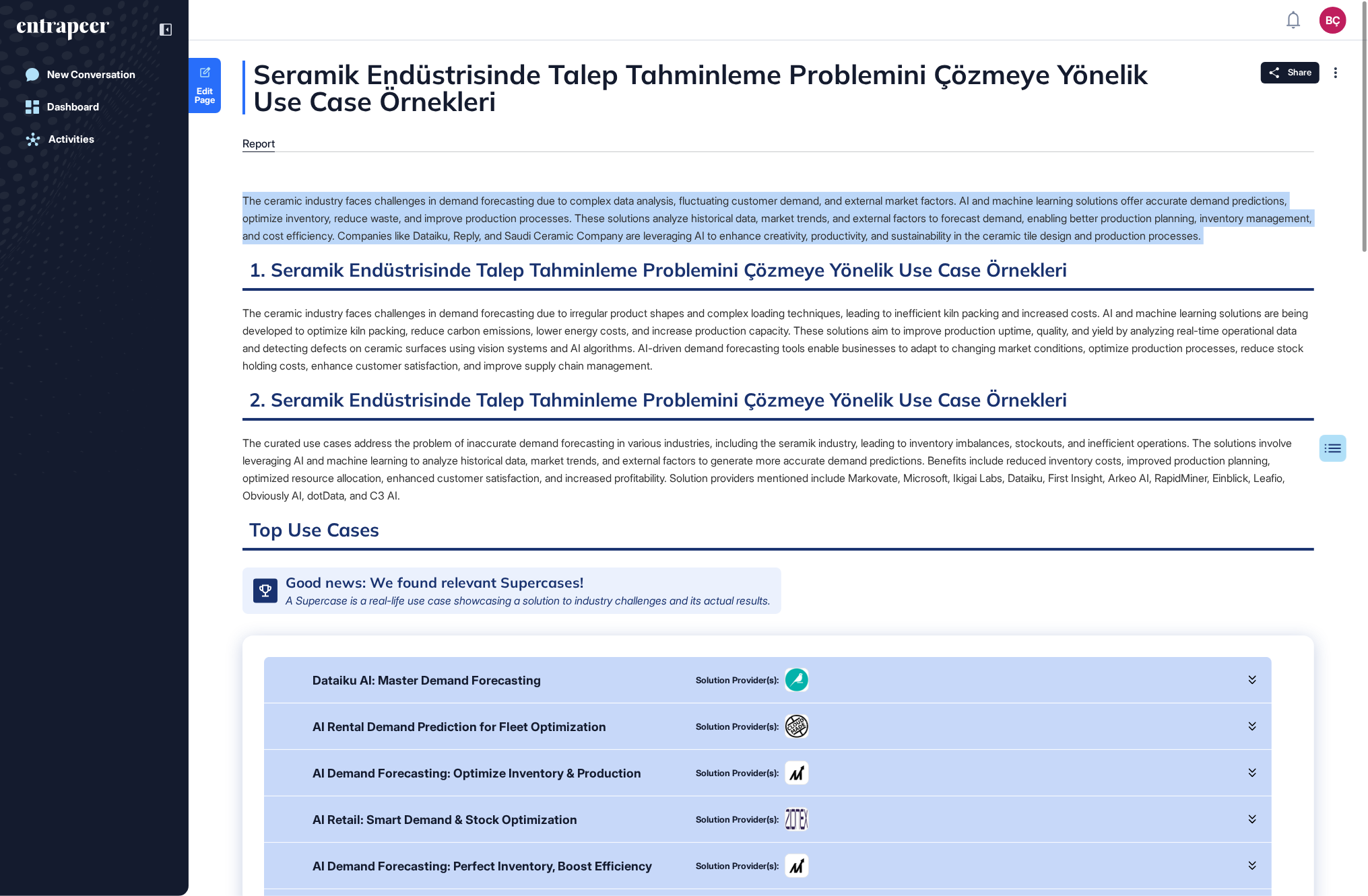
click at [374, 241] on div "The ceramic industry faces challenges in demand forecasting due to complex data…" at bounding box center [778, 218] width 1071 height 52
click at [374, 245] on div "The ceramic industry faces challenges in demand forecasting due to complex data…" at bounding box center [778, 218] width 1071 height 52
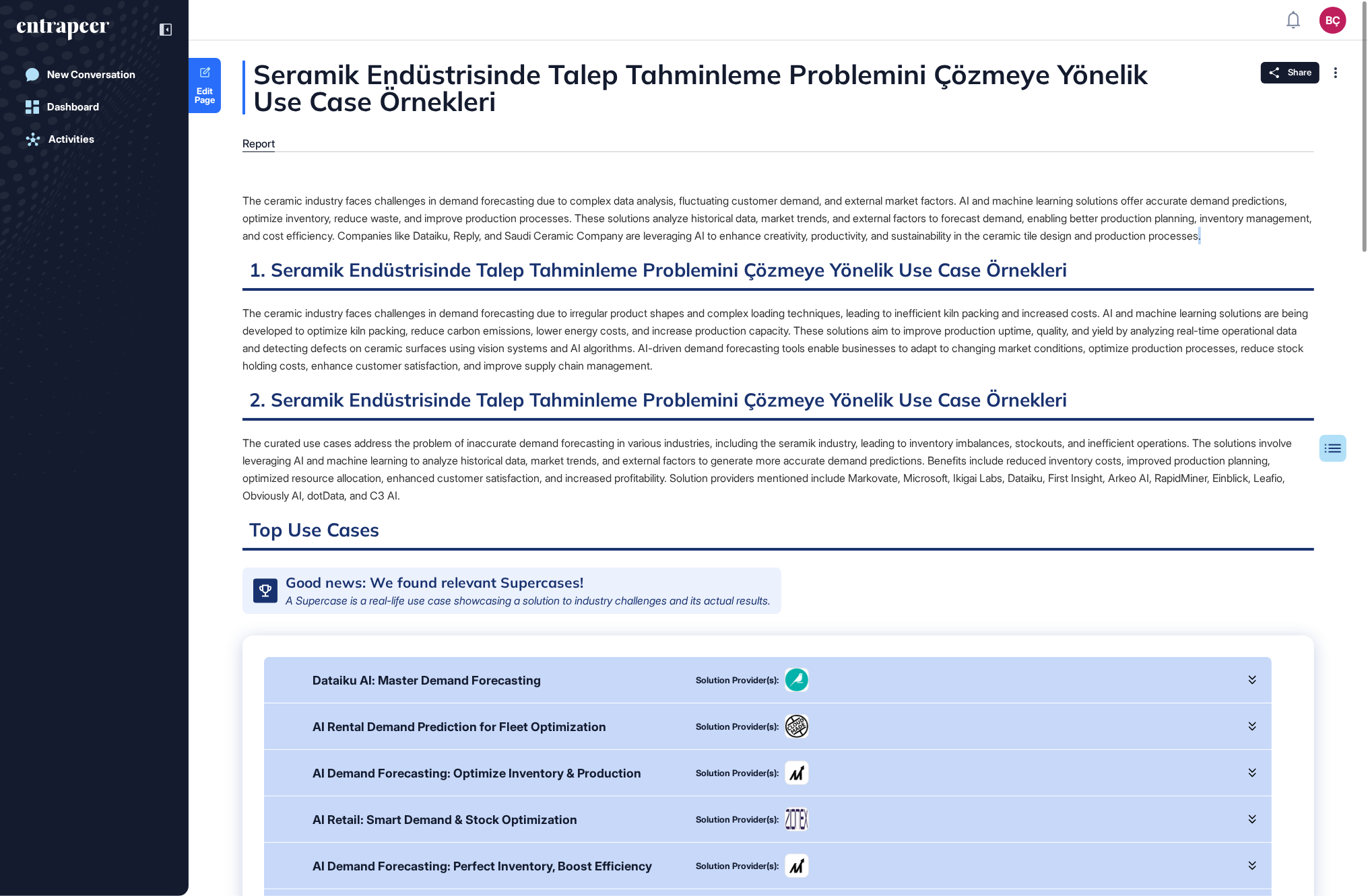
click at [374, 245] on div "The ceramic industry faces challenges in demand forecasting due to complex data…" at bounding box center [778, 218] width 1071 height 52
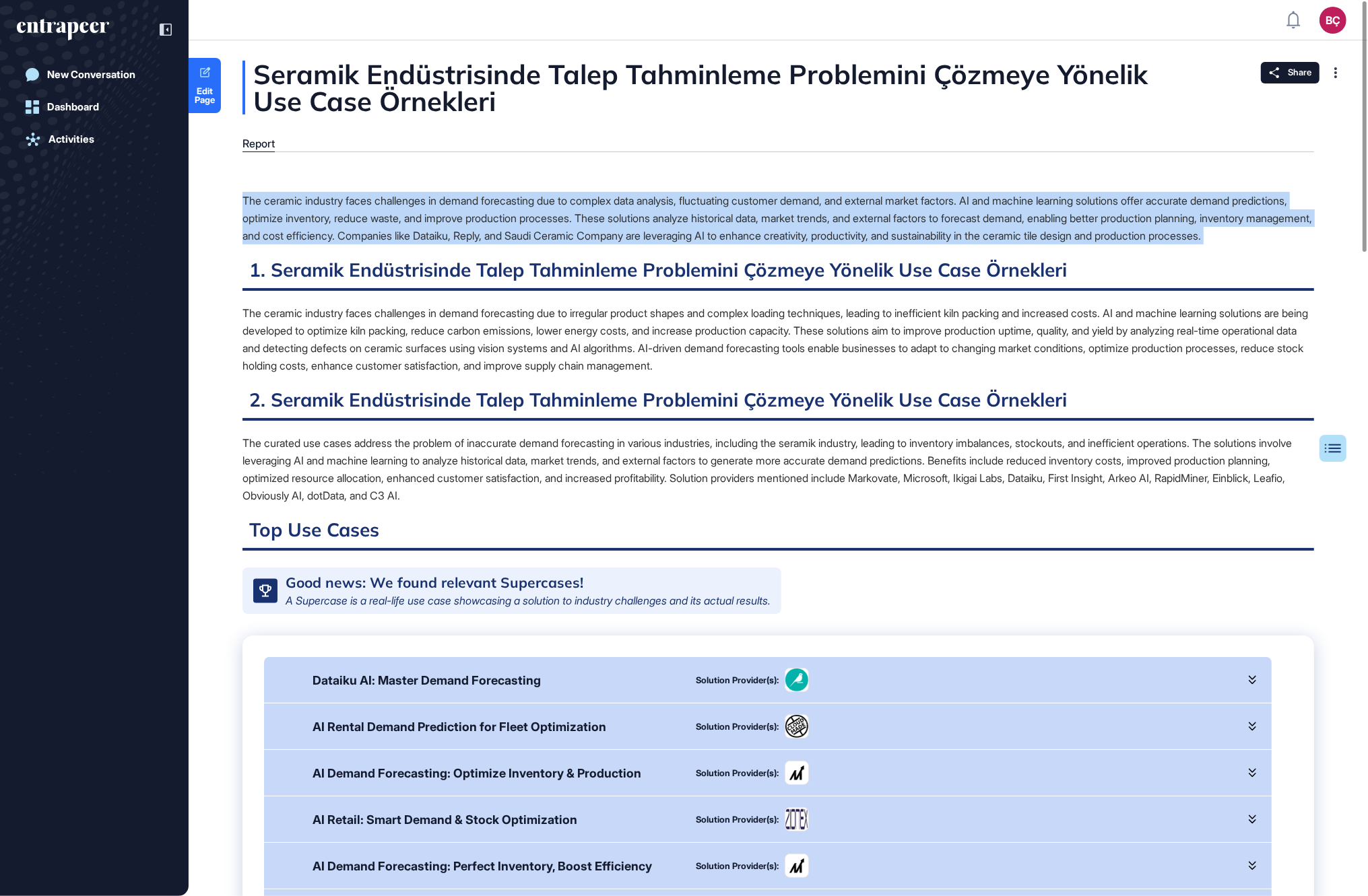
click at [374, 245] on div "The ceramic industry faces challenges in demand forecasting due to complex data…" at bounding box center [778, 218] width 1071 height 52
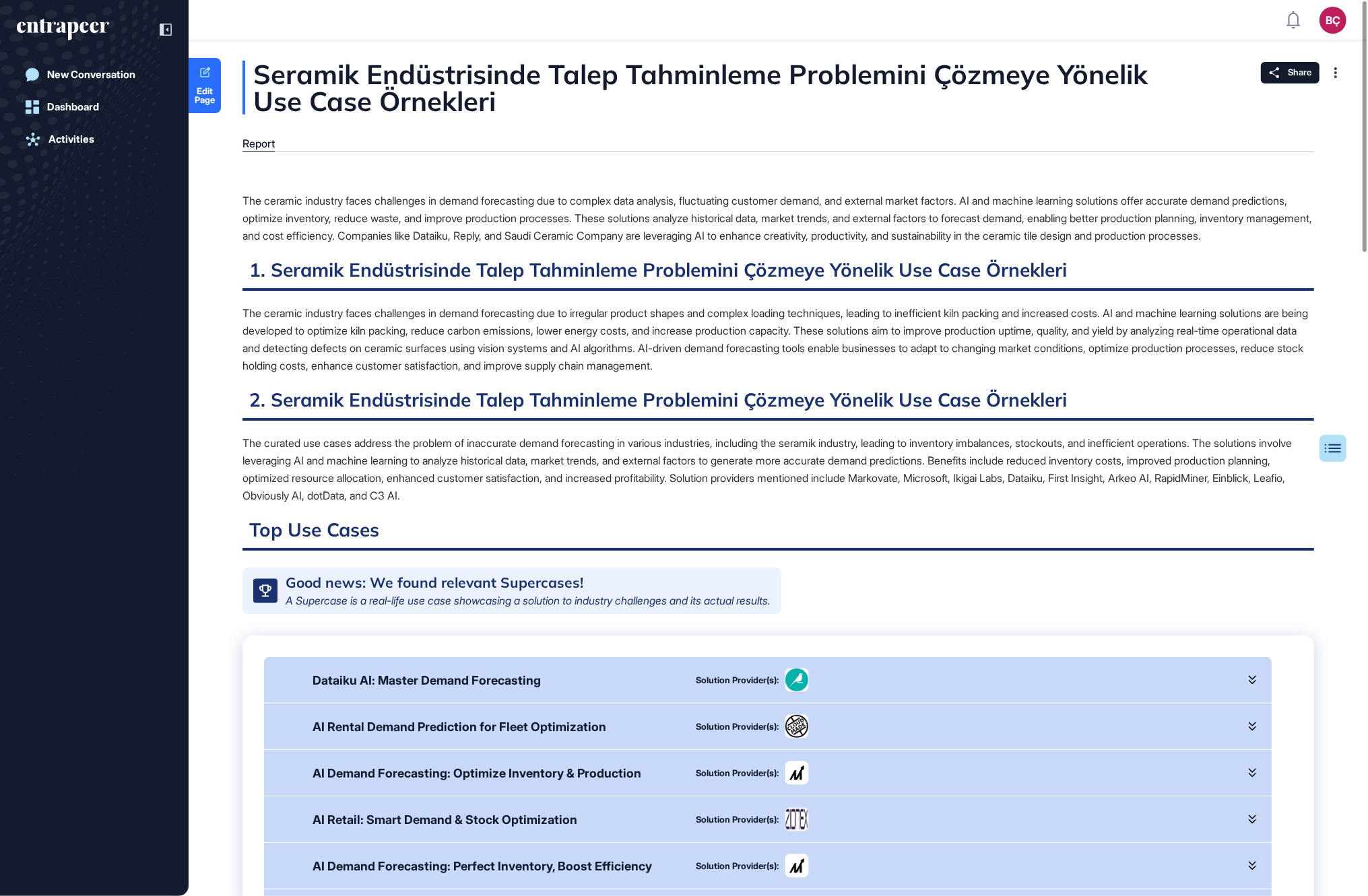
click at [354, 326] on div "The ceramic industry faces challenges in demand forecasting due to irregular pr…" at bounding box center [778, 339] width 1071 height 70
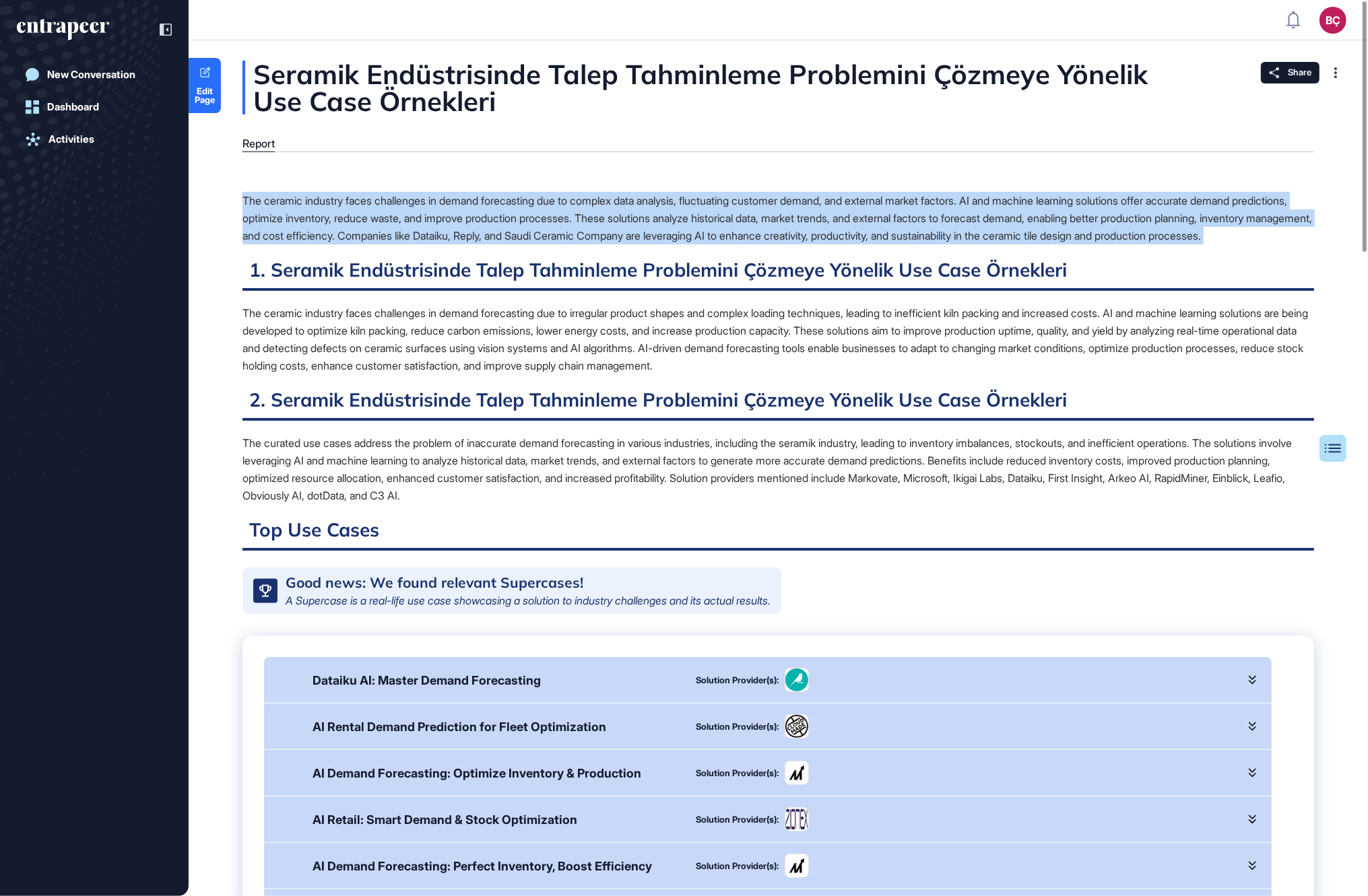
click at [414, 219] on div "The ceramic industry faces challenges in demand forecasting due to complex data…" at bounding box center [778, 218] width 1071 height 52
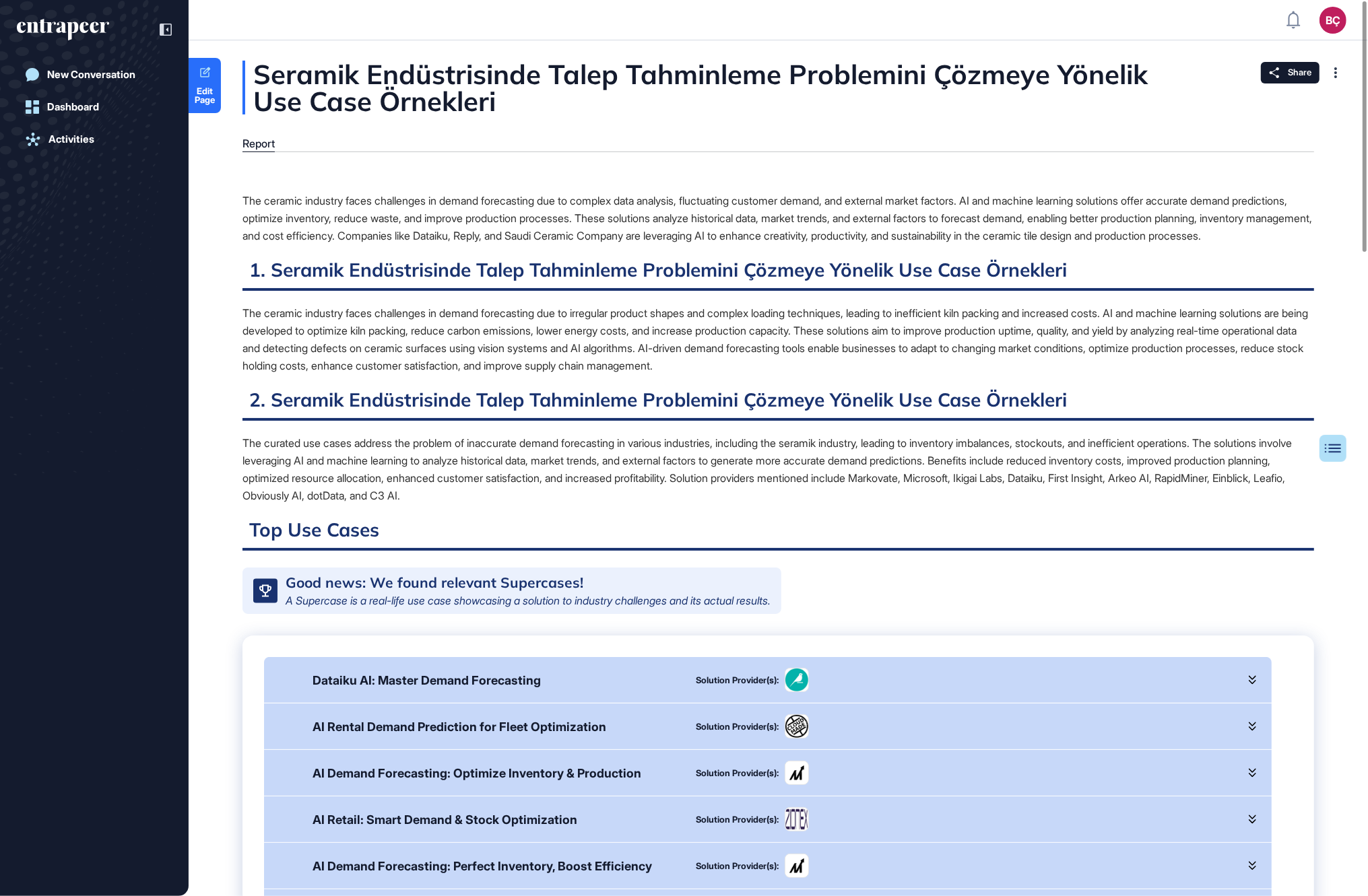
click at [396, 322] on div "The ceramic industry faces challenges in demand forecasting due to irregular pr…" at bounding box center [778, 339] width 1071 height 70
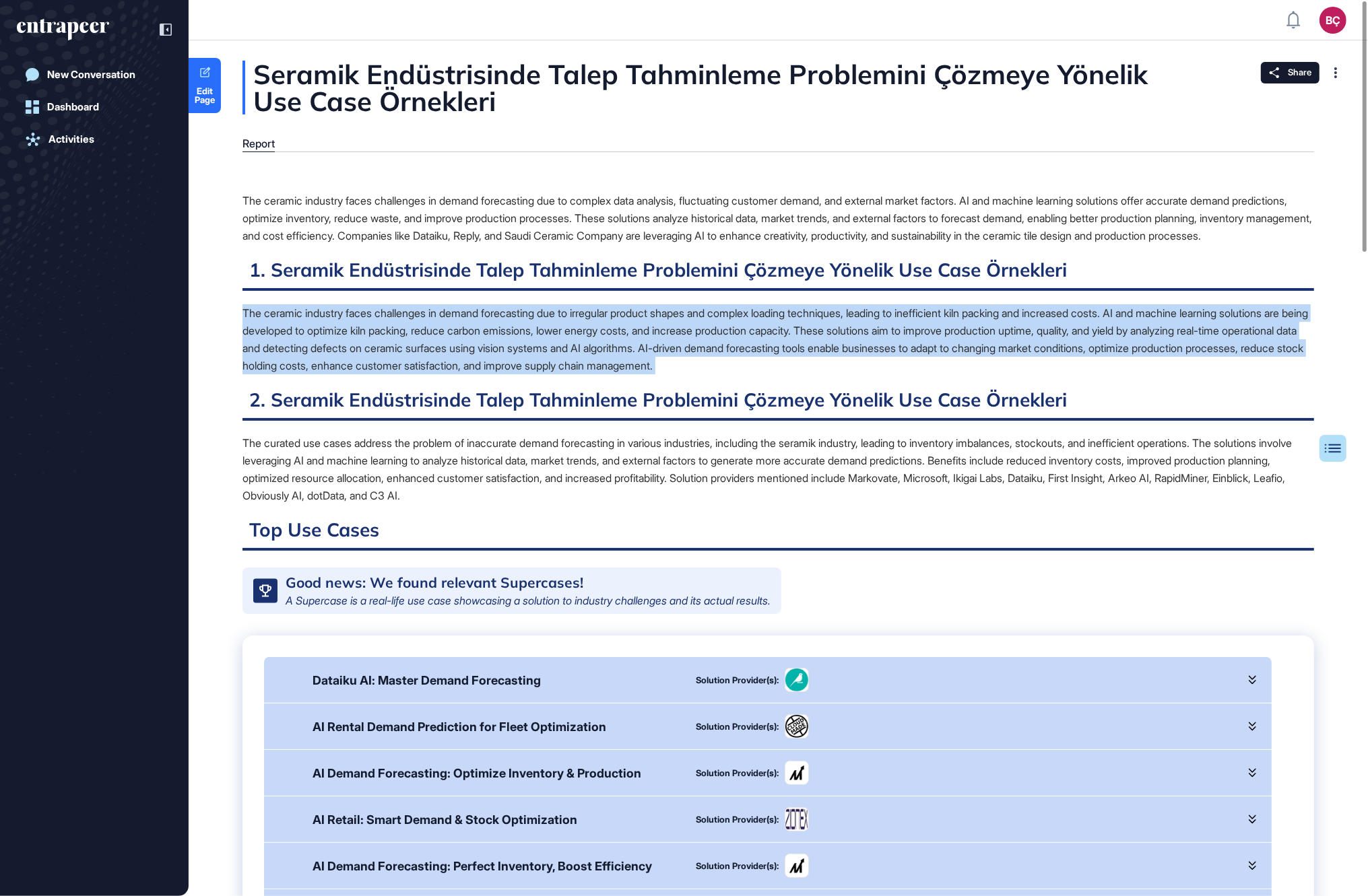
click at [396, 322] on div "The ceramic industry faces challenges in demand forecasting due to irregular pr…" at bounding box center [778, 339] width 1071 height 70
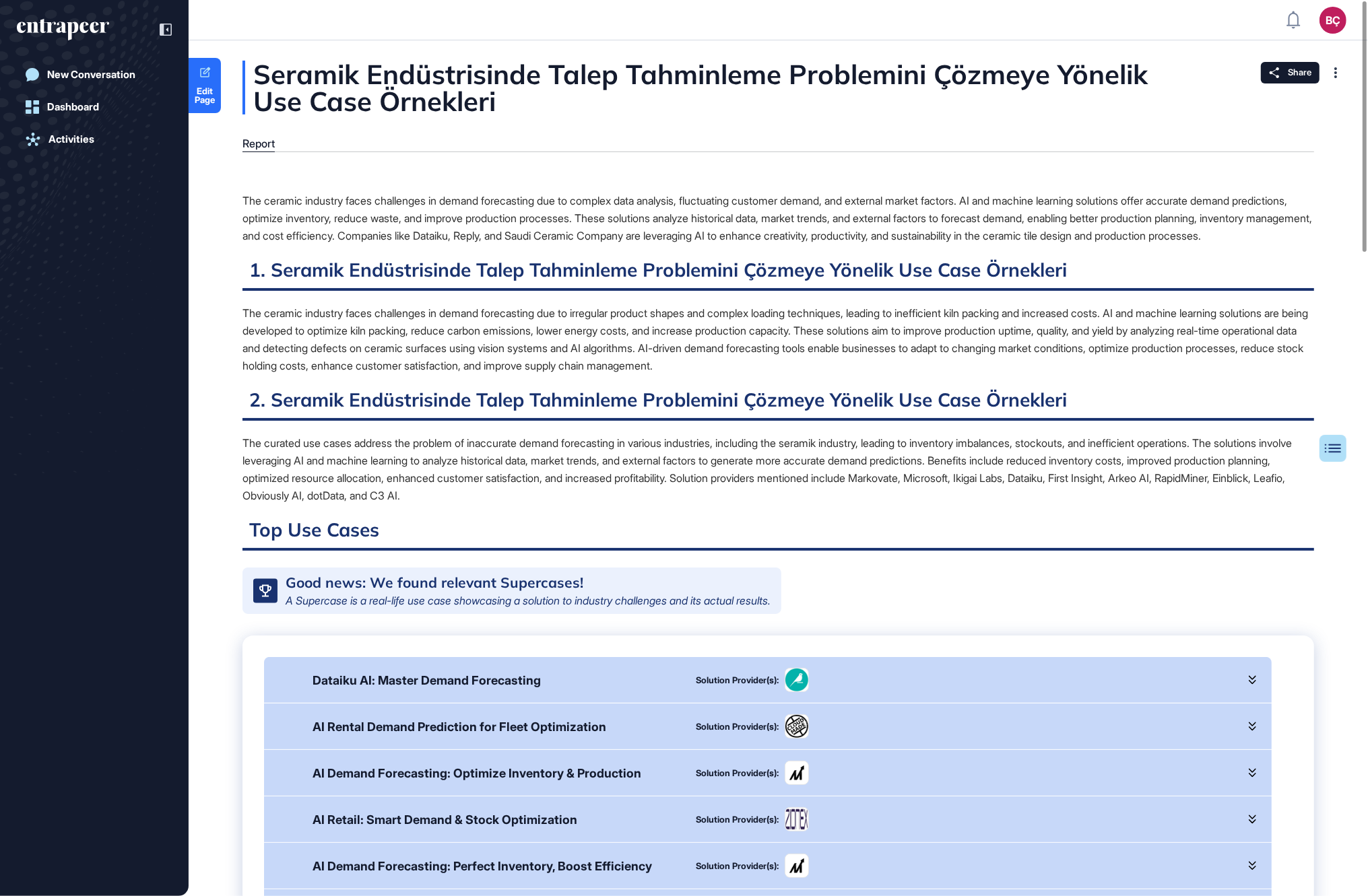
click at [419, 374] on div "The ceramic industry faces challenges in demand forecasting due to irregular pr…" at bounding box center [778, 339] width 1071 height 70
click at [395, 329] on div "The ceramic industry faces challenges in demand forecasting due to irregular pr…" at bounding box center [778, 339] width 1071 height 70
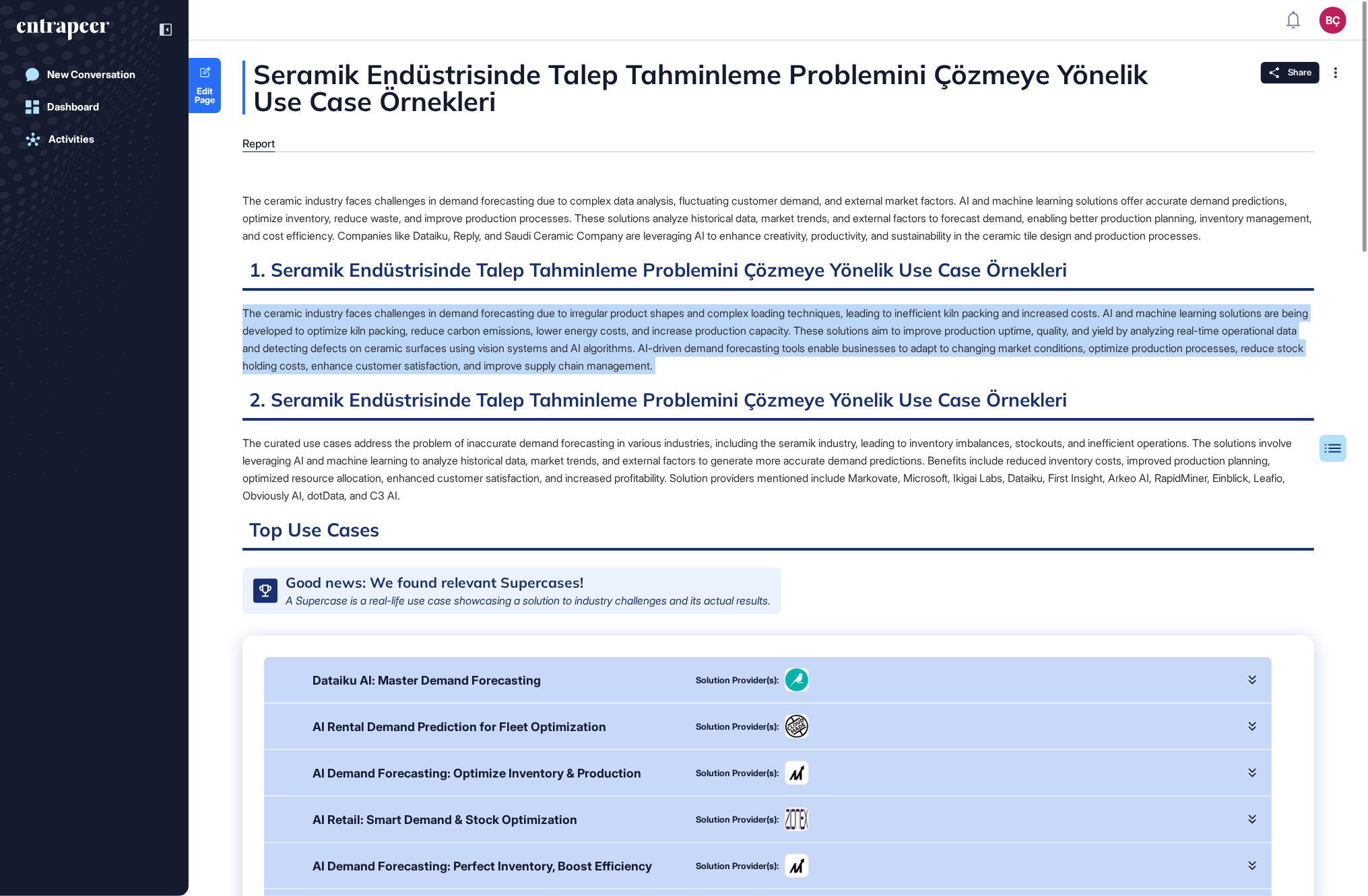
click at [395, 329] on div "The ceramic industry faces challenges in demand forecasting due to irregular pr…" at bounding box center [778, 339] width 1071 height 70
click at [375, 372] on div "The ceramic industry faces challenges in demand forecasting due to irregular pr…" at bounding box center [778, 339] width 1071 height 70
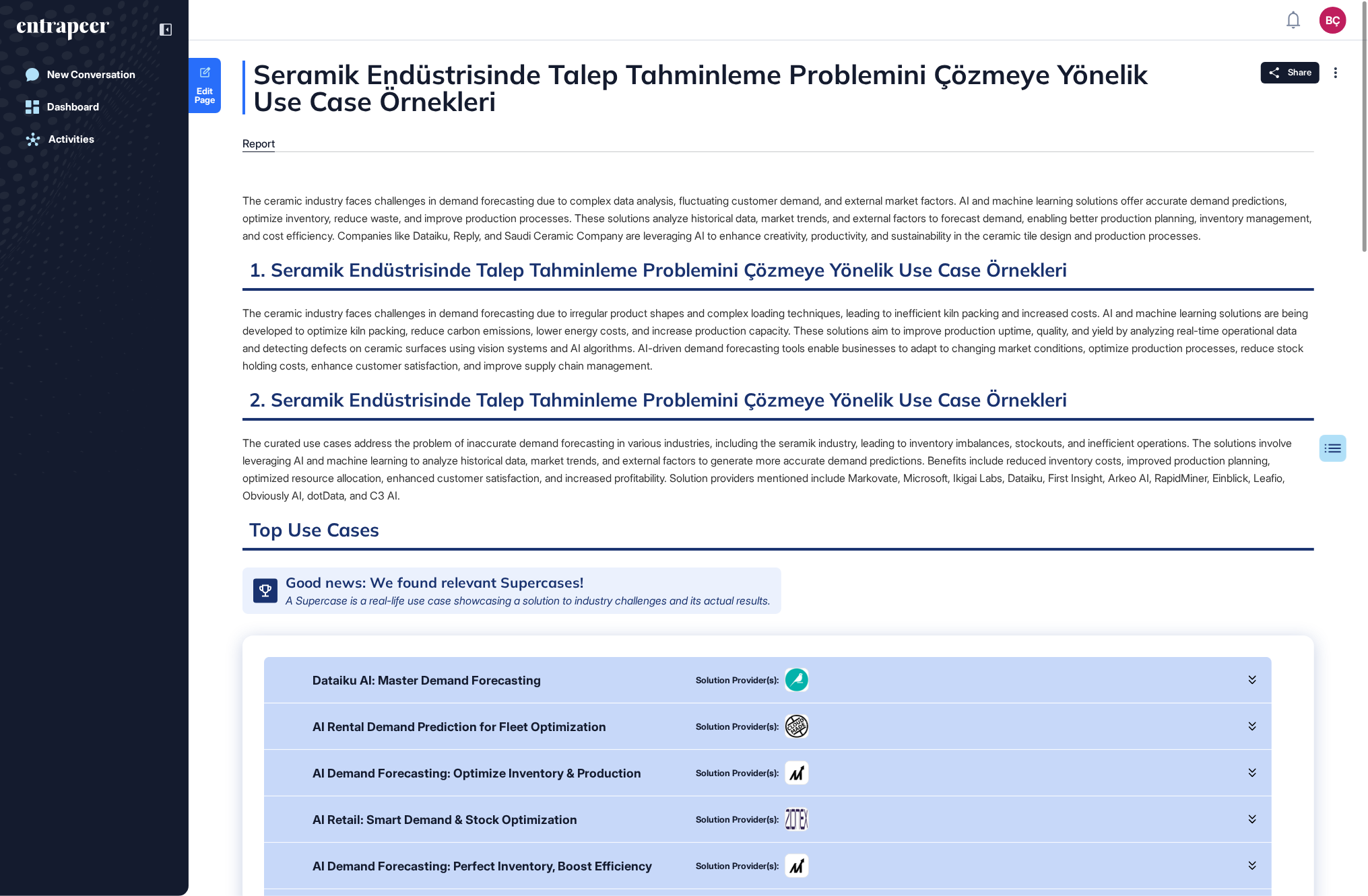
click at [324, 201] on div "The ceramic industry faces challenges in demand forecasting due to complex data…" at bounding box center [778, 218] width 1071 height 52
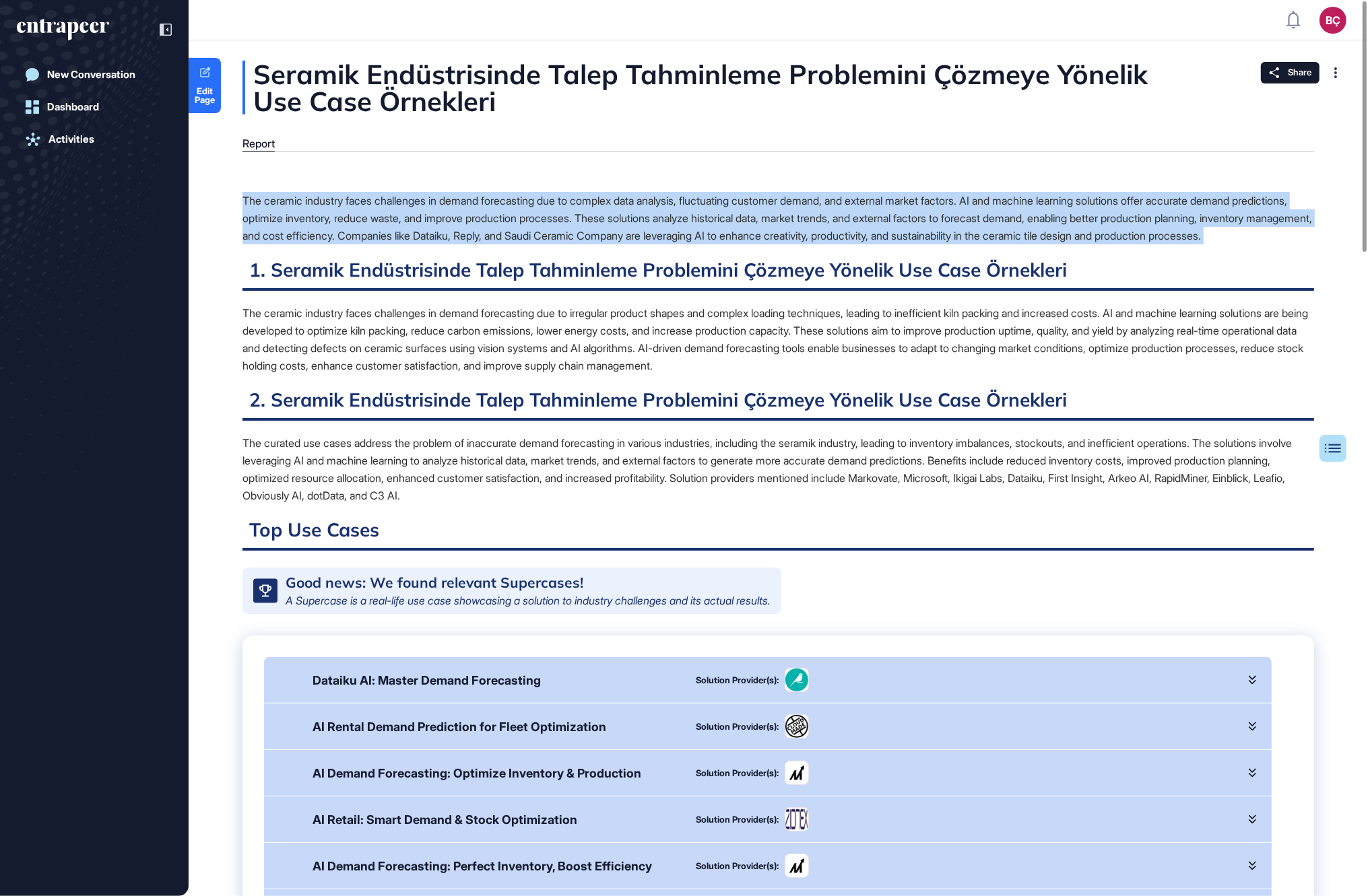
click at [324, 201] on div "The ceramic industry faces challenges in demand forecasting due to complex data…" at bounding box center [778, 218] width 1071 height 52
click at [333, 245] on div "The ceramic industry faces challenges in demand forecasting due to complex data…" at bounding box center [778, 218] width 1071 height 52
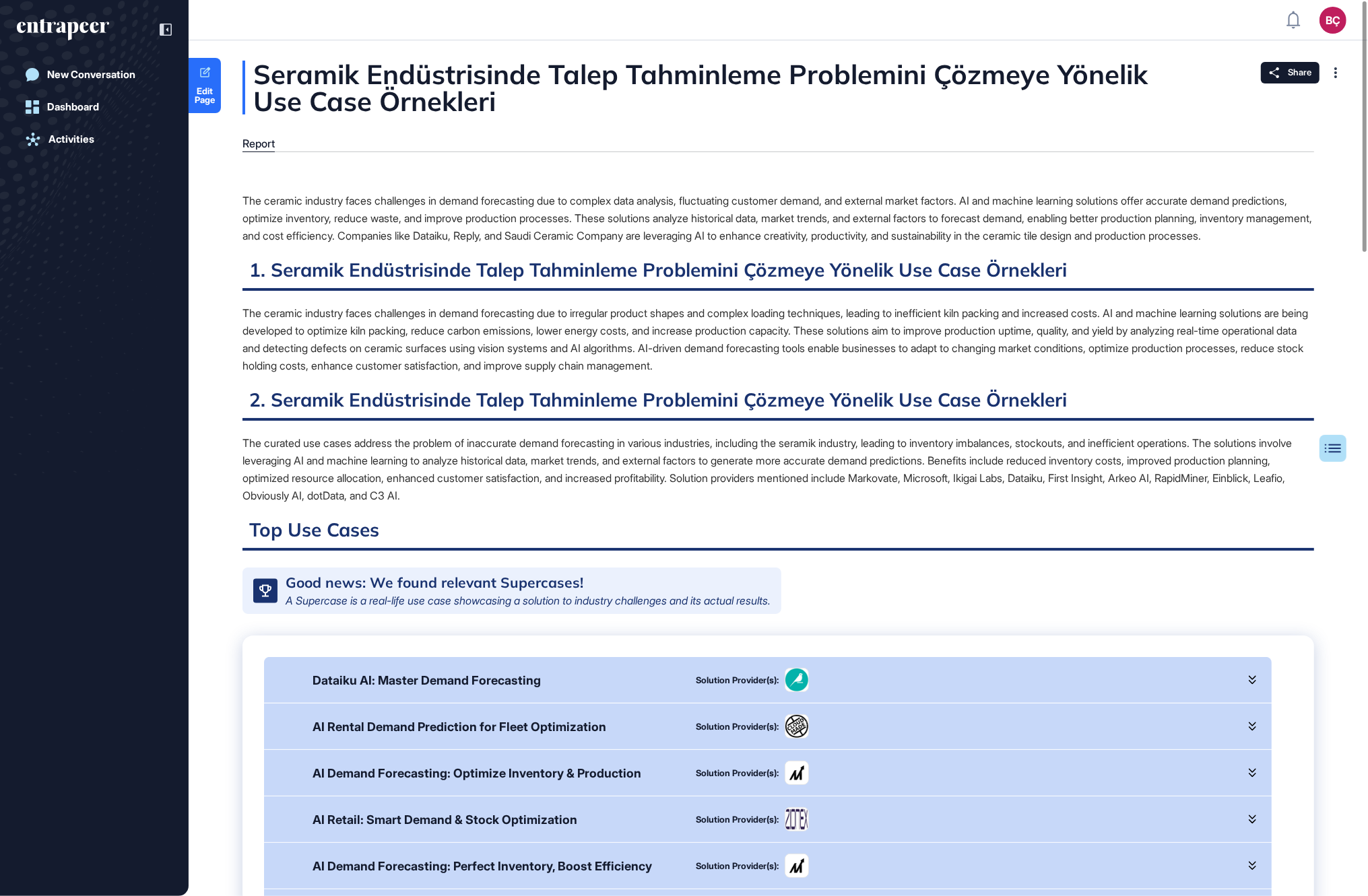
click at [333, 245] on div "The ceramic industry faces challenges in demand forecasting due to complex data…" at bounding box center [778, 218] width 1071 height 52
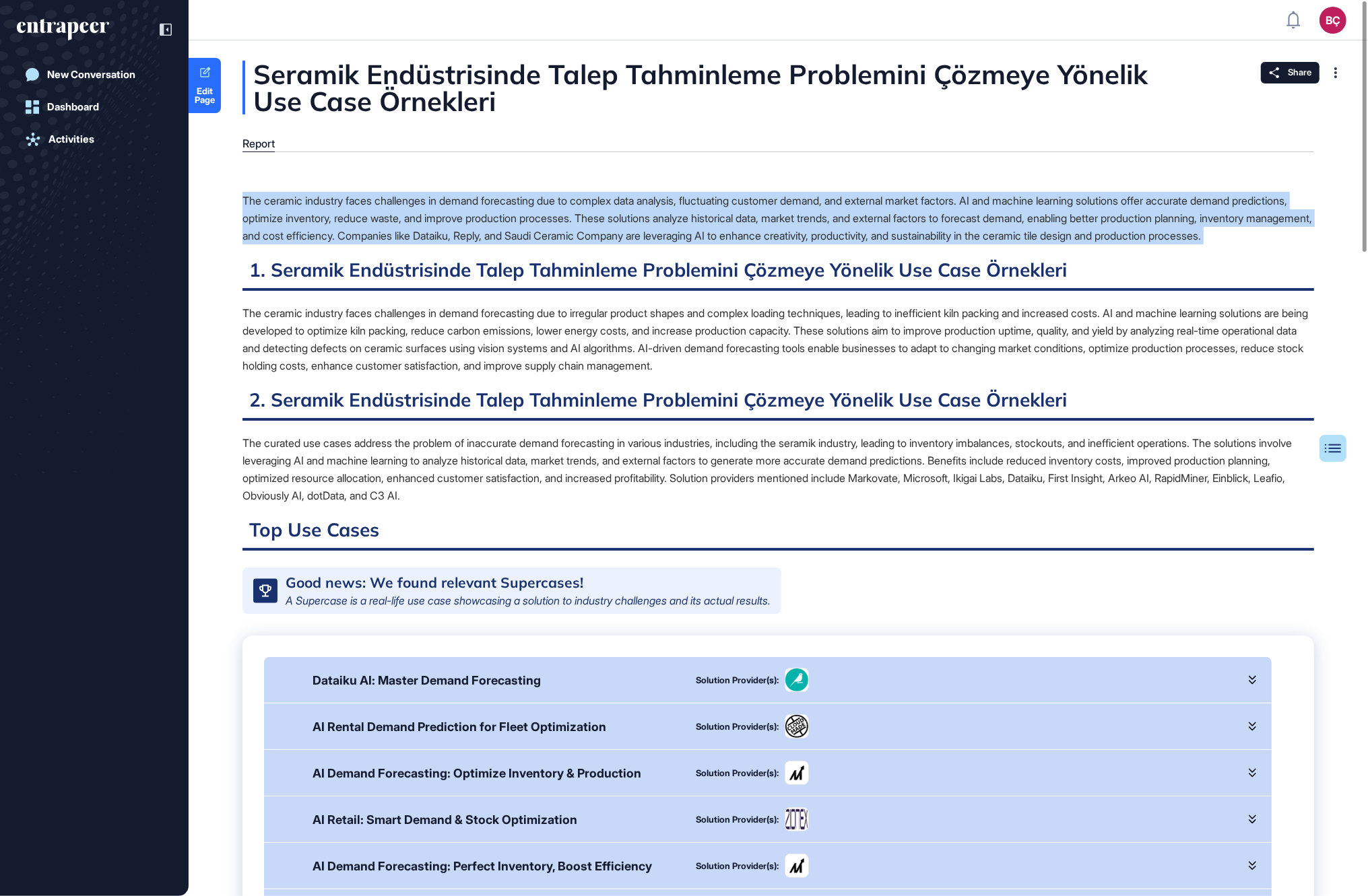
click at [333, 245] on div "The ceramic industry faces challenges in demand forecasting due to complex data…" at bounding box center [778, 218] width 1071 height 52
click at [342, 325] on div "The ceramic industry faces challenges in demand forecasting due to irregular pr…" at bounding box center [778, 339] width 1071 height 70
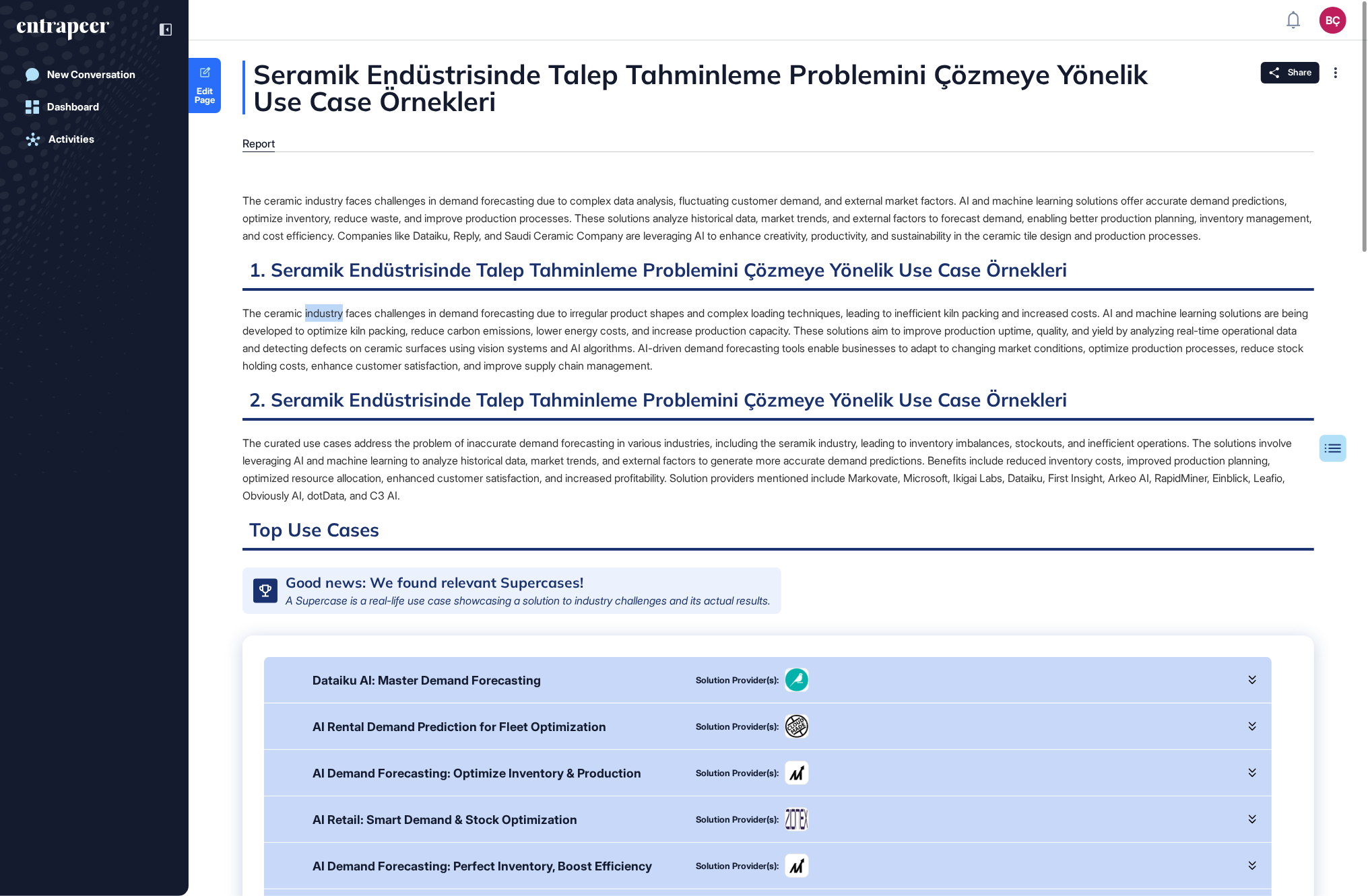
click at [342, 325] on div "The ceramic industry faces challenges in demand forecasting due to irregular pr…" at bounding box center [778, 339] width 1071 height 70
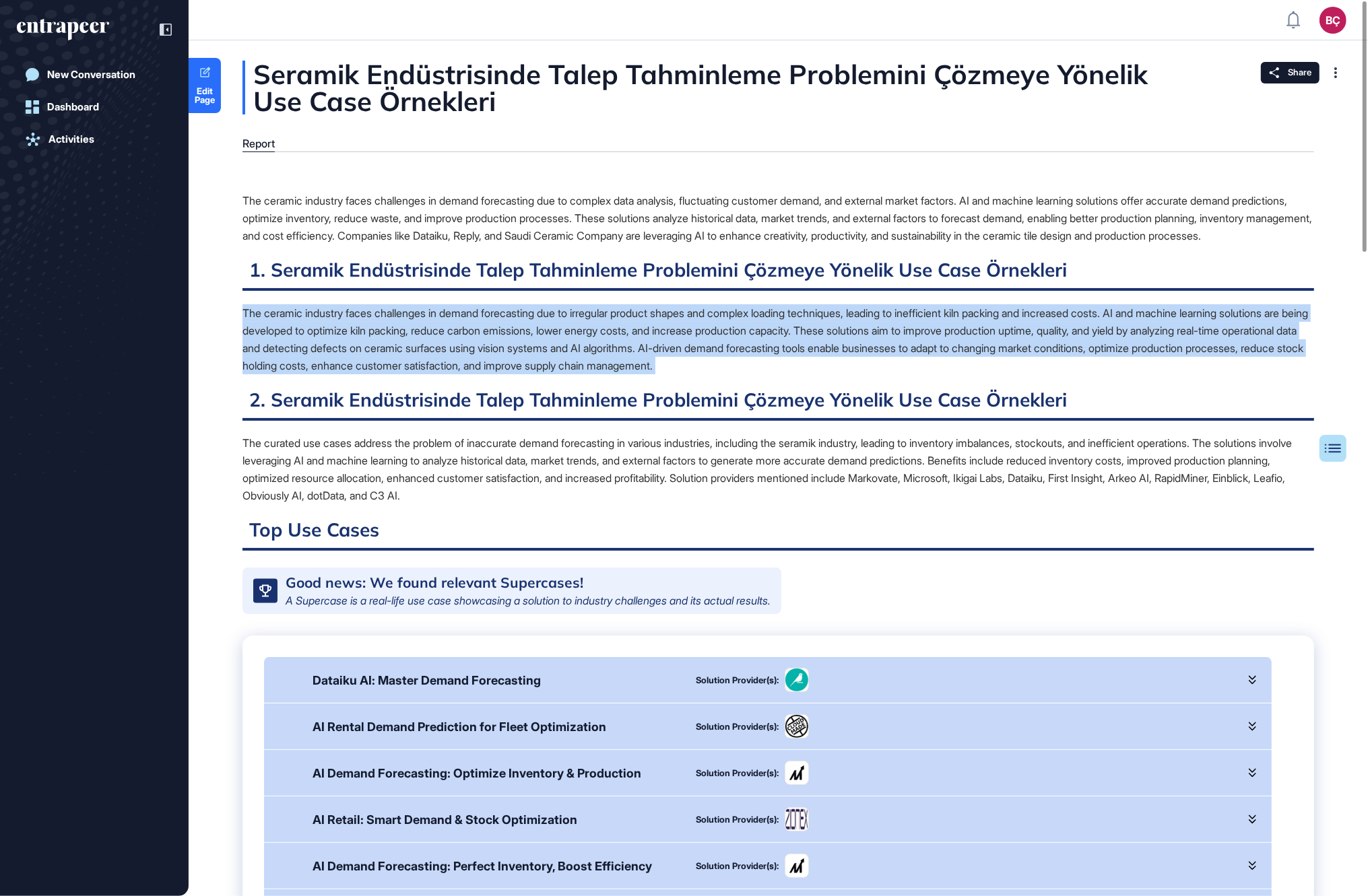
click at [342, 325] on div "The ceramic industry faces challenges in demand forecasting due to irregular pr…" at bounding box center [778, 339] width 1071 height 70
drag, startPoint x: 346, startPoint y: 357, endPoint x: 437, endPoint y: 300, distance: 107.4
click at [346, 358] on div "The ceramic industry faces challenges in demand forecasting due to irregular pr…" at bounding box center [778, 339] width 1071 height 70
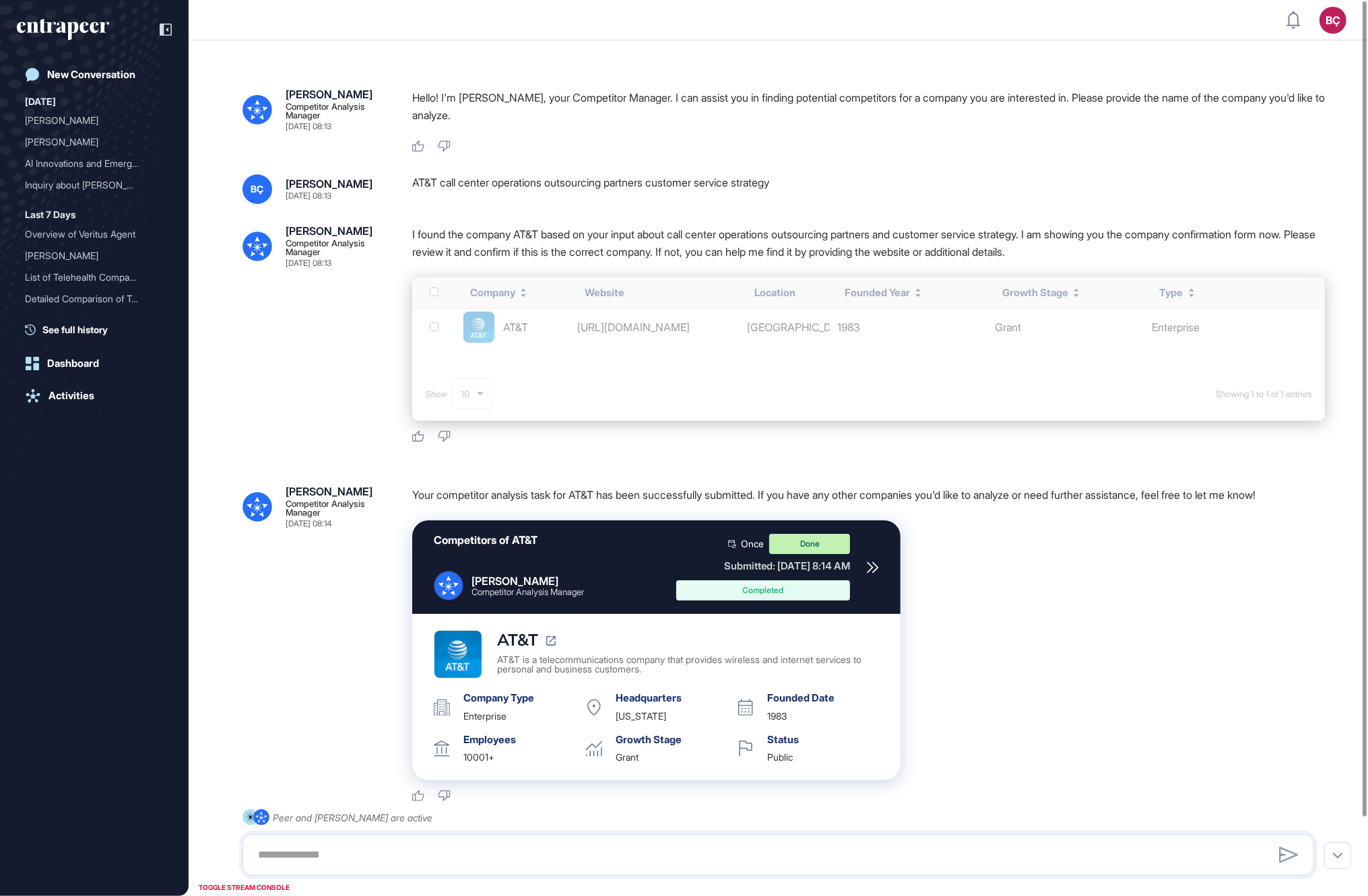
click at [594, 180] on div "AT&T call center operations outsourcing partners customer service strategy" at bounding box center [868, 189] width 913 height 29
copy div "AT&T call center operations outsourcing partners customer service strategy"
click at [586, 187] on div "AT&T call center operations outsourcing partners customer service strategy" at bounding box center [868, 189] width 913 height 29
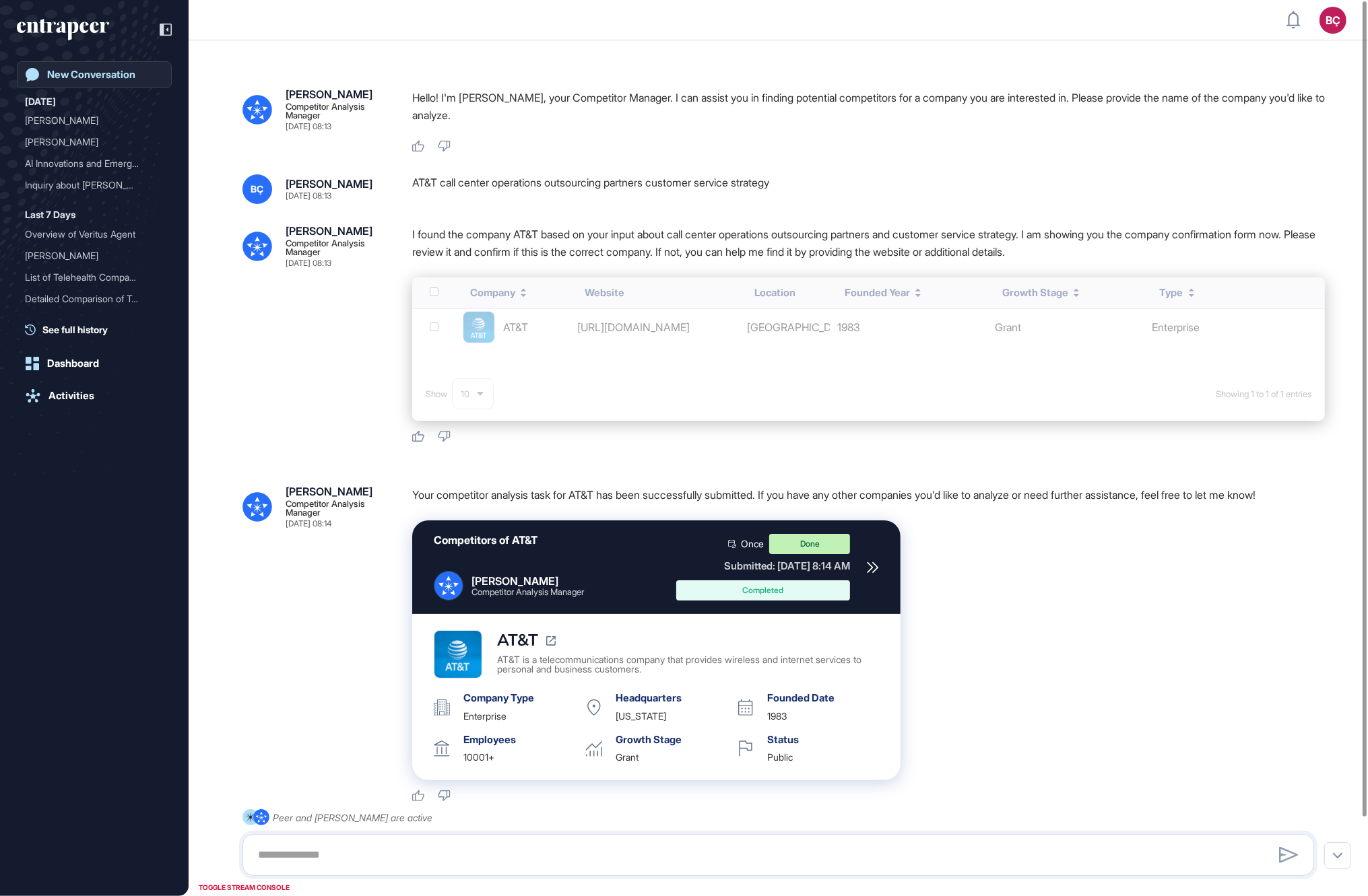
click at [127, 74] on div "New Conversation" at bounding box center [91, 75] width 88 height 12
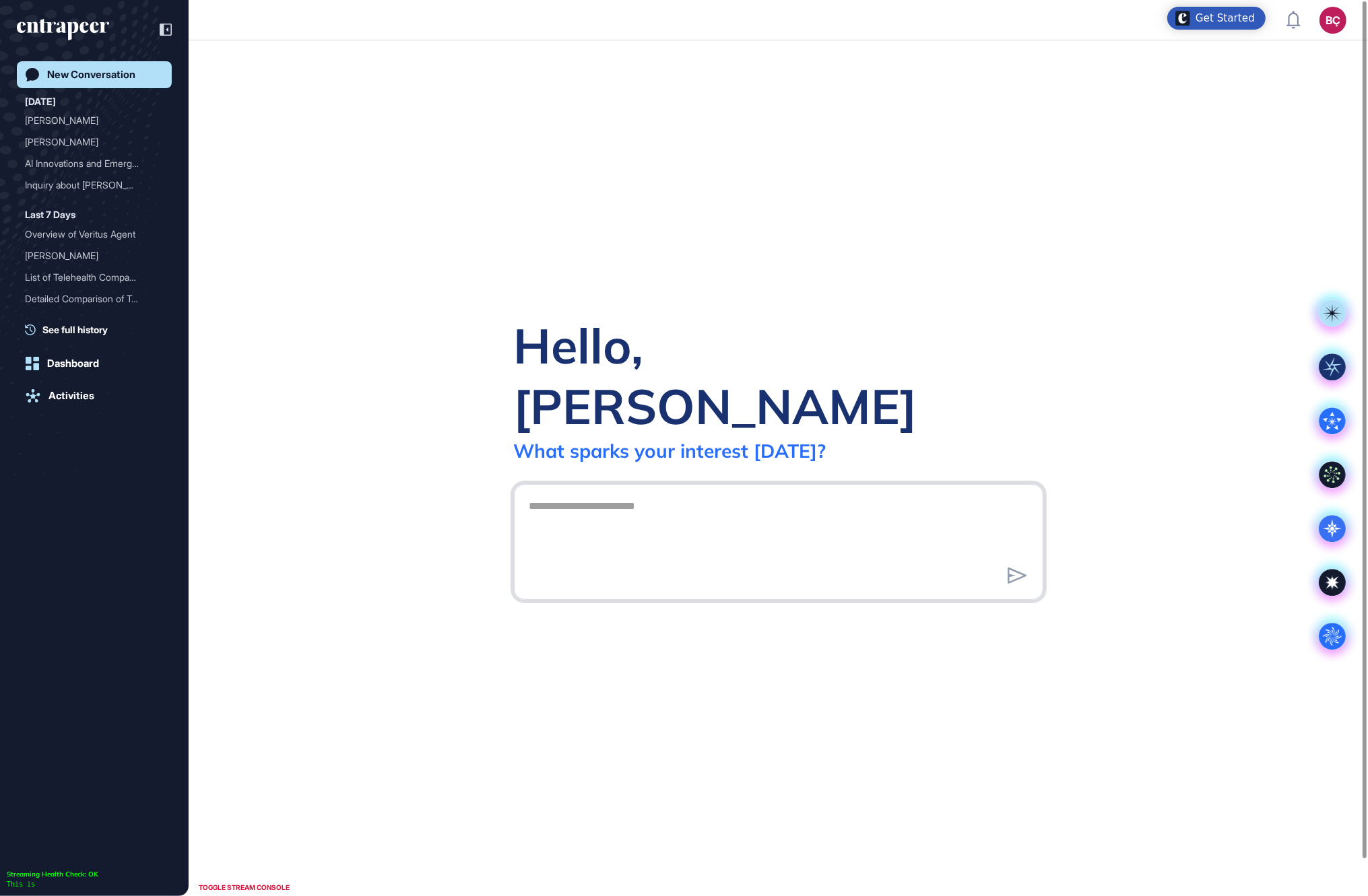
click at [622, 519] on textarea at bounding box center [778, 540] width 515 height 94
paste textarea "**********"
type textarea "**********"
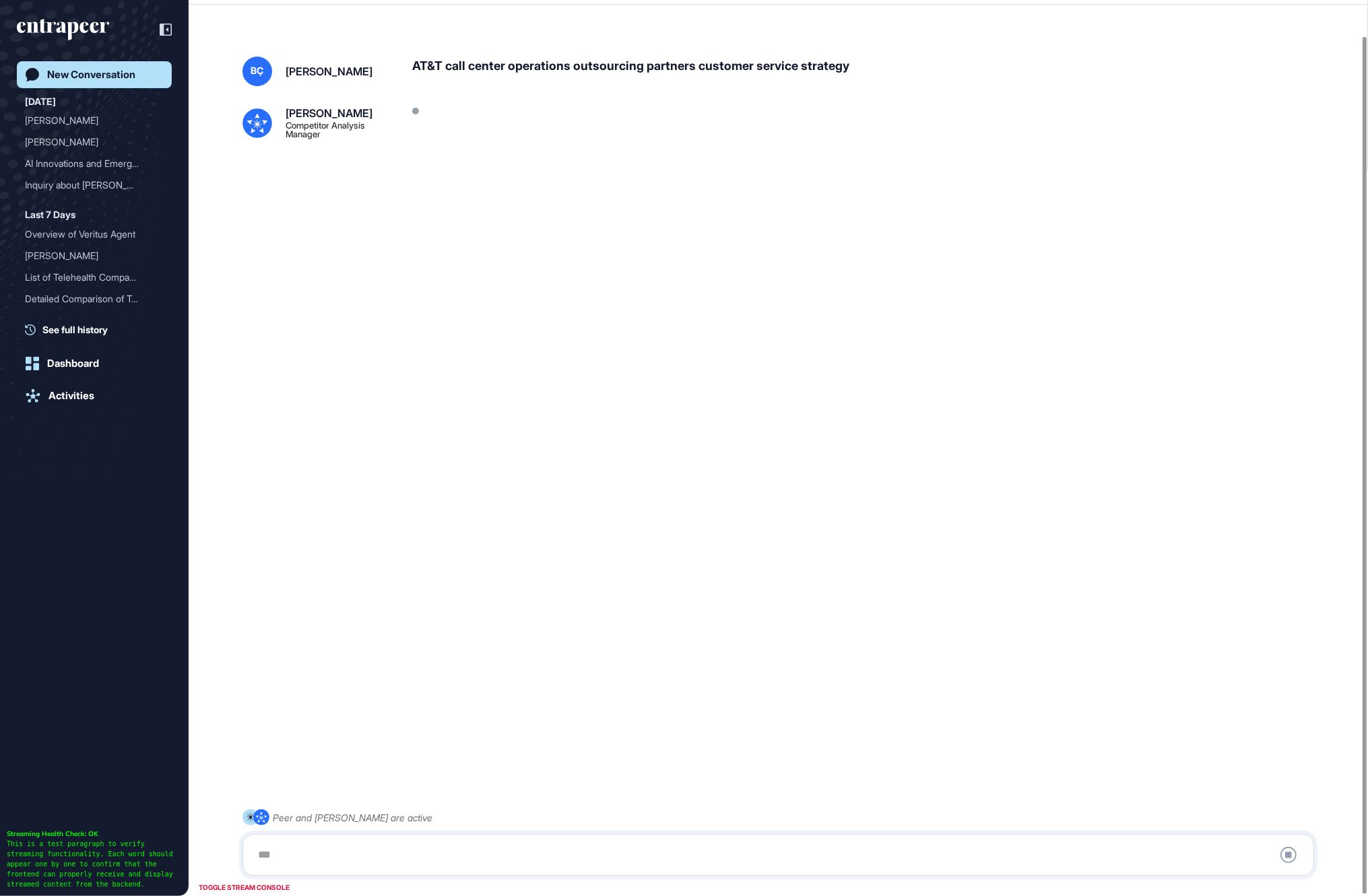
scroll to position [37, 0]
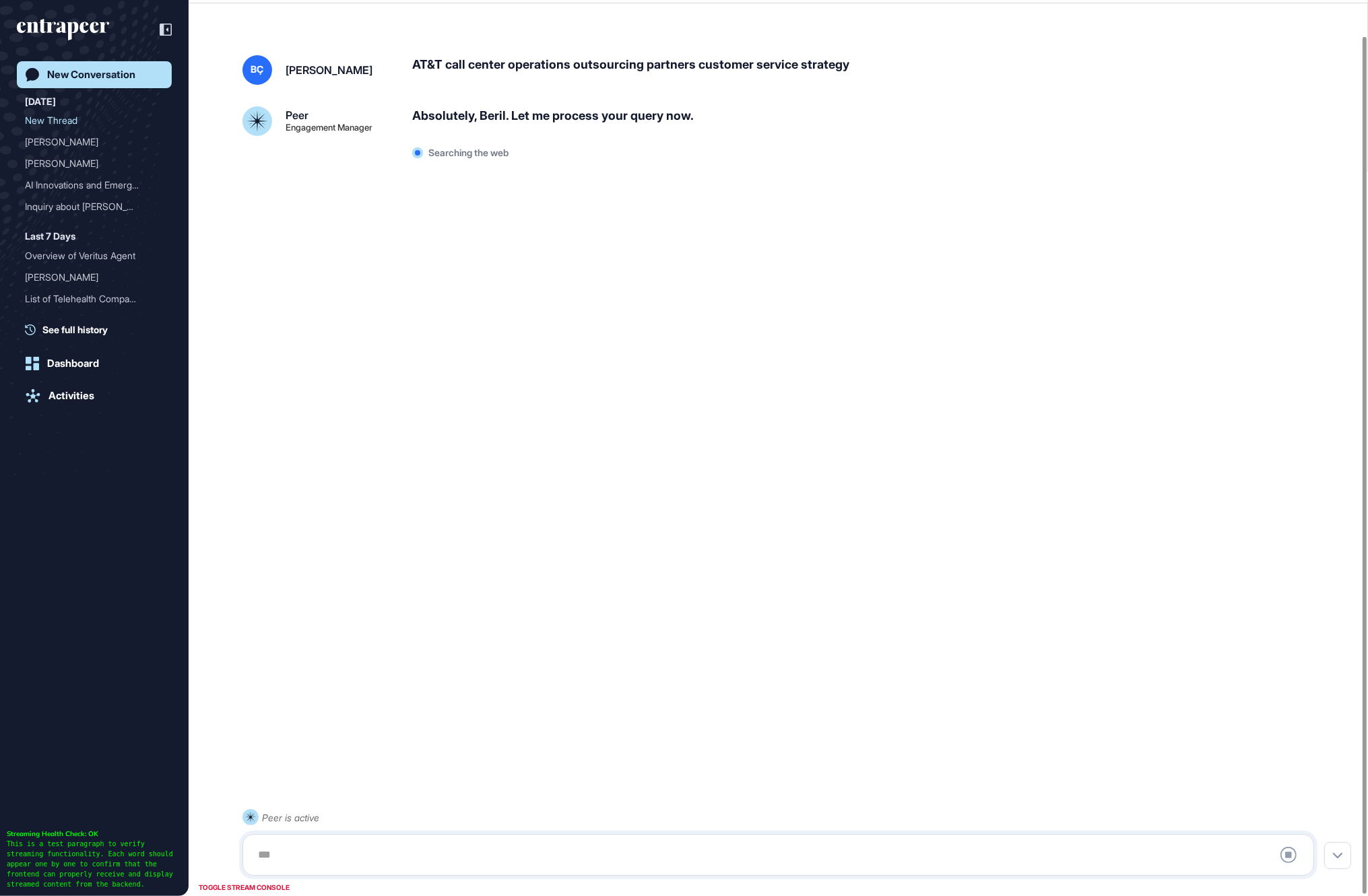
click at [598, 64] on div "AT&T call center operations outsourcing partners customer service strategy" at bounding box center [868, 69] width 913 height 29
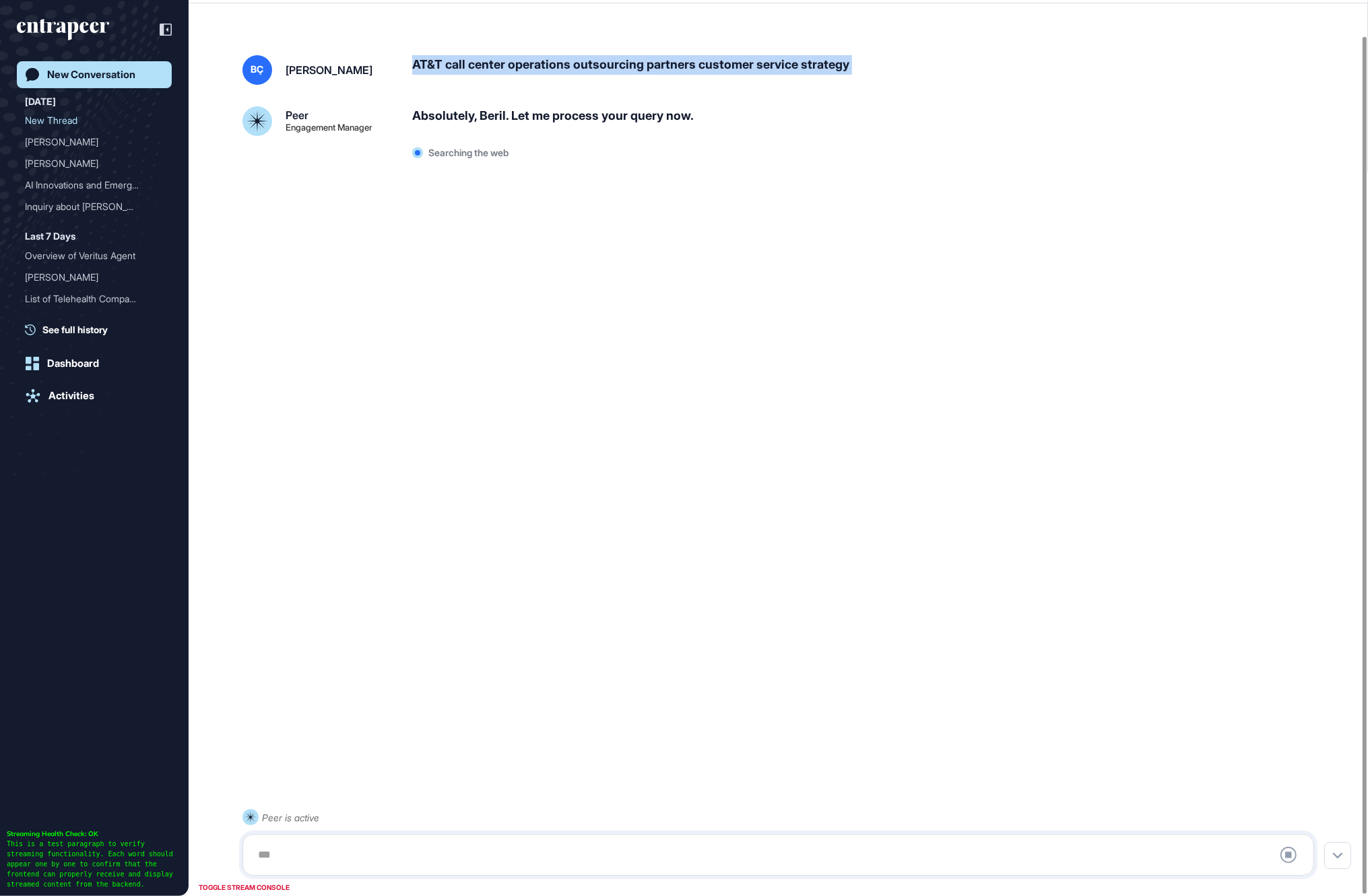
click at [598, 64] on div "AT&T call center operations outsourcing partners customer service strategy" at bounding box center [868, 69] width 913 height 29
click at [591, 76] on div "AT&T call center operations outsourcing partners customer service strategy" at bounding box center [868, 69] width 913 height 29
drag, startPoint x: 882, startPoint y: 71, endPoint x: 417, endPoint y: 69, distance: 465.0
click at [417, 69] on div "AT&T call center operations outsourcing partners customer service strategy" at bounding box center [868, 69] width 913 height 29
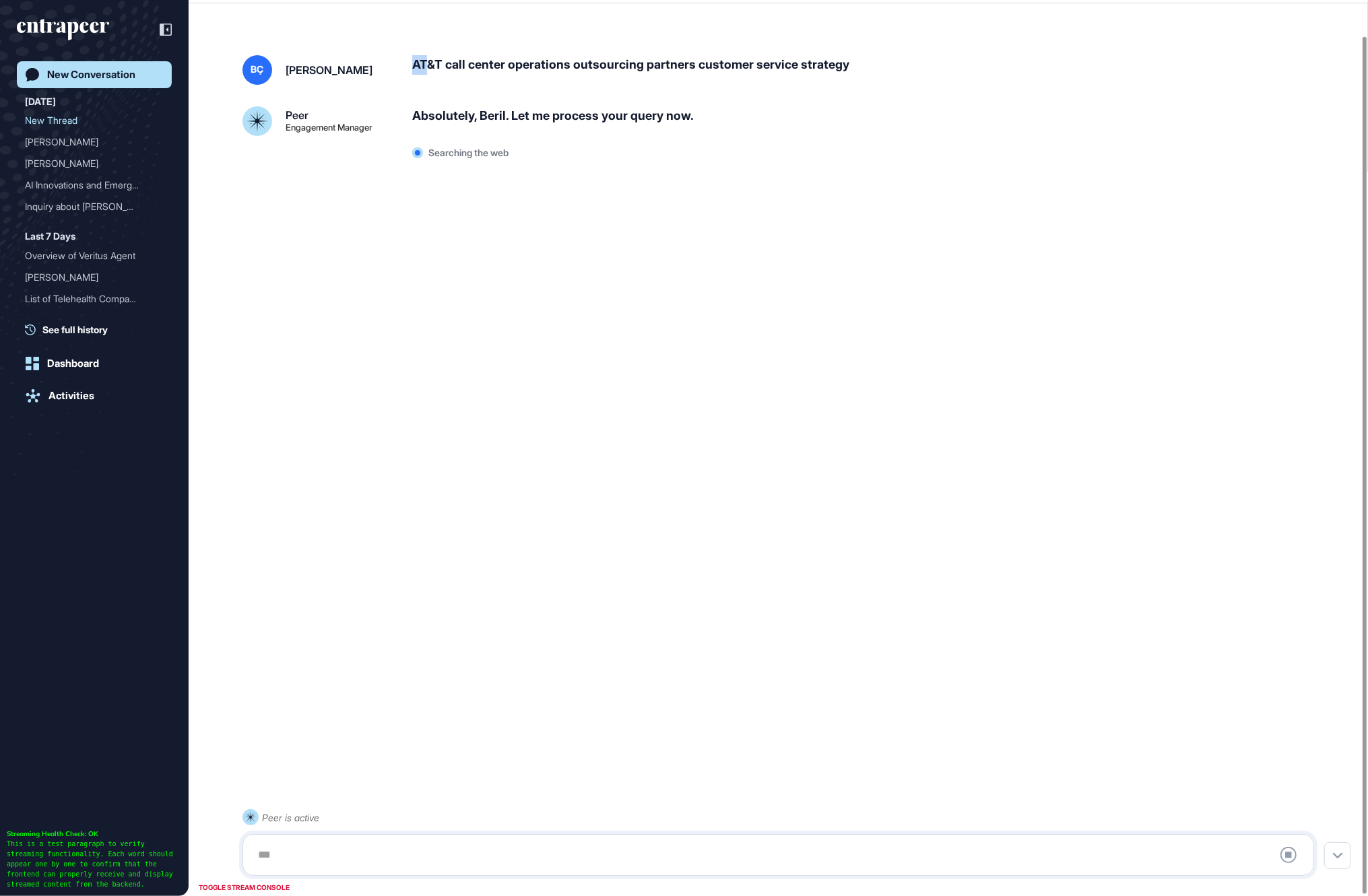
click at [417, 69] on div "AT&T call center operations outsourcing partners customer service strategy" at bounding box center [868, 69] width 913 height 29
click at [434, 71] on div "AT&T call center operations outsourcing partners customer service strategy" at bounding box center [868, 69] width 913 height 29
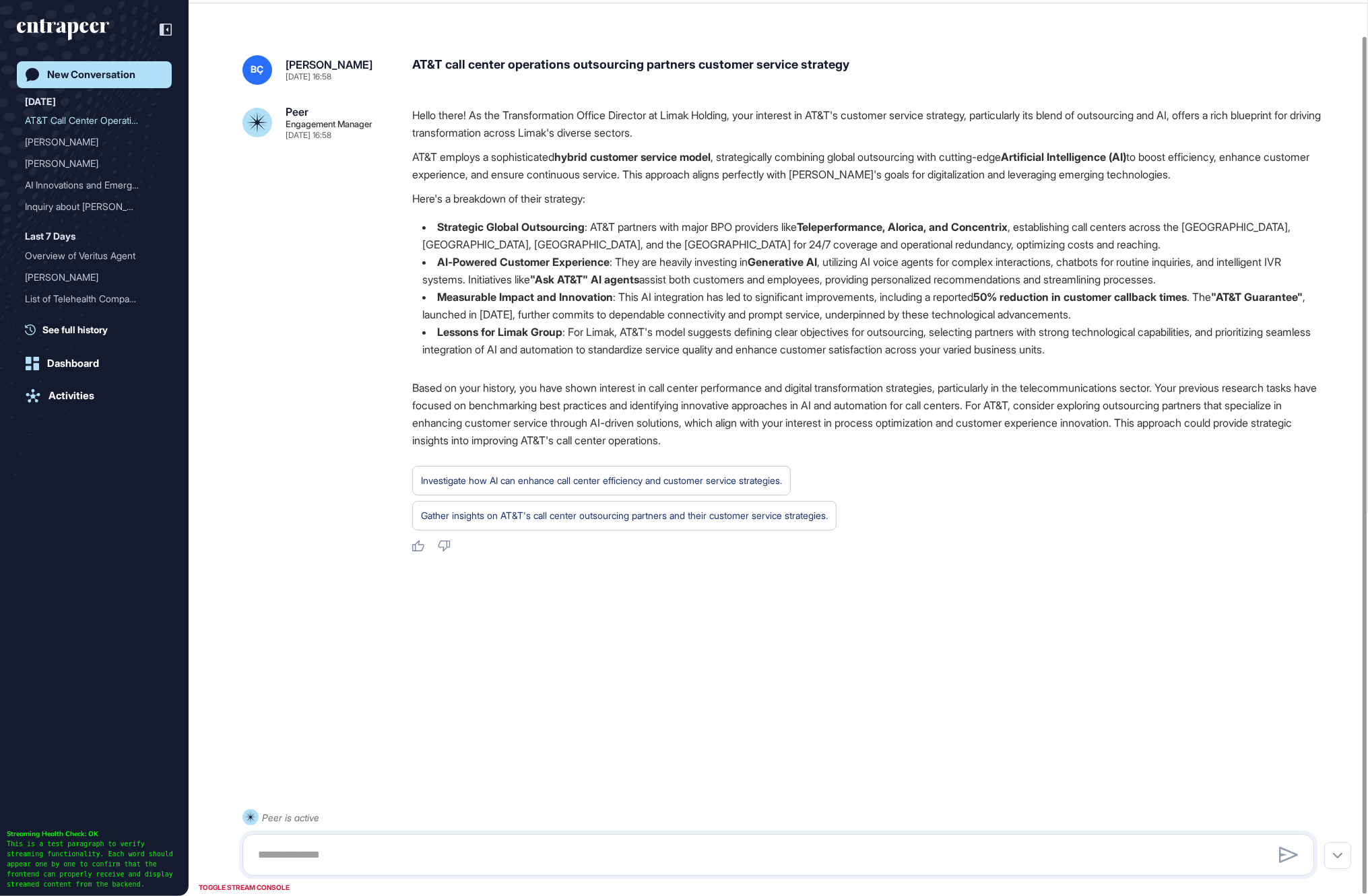
click at [637, 67] on div "AT&T call center operations outsourcing partners customer service strategy" at bounding box center [868, 69] width 913 height 29
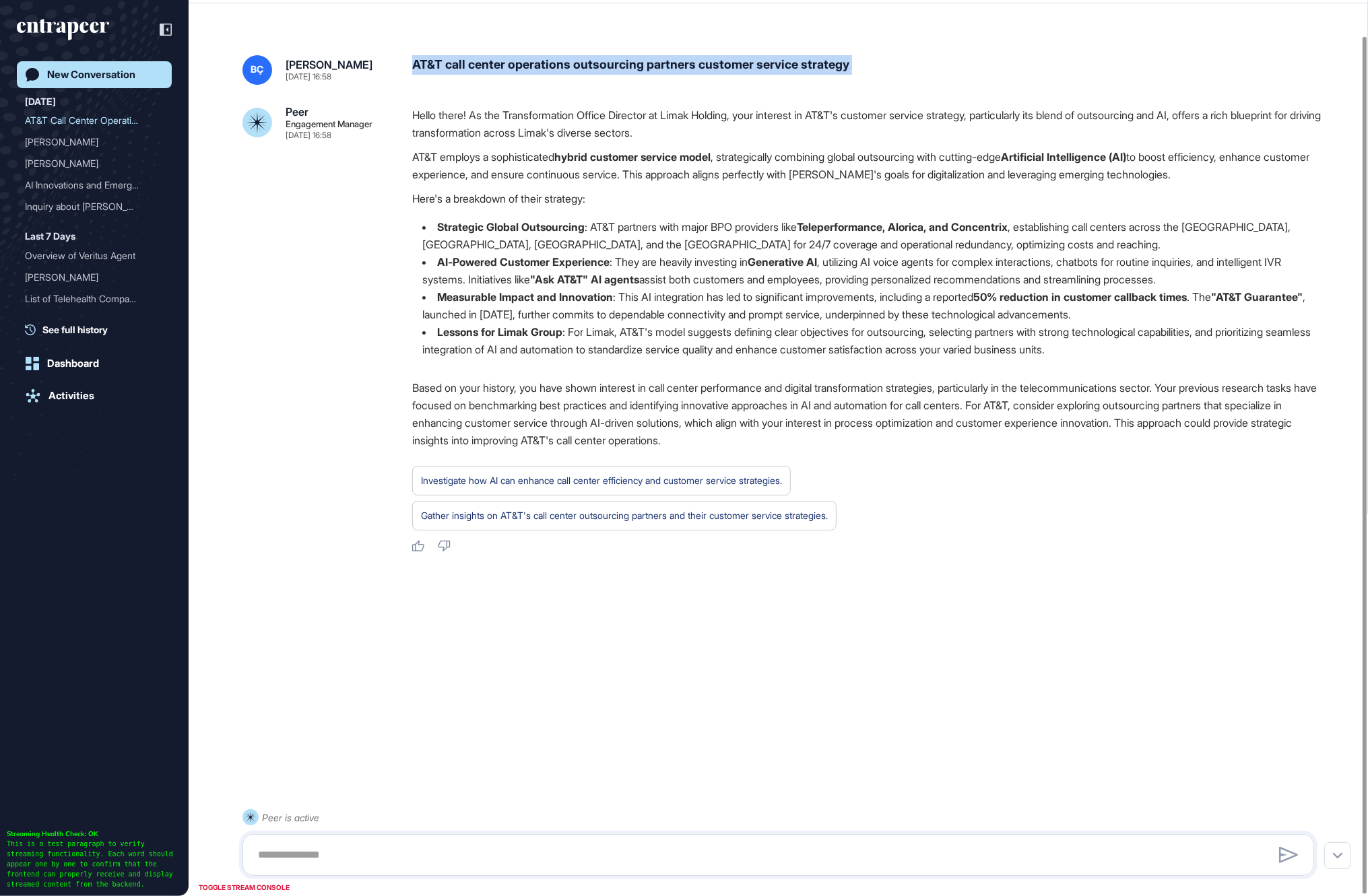
click at [637, 67] on div "AT&T call center operations outsourcing partners customer service strategy" at bounding box center [868, 69] width 913 height 29
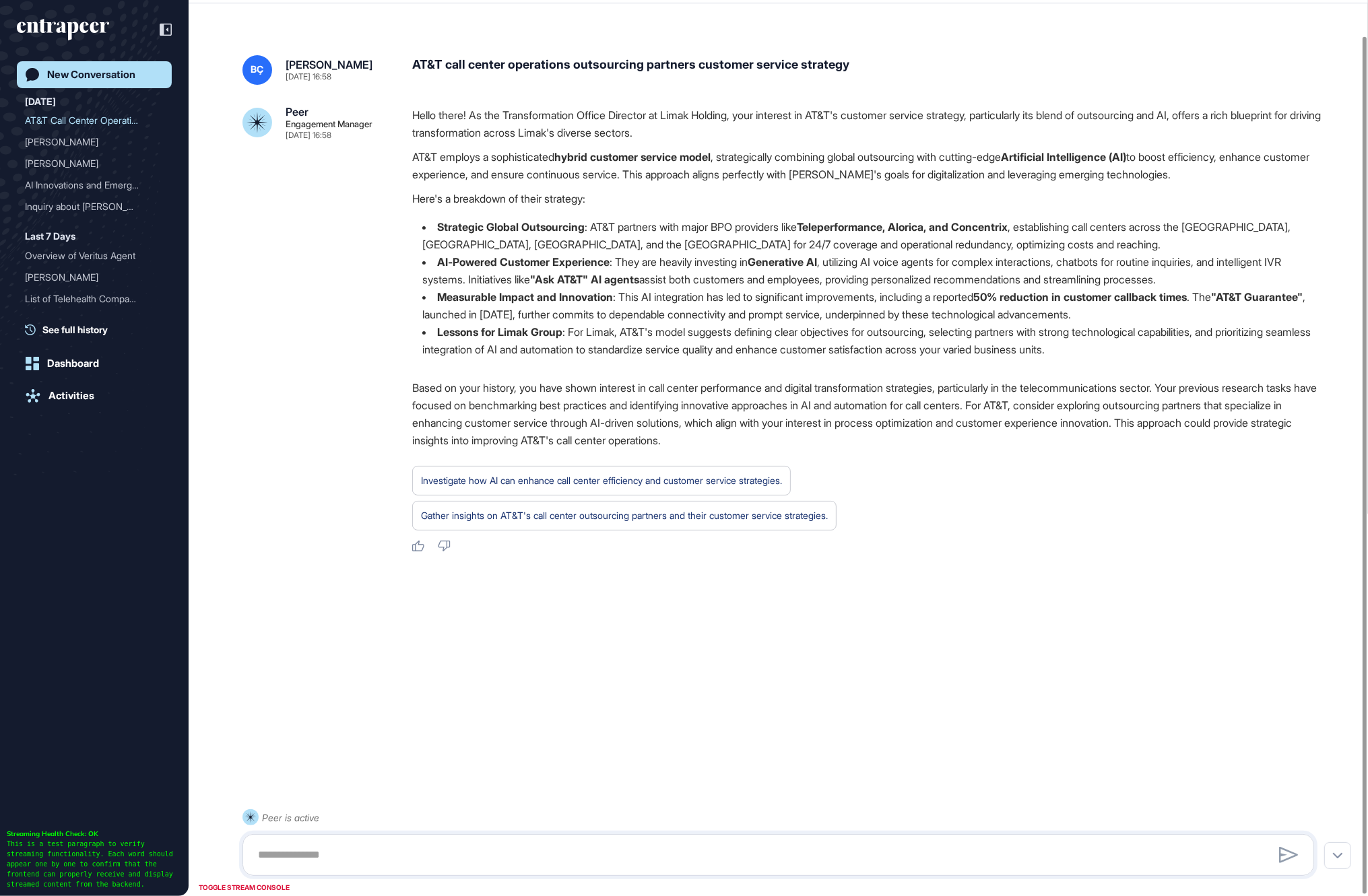
click at [556, 158] on p "AT&T employs a sophisticated hybrid customer service model , strategically comb…" at bounding box center [868, 165] width 913 height 35
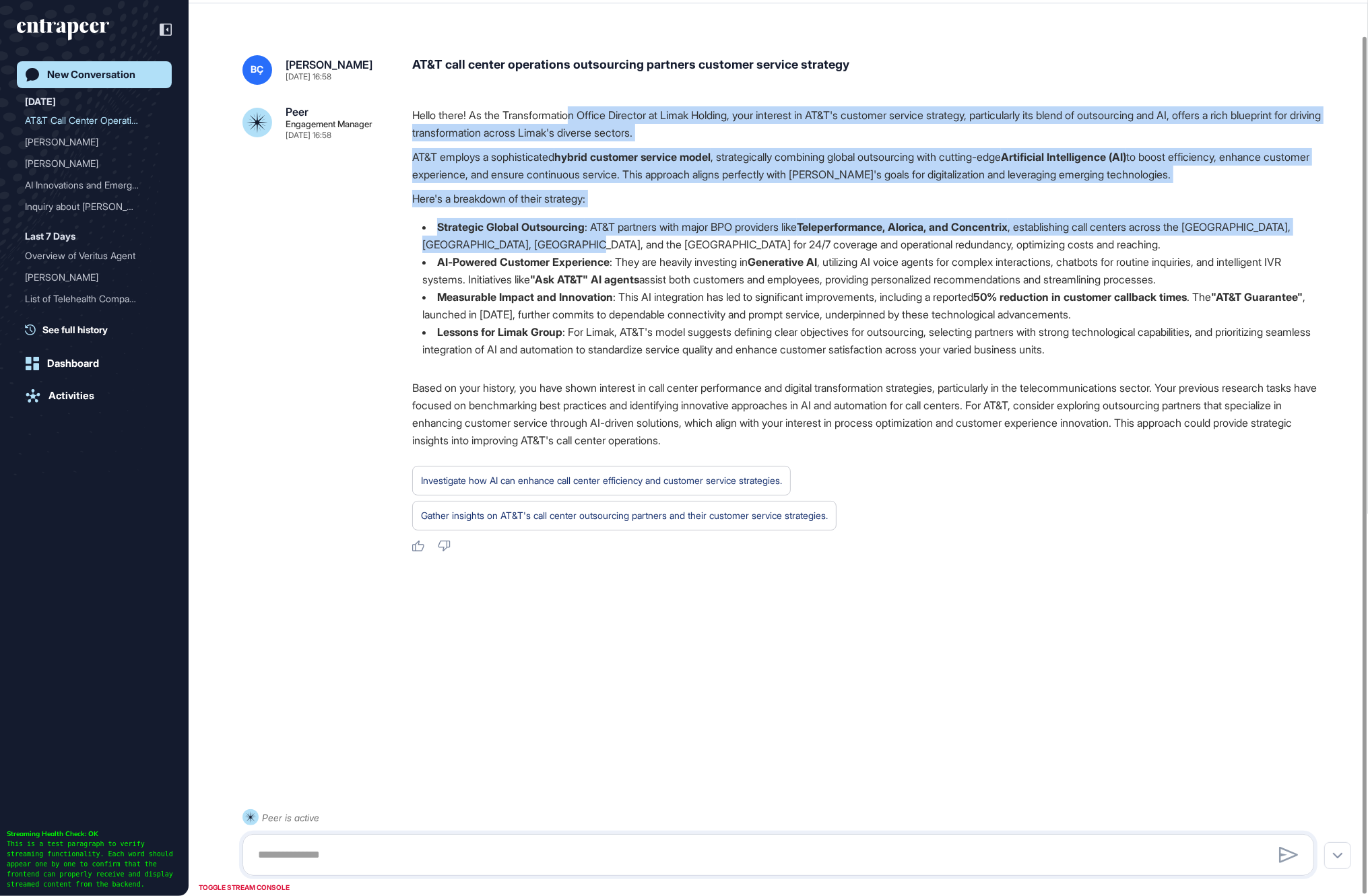
drag, startPoint x: 577, startPoint y: 114, endPoint x: 574, endPoint y: 243, distance: 129.0
click at [574, 243] on div "Hello there! As the Transformation Office Director at Limak Holding, your inter…" at bounding box center [868, 237] width 913 height 262
click at [574, 243] on li "Strategic Global Outsourcing : AT&T partners with major BPO providers like Tele…" at bounding box center [868, 235] width 913 height 35
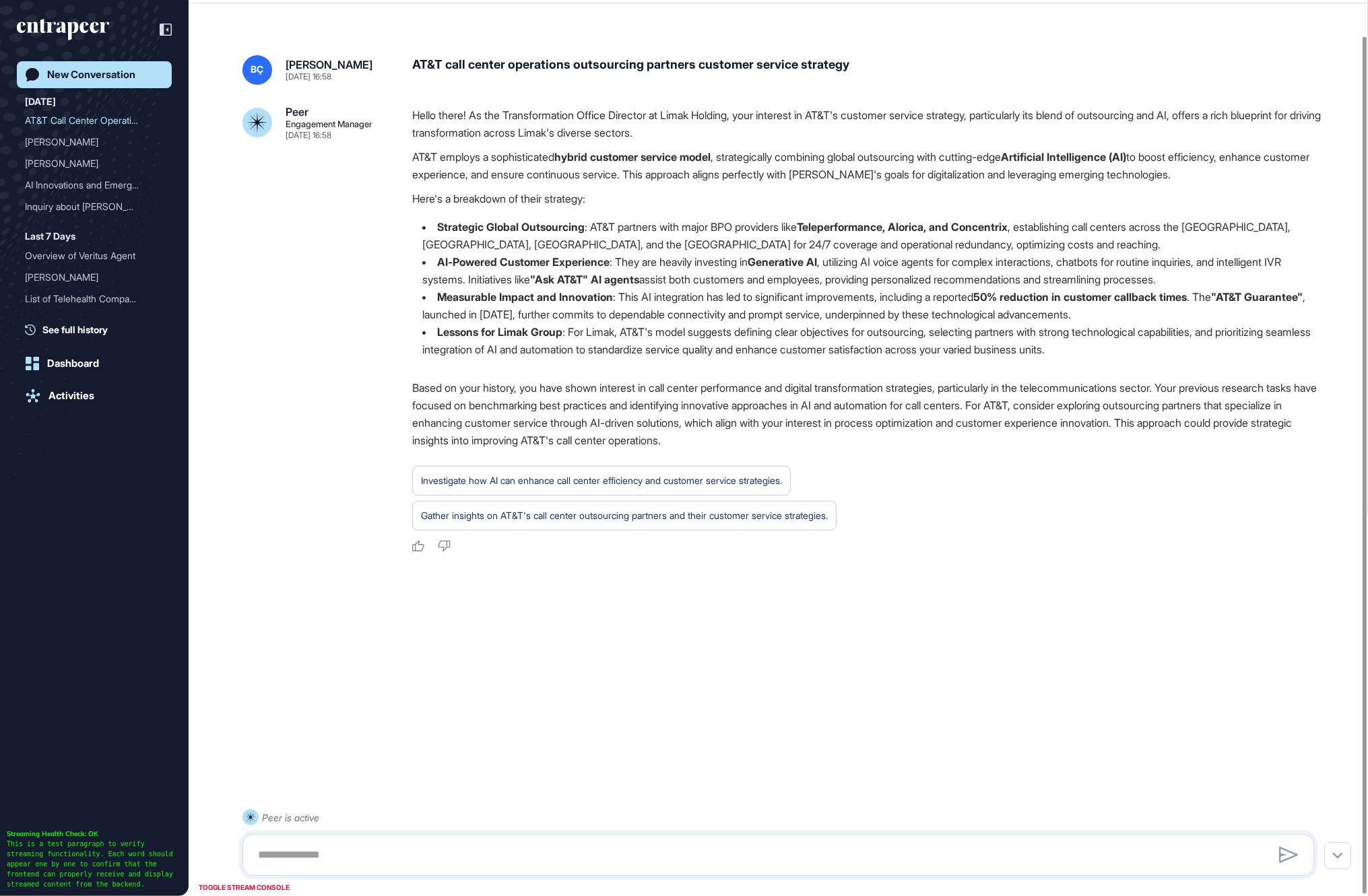
click at [568, 161] on strong "hybrid customer service model" at bounding box center [632, 157] width 156 height 14
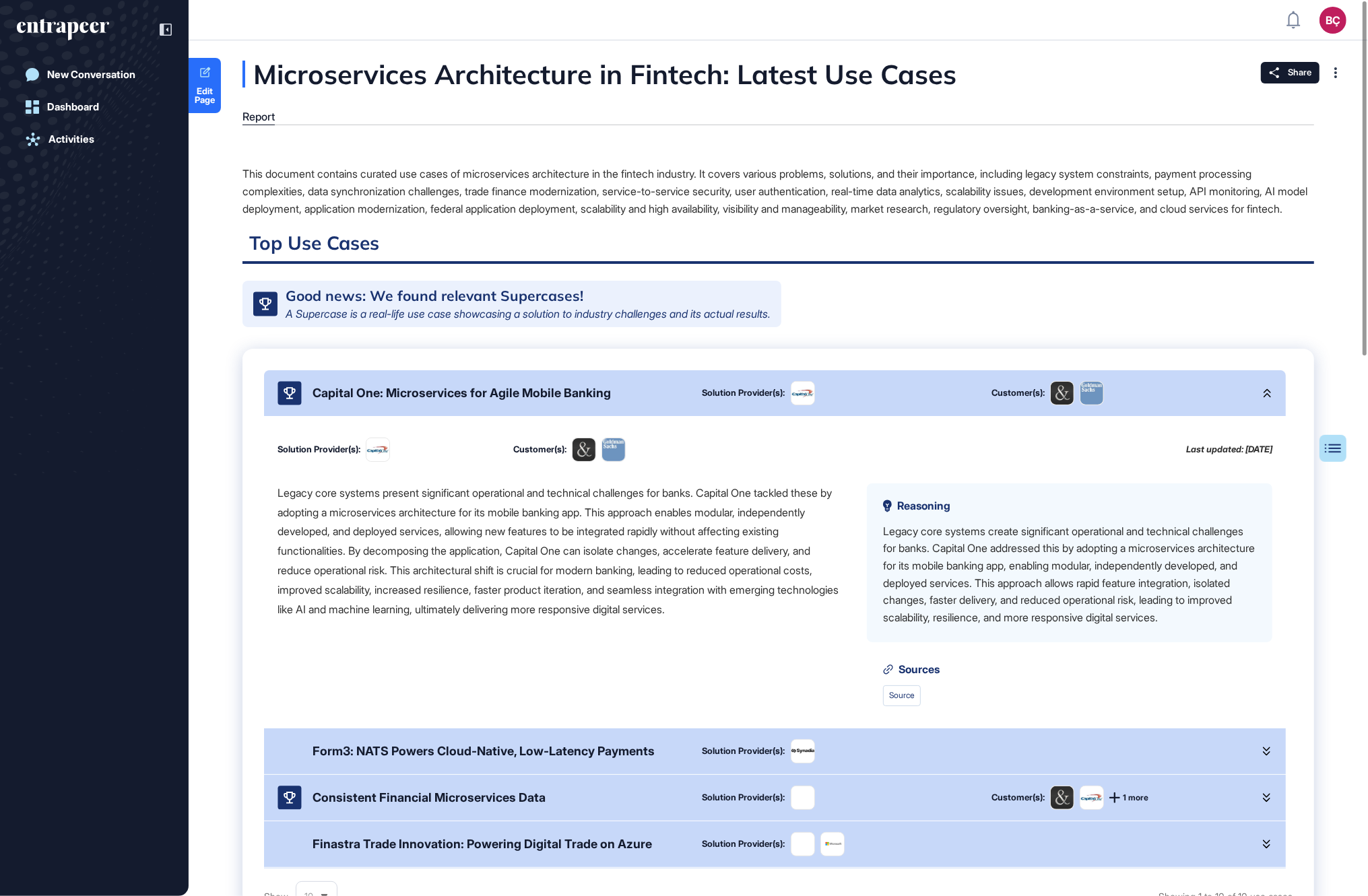
click at [521, 400] on div "Capital One: Microservices for Agile Mobile Banking" at bounding box center [462, 392] width 299 height 14
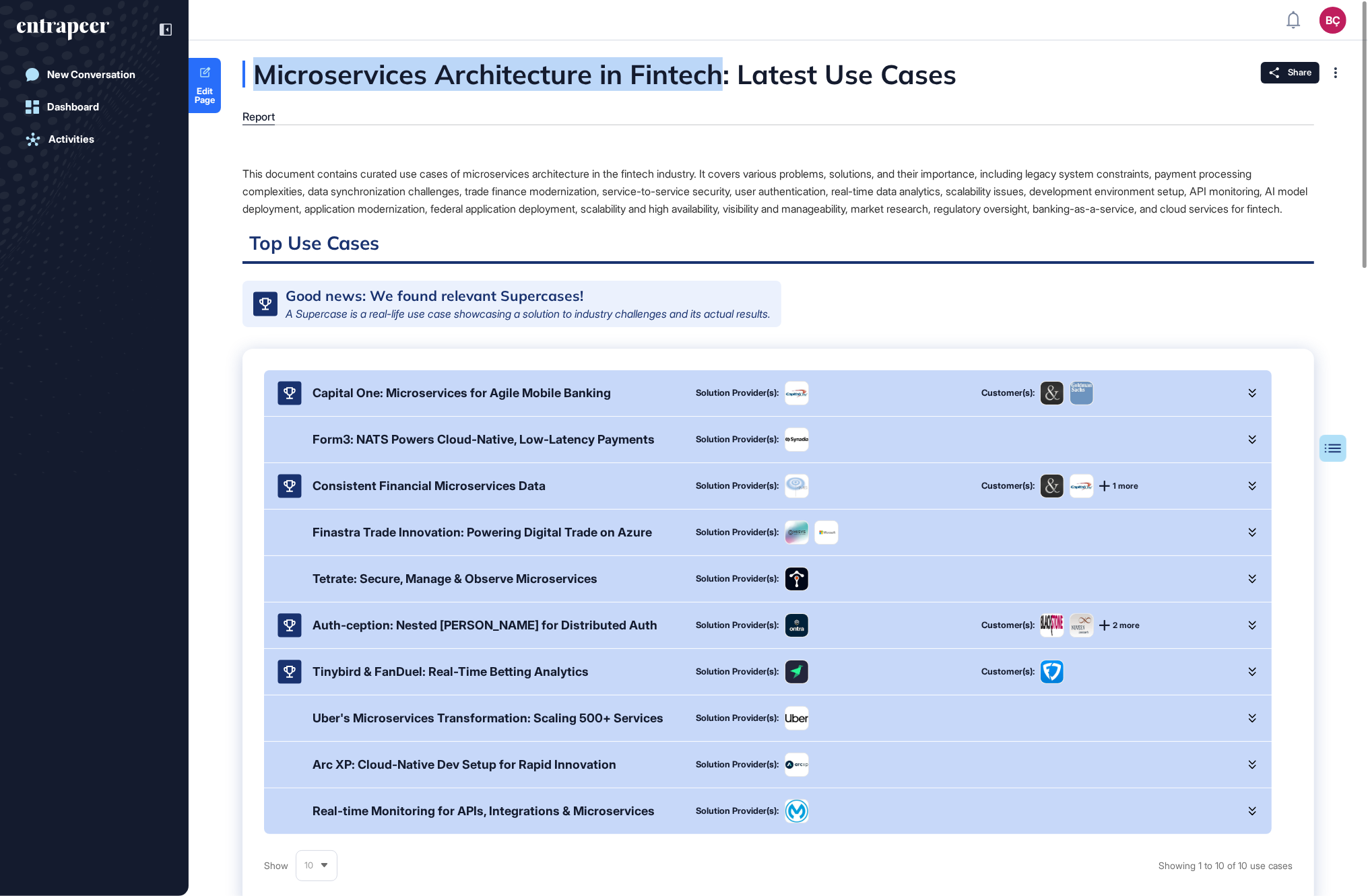
drag, startPoint x: 257, startPoint y: 77, endPoint x: 716, endPoint y: 79, distance: 459.0
click at [716, 79] on div "Microservices Architecture in Fintech: Latest Use Cases" at bounding box center [667, 74] width 849 height 27
copy div "Microservices Architecture in [GEOGRAPHIC_DATA]"
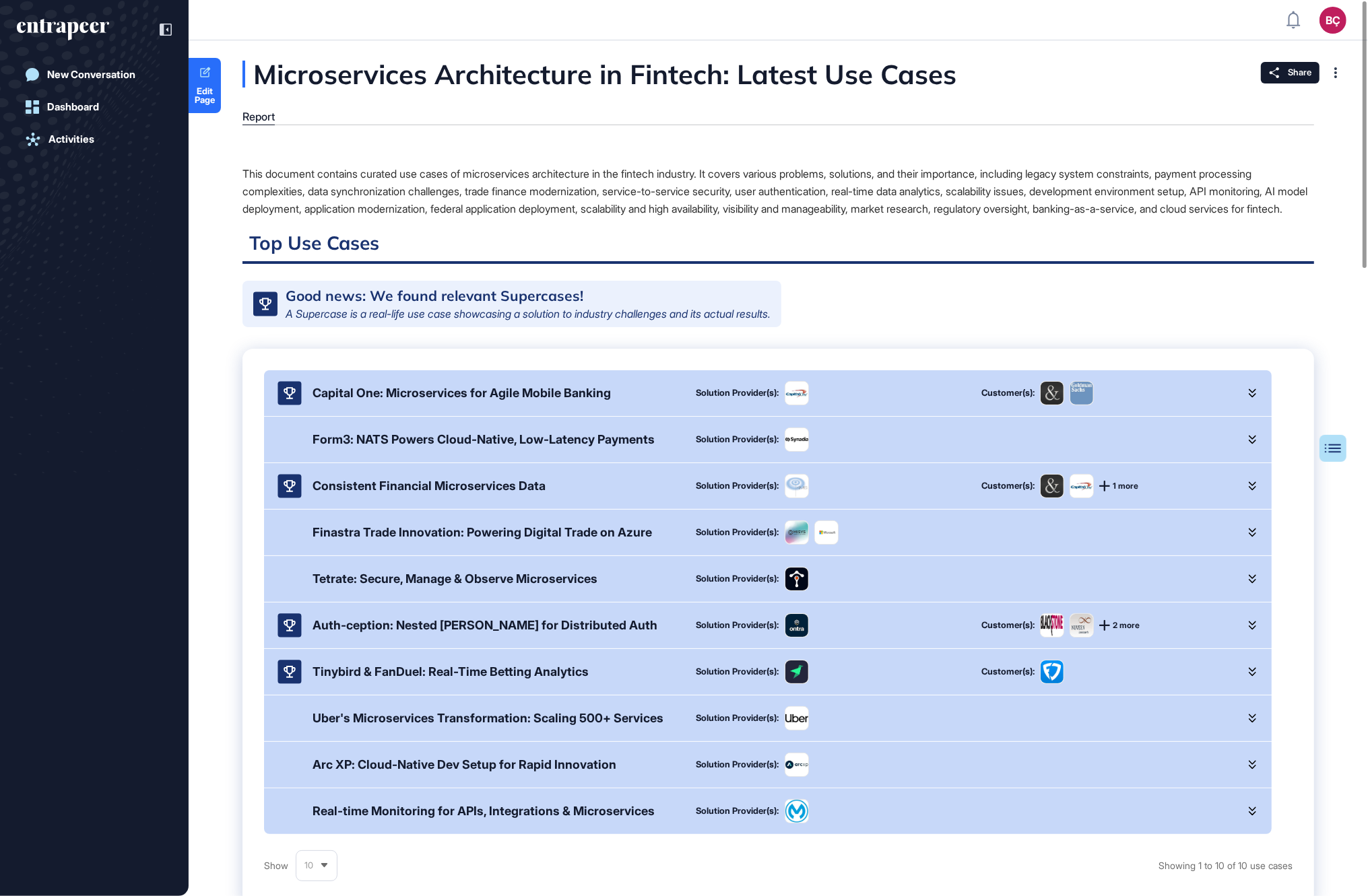
click at [639, 174] on div "This document contains curated use cases of microservices architecture in the f…" at bounding box center [778, 191] width 1071 height 52
click at [1279, 75] on icon at bounding box center [1275, 73] width 11 height 11
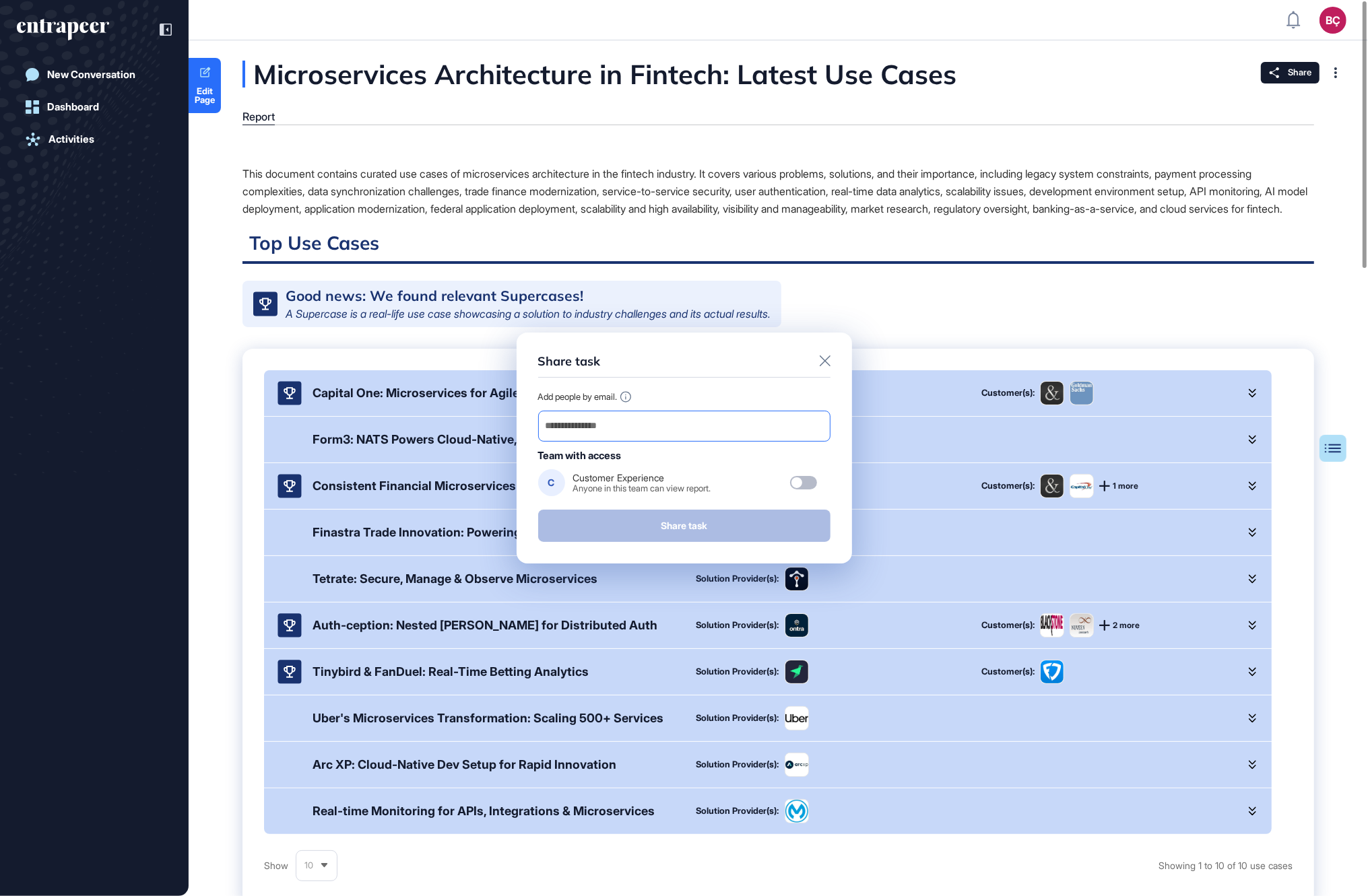
click at [660, 431] on input "email" at bounding box center [684, 427] width 280 height 19
paste input "**********"
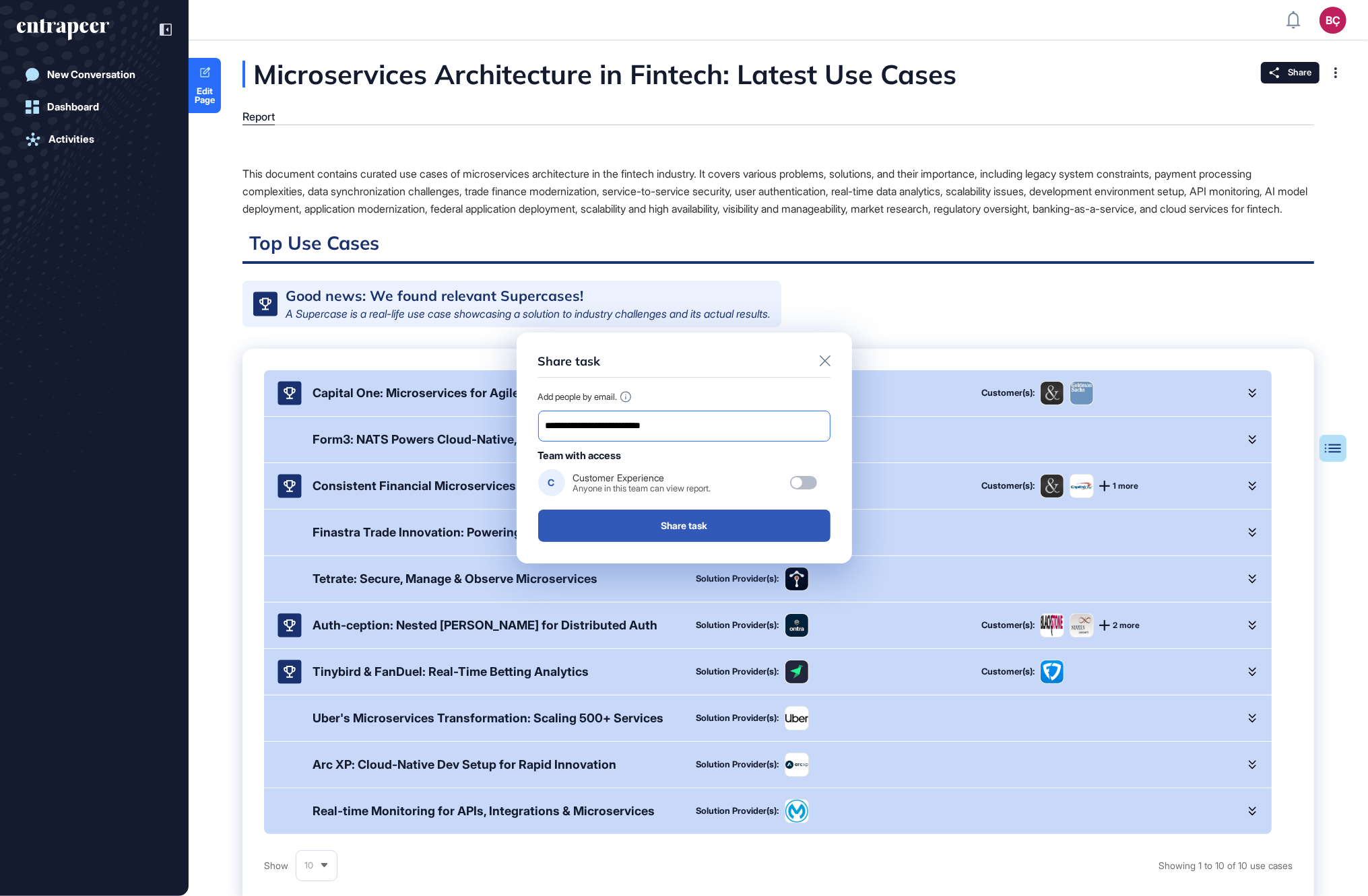
type input "**********"
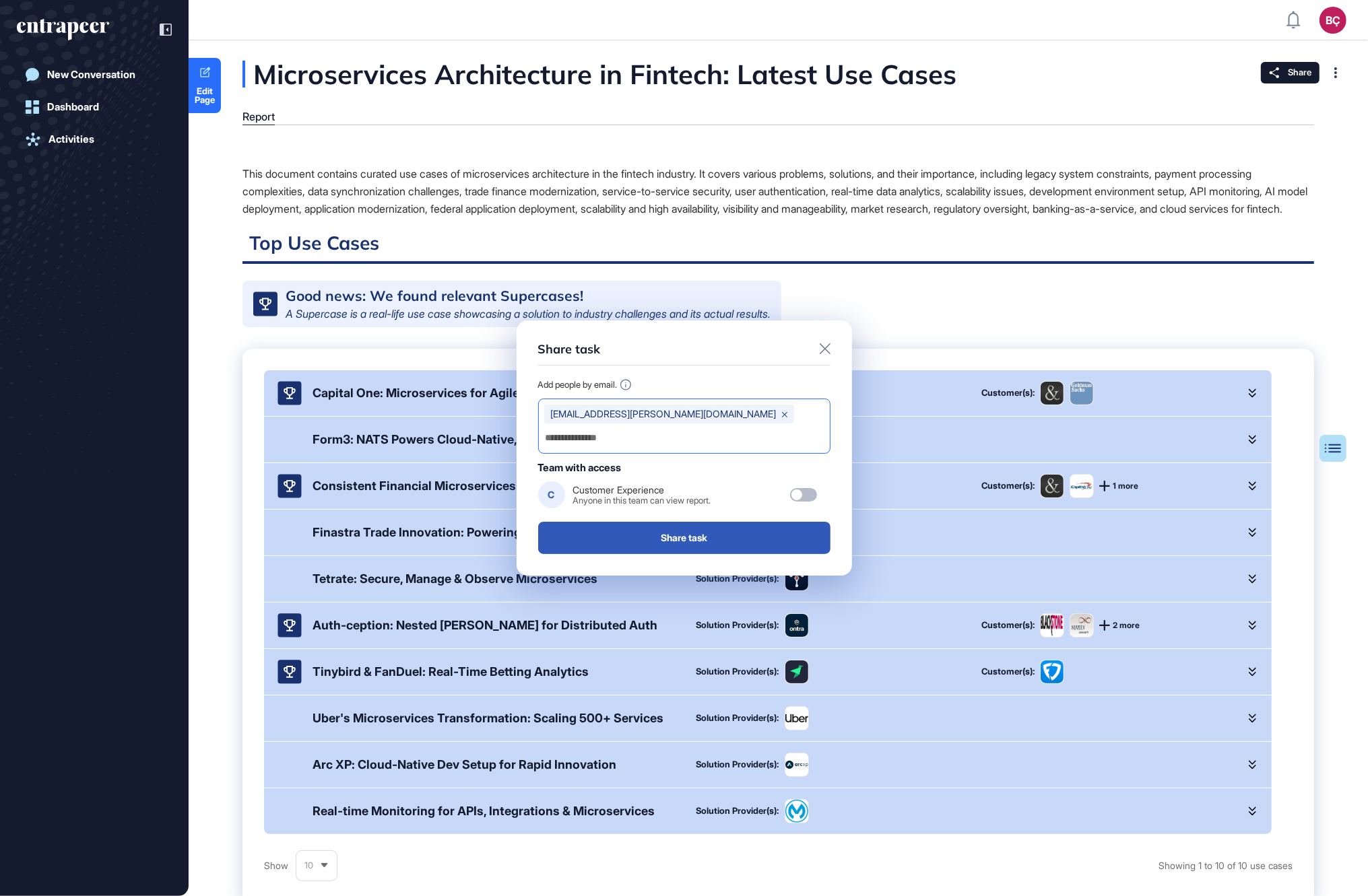
click at [782, 418] on icon at bounding box center [785, 415] width 5 height 5
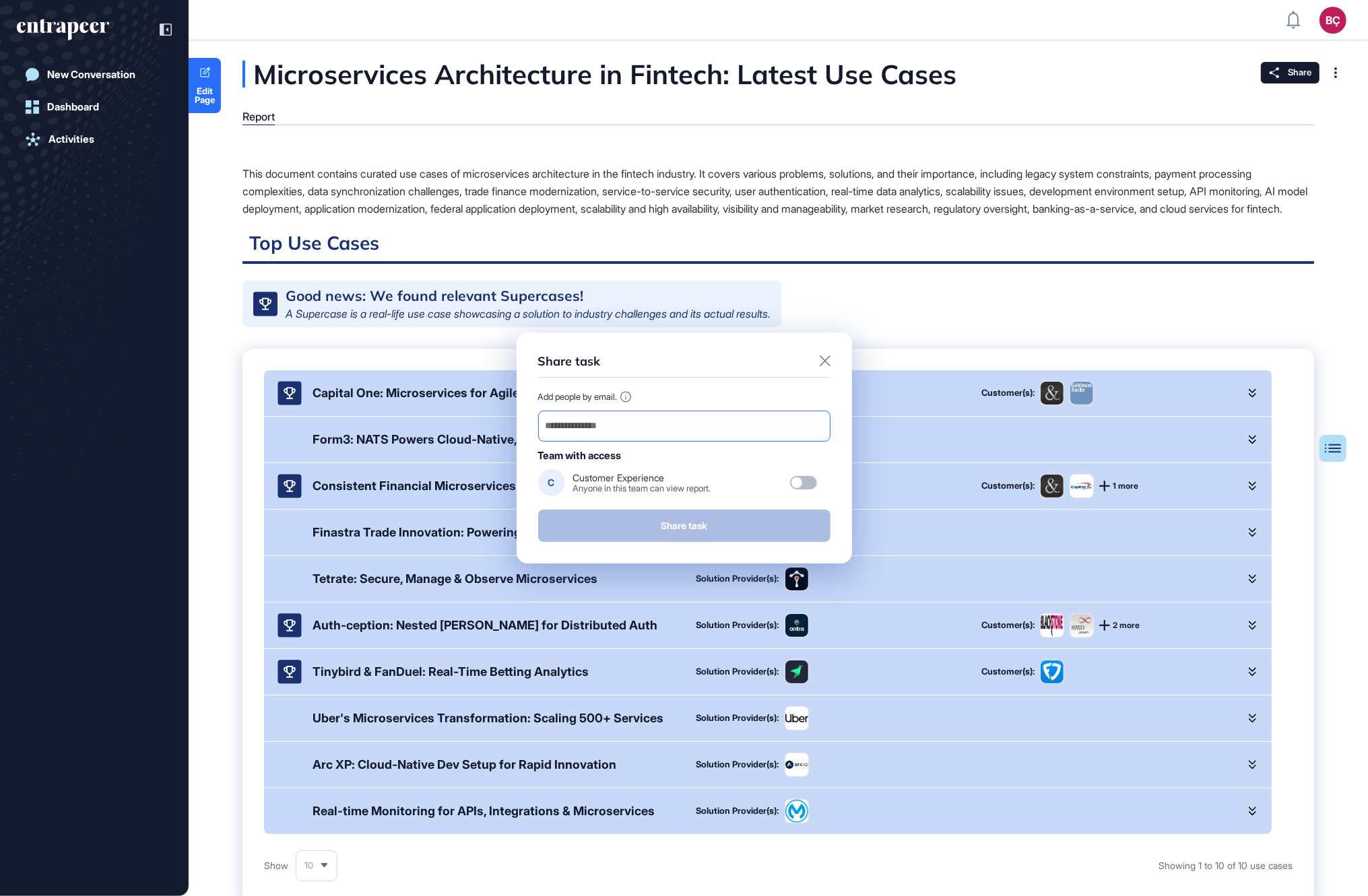
click at [697, 425] on input "email" at bounding box center [684, 427] width 280 height 19
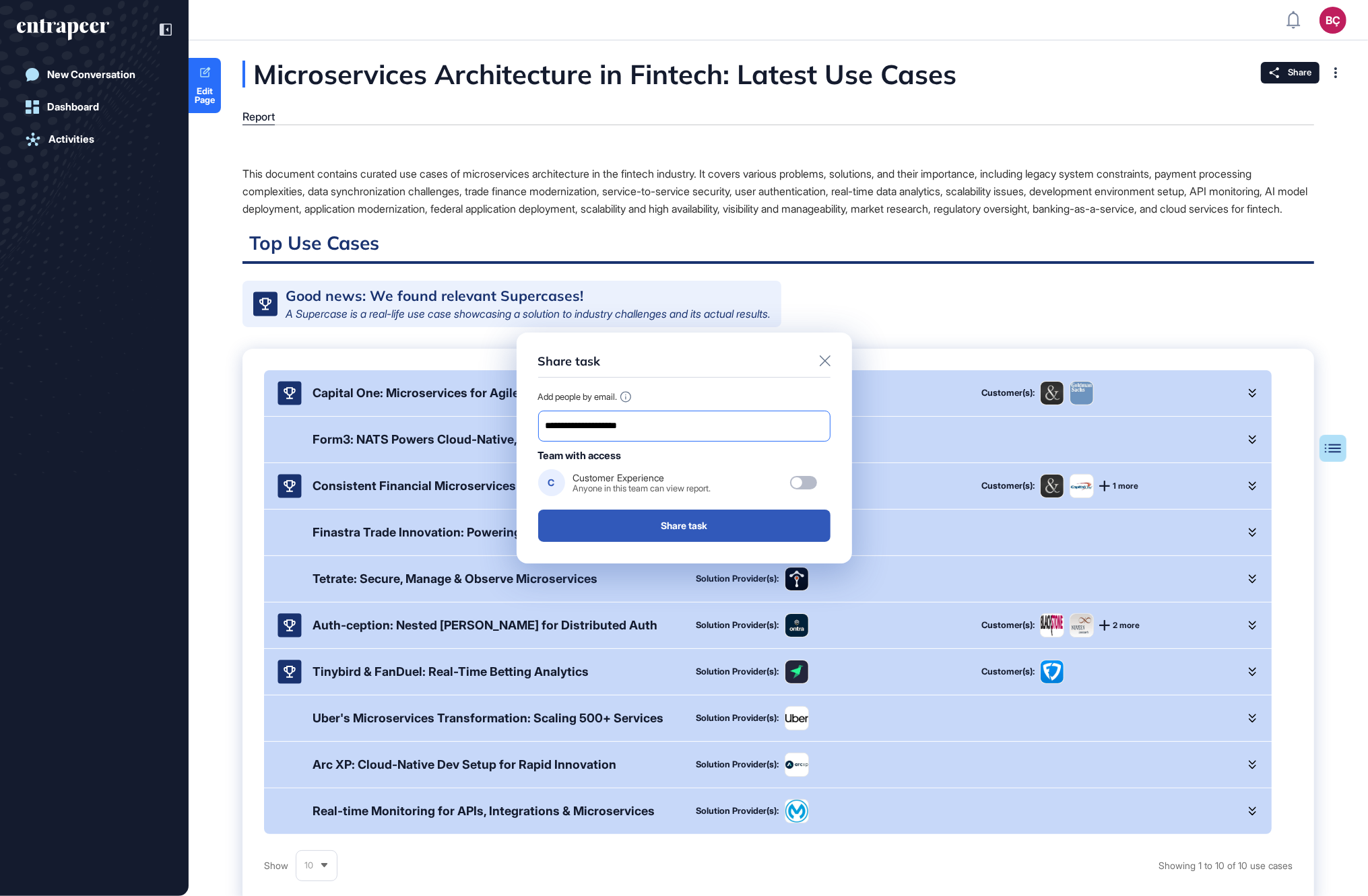
type input "**********"
click at [656, 523] on button "Share task" at bounding box center [684, 525] width 292 height 32
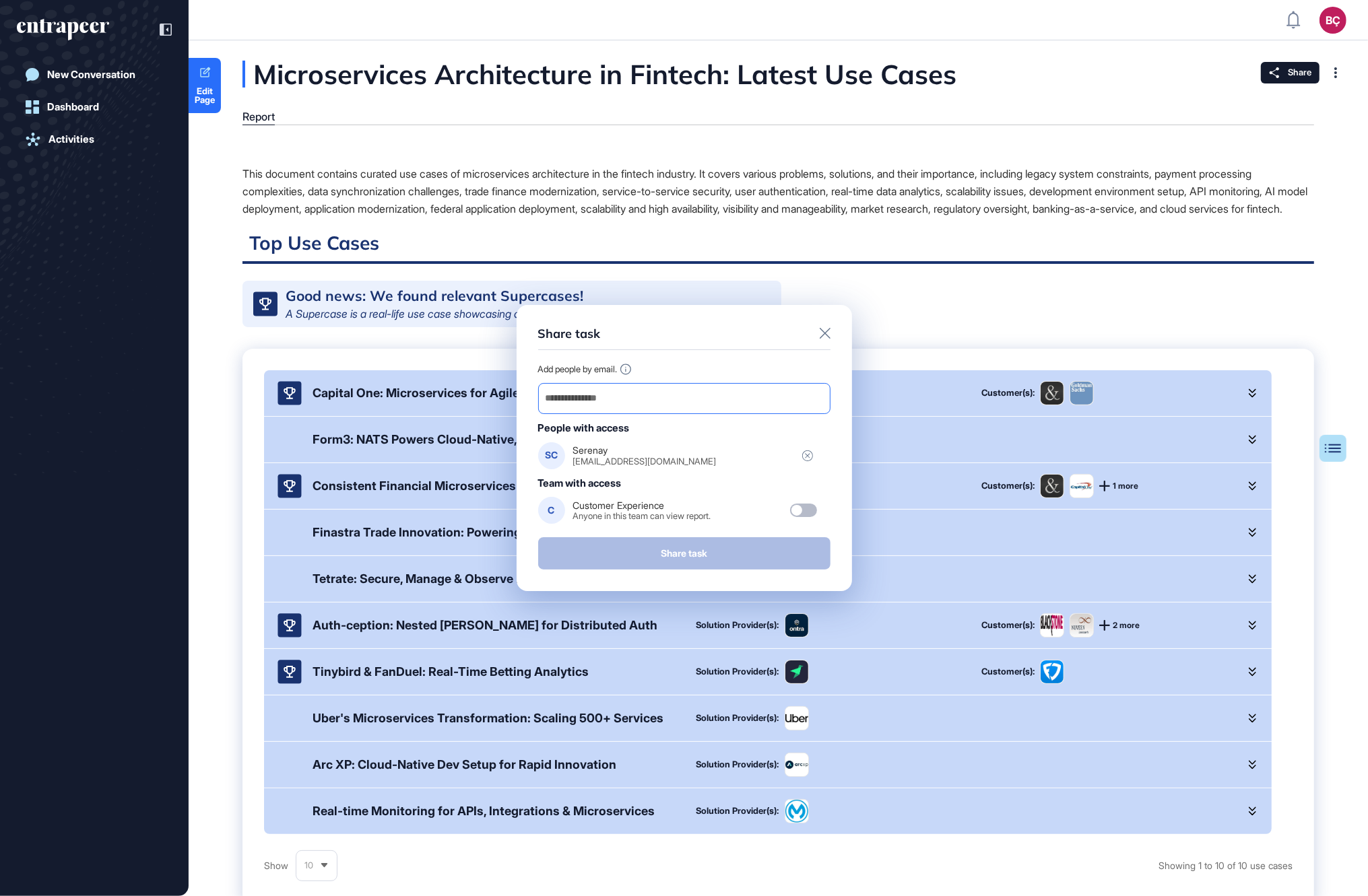
click at [641, 399] on input "email" at bounding box center [684, 399] width 280 height 19
paste input "**********"
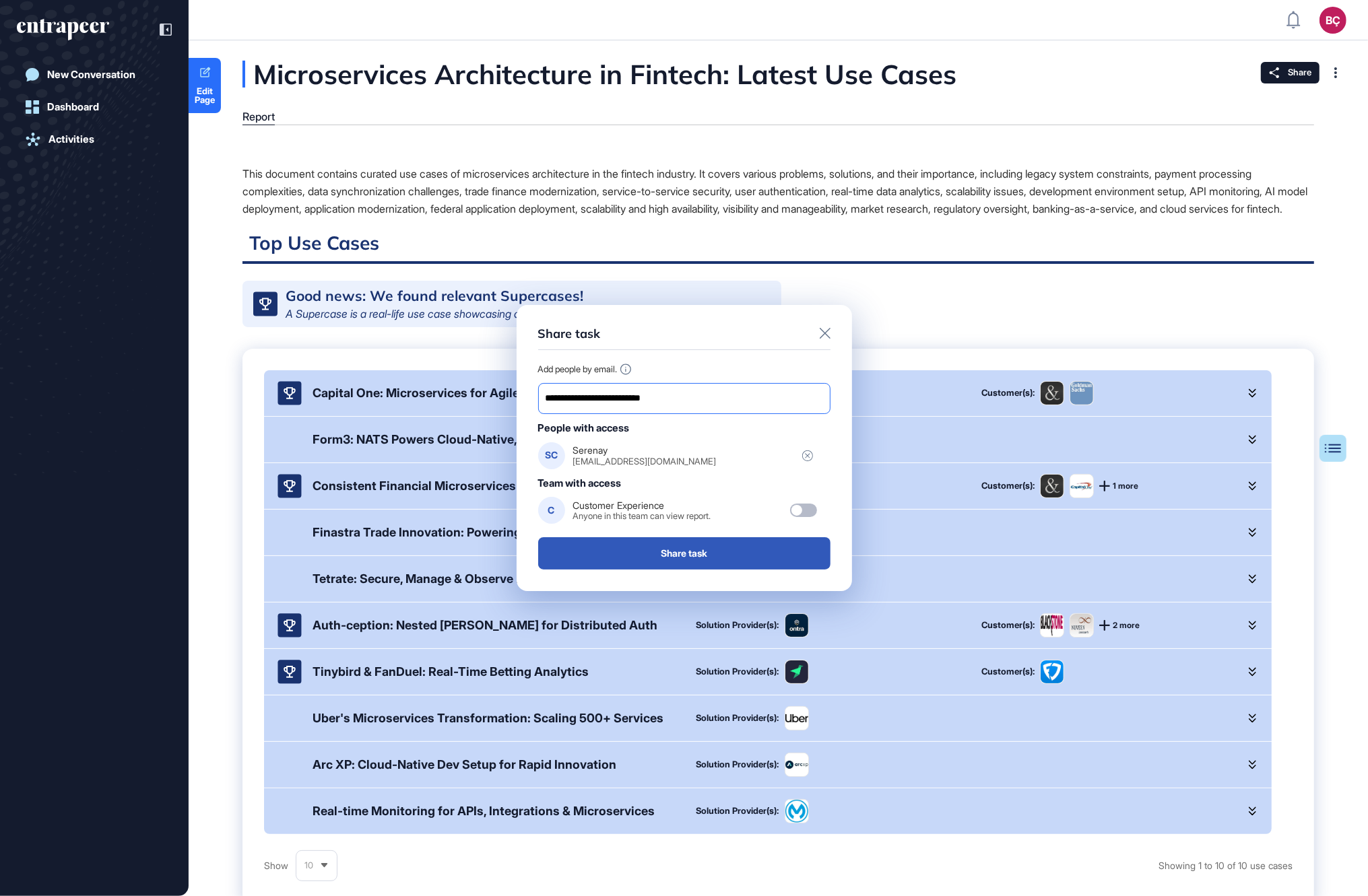
type input "**********"
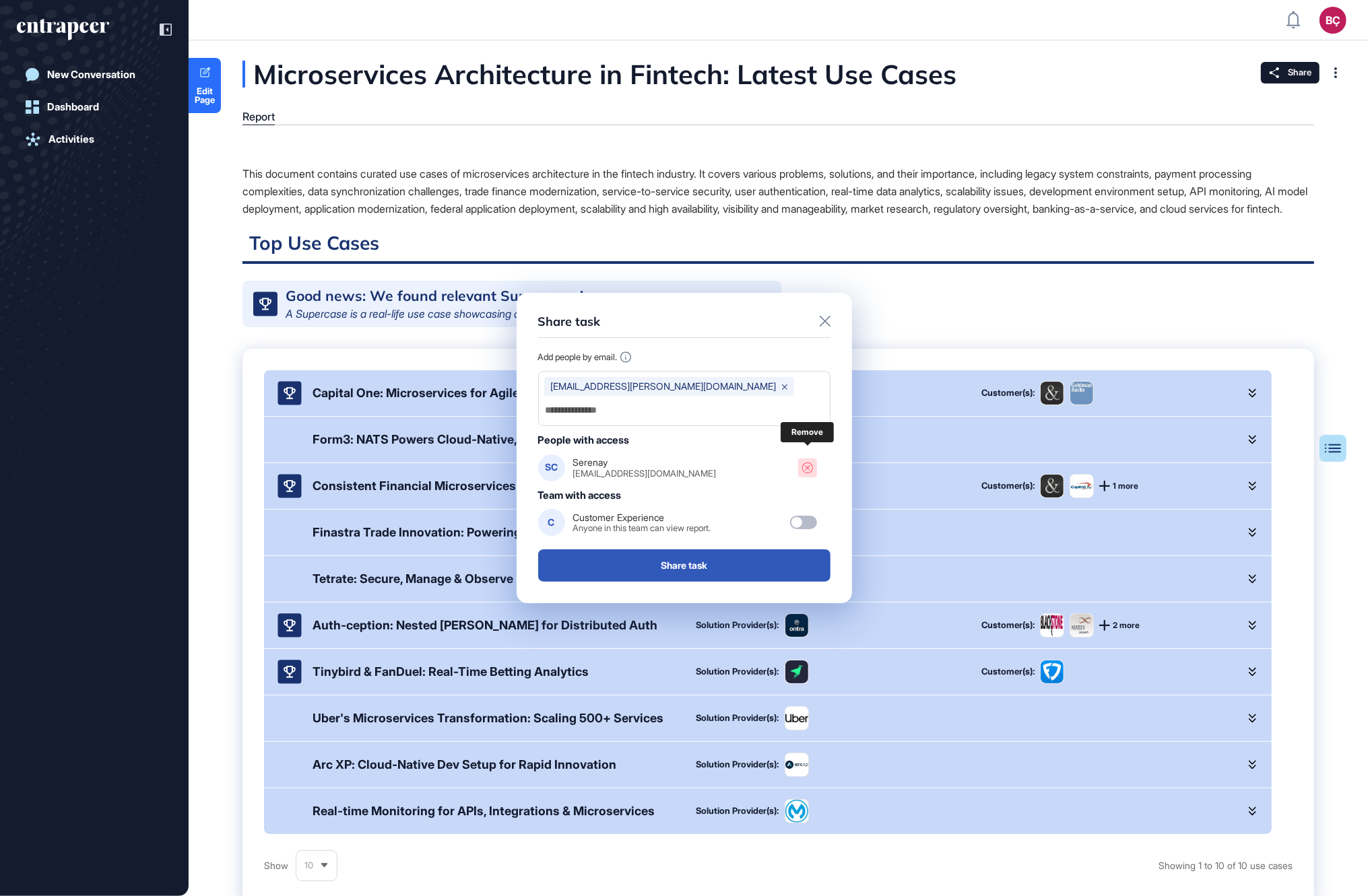
click at [801, 459] on button at bounding box center [808, 468] width 19 height 19
click at [808, 463] on div "Remove" at bounding box center [796, 467] width 33 height 10
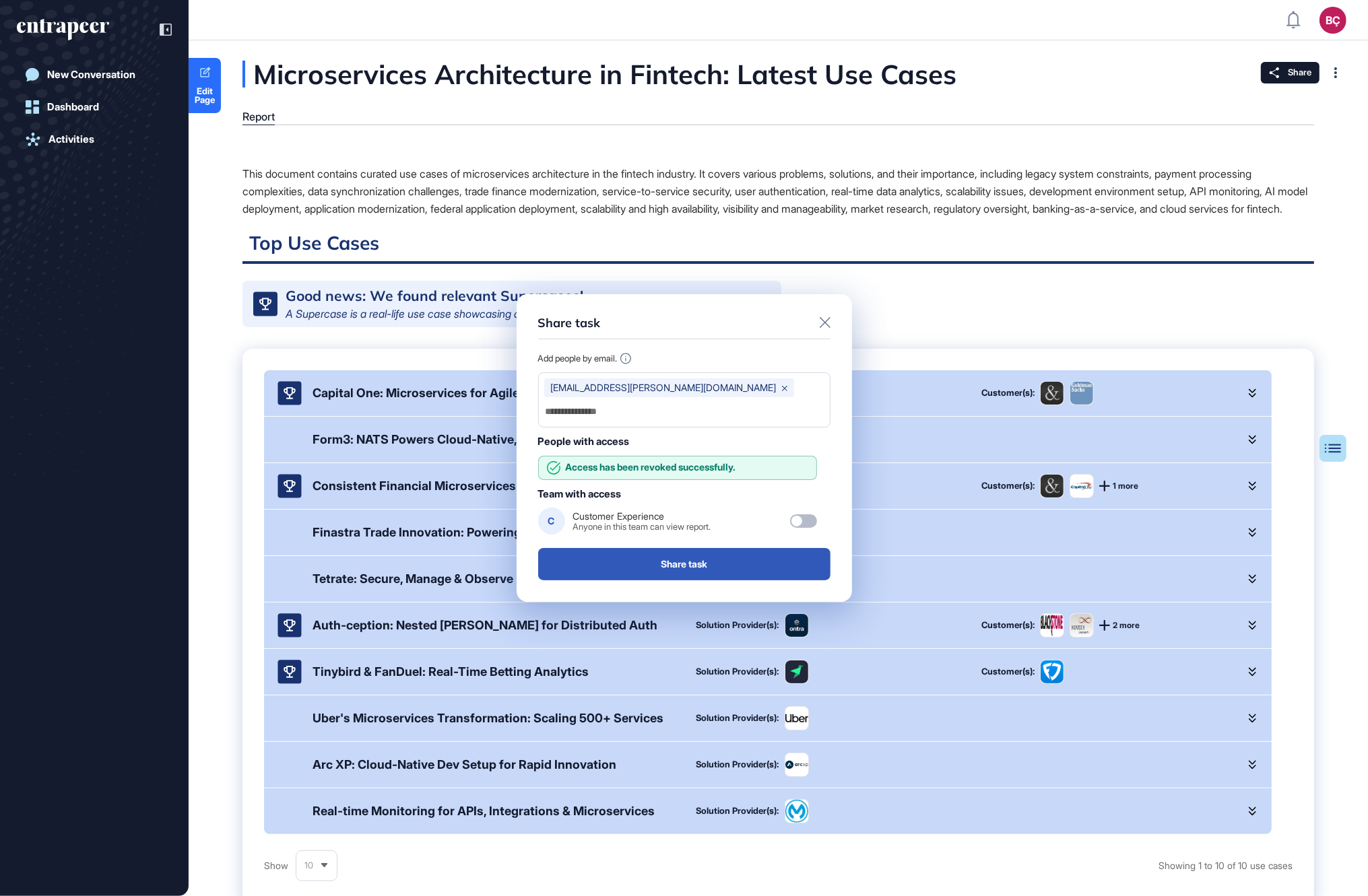
click at [824, 328] on icon at bounding box center [825, 322] width 11 height 11
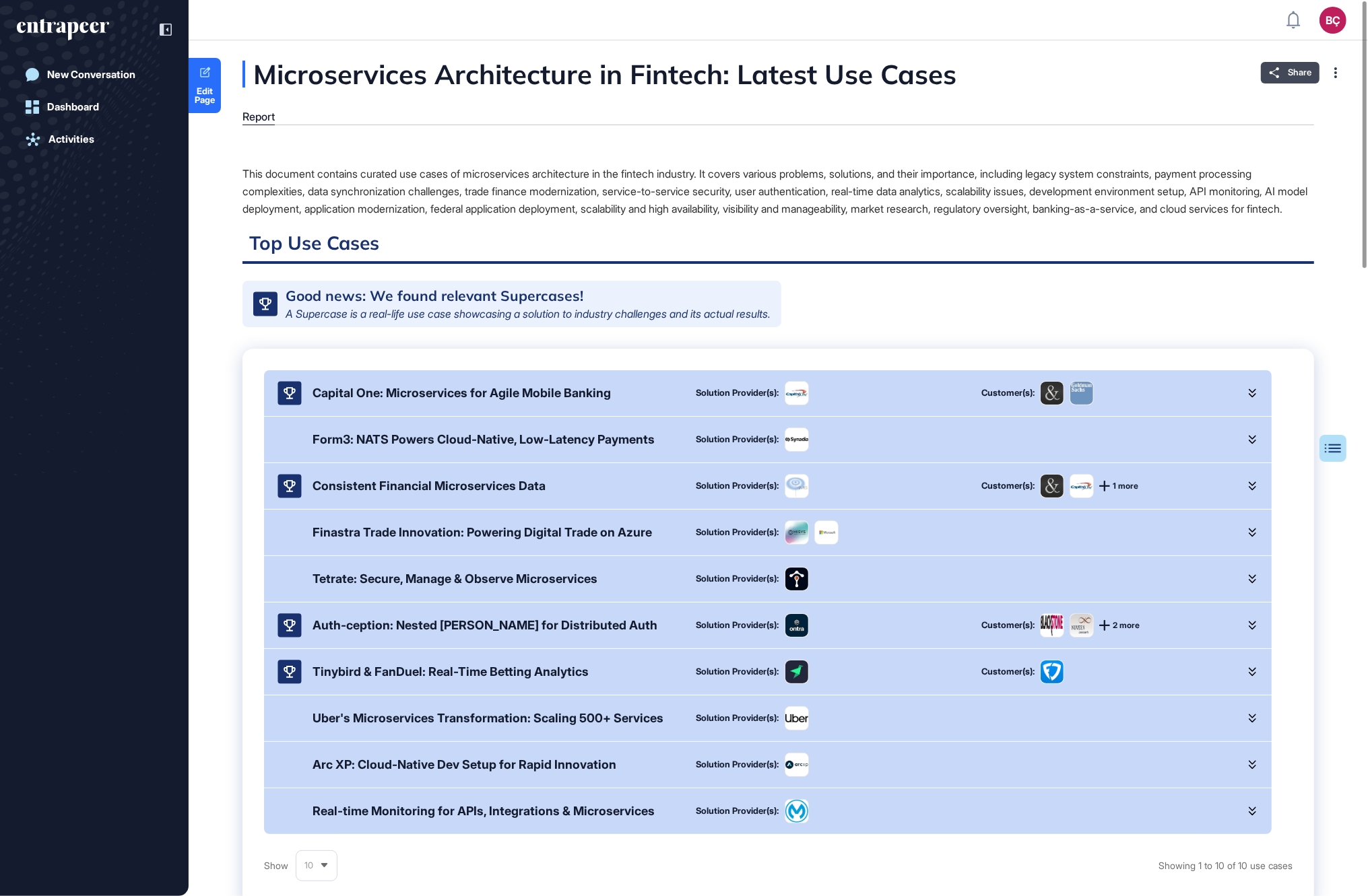
click at [1288, 76] on span "Share" at bounding box center [1300, 73] width 24 height 11
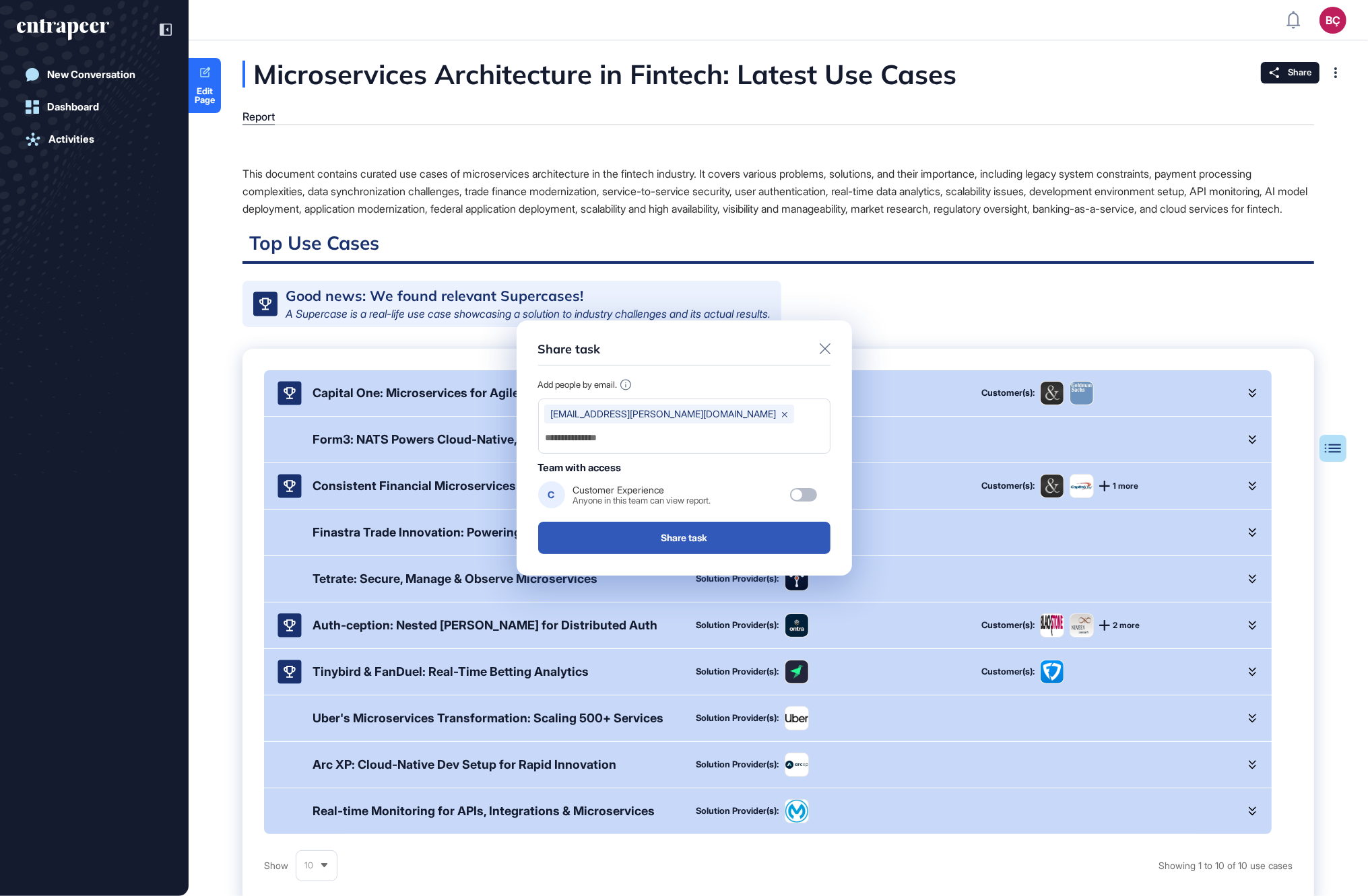
click at [826, 354] on icon at bounding box center [825, 349] width 11 height 11
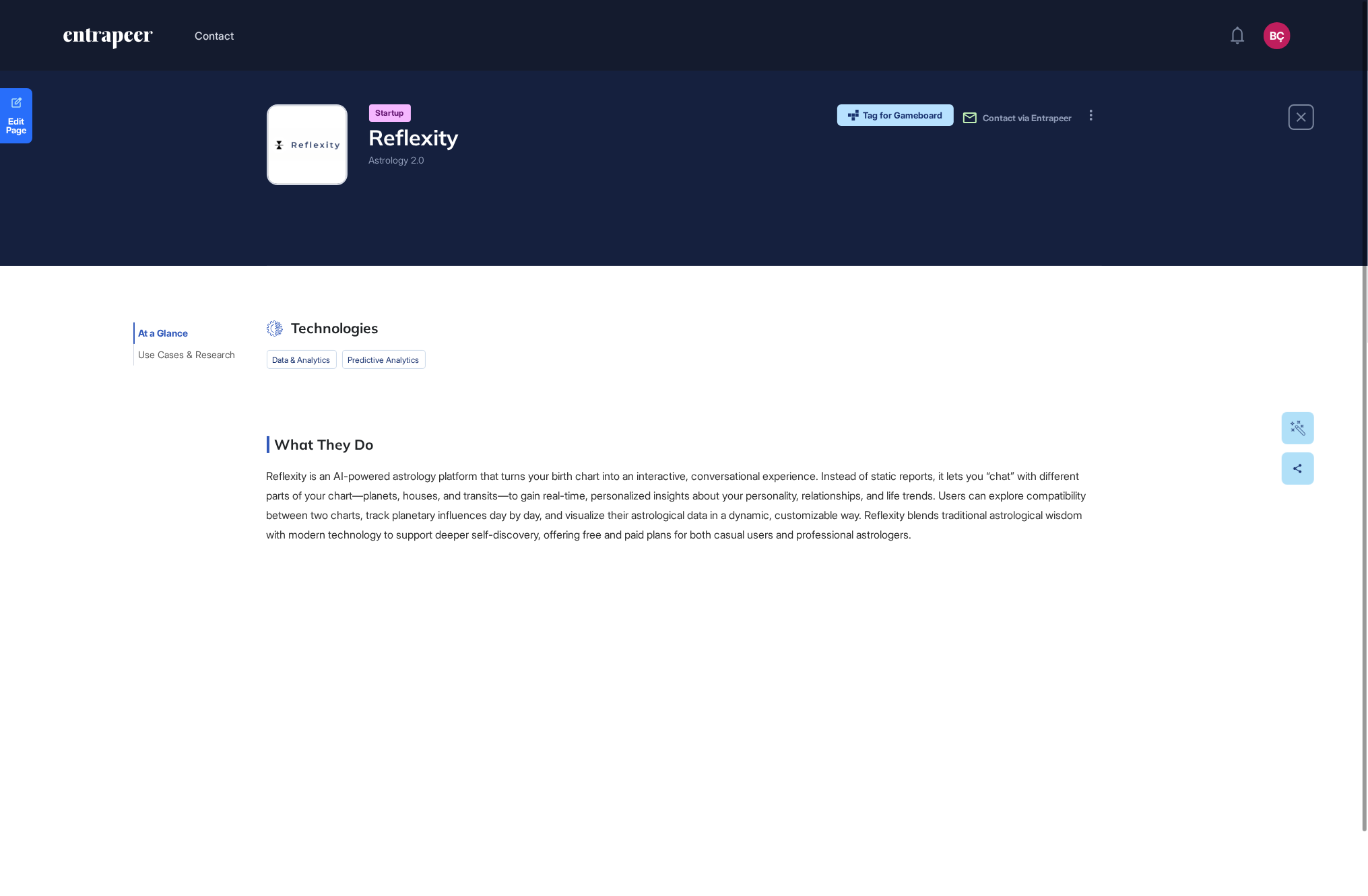
click at [419, 488] on p "Reflexity is an AI-powered astrology platform that turns your birth chart into …" at bounding box center [684, 506] width 835 height 78
click at [153, 350] on span "Use Cases & Research" at bounding box center [187, 355] width 97 height 11
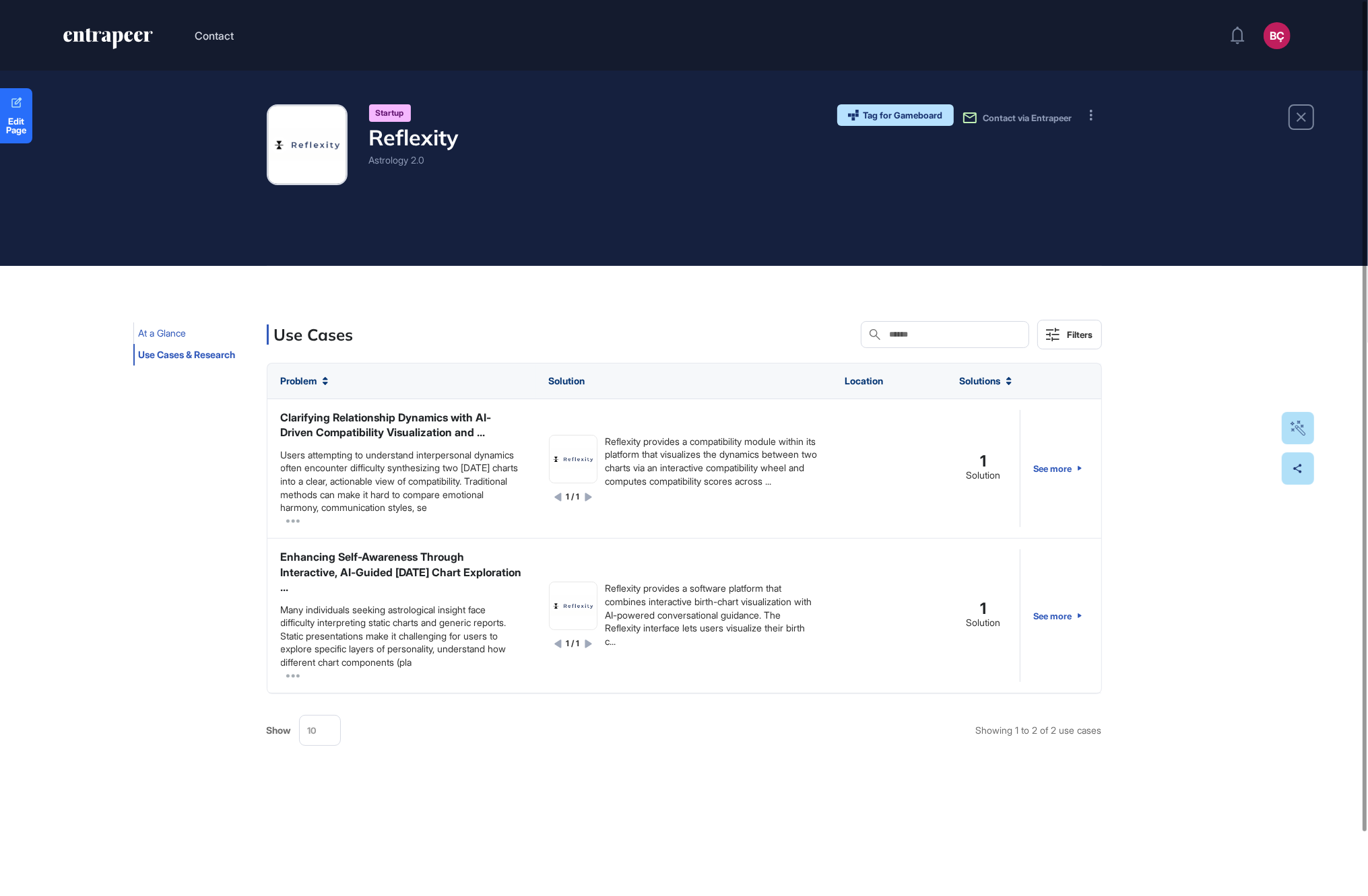
click at [161, 331] on span "At a Glance" at bounding box center [163, 333] width 48 height 11
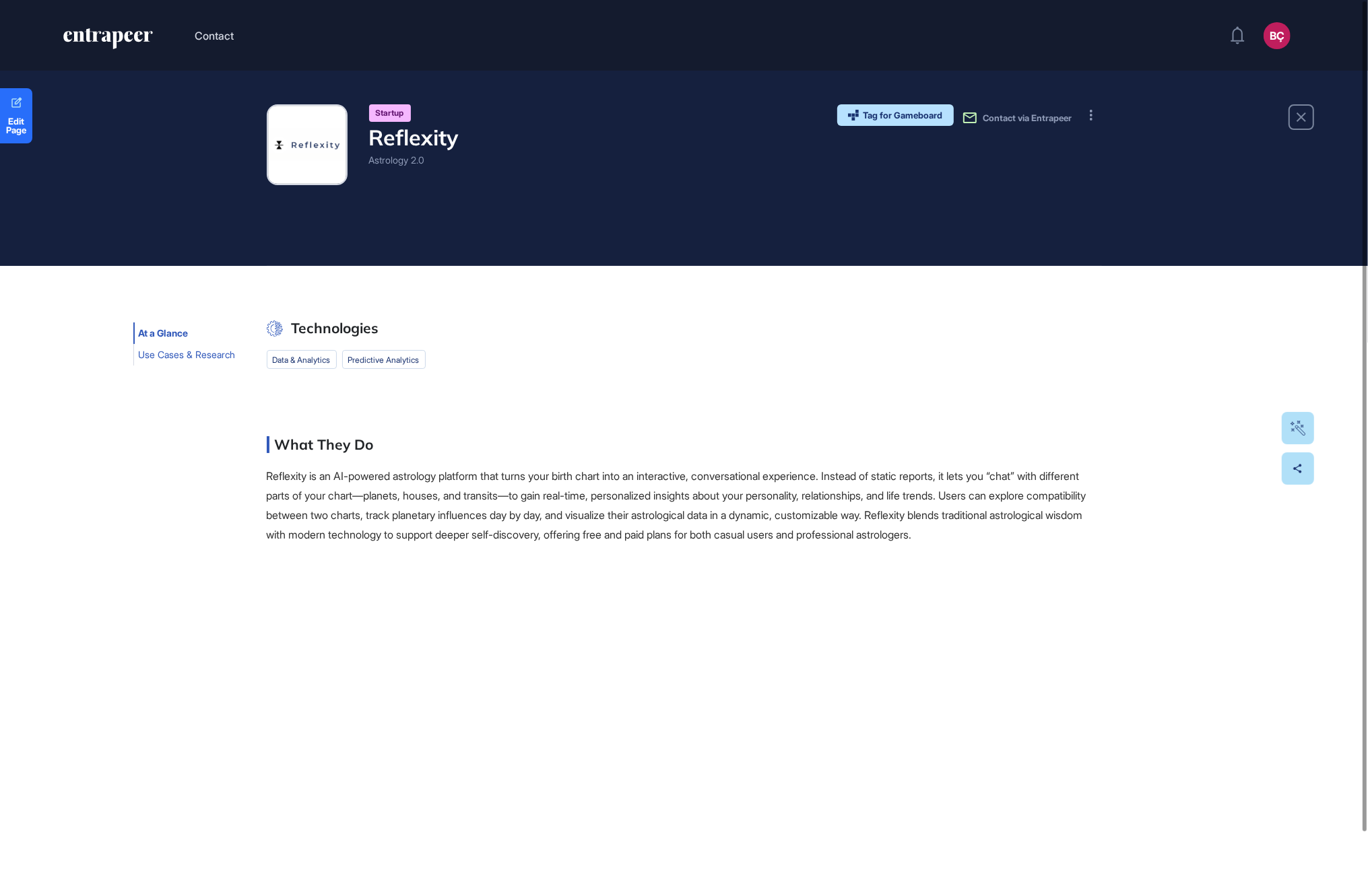
click at [196, 358] on span "Use Cases & Research" at bounding box center [187, 355] width 97 height 11
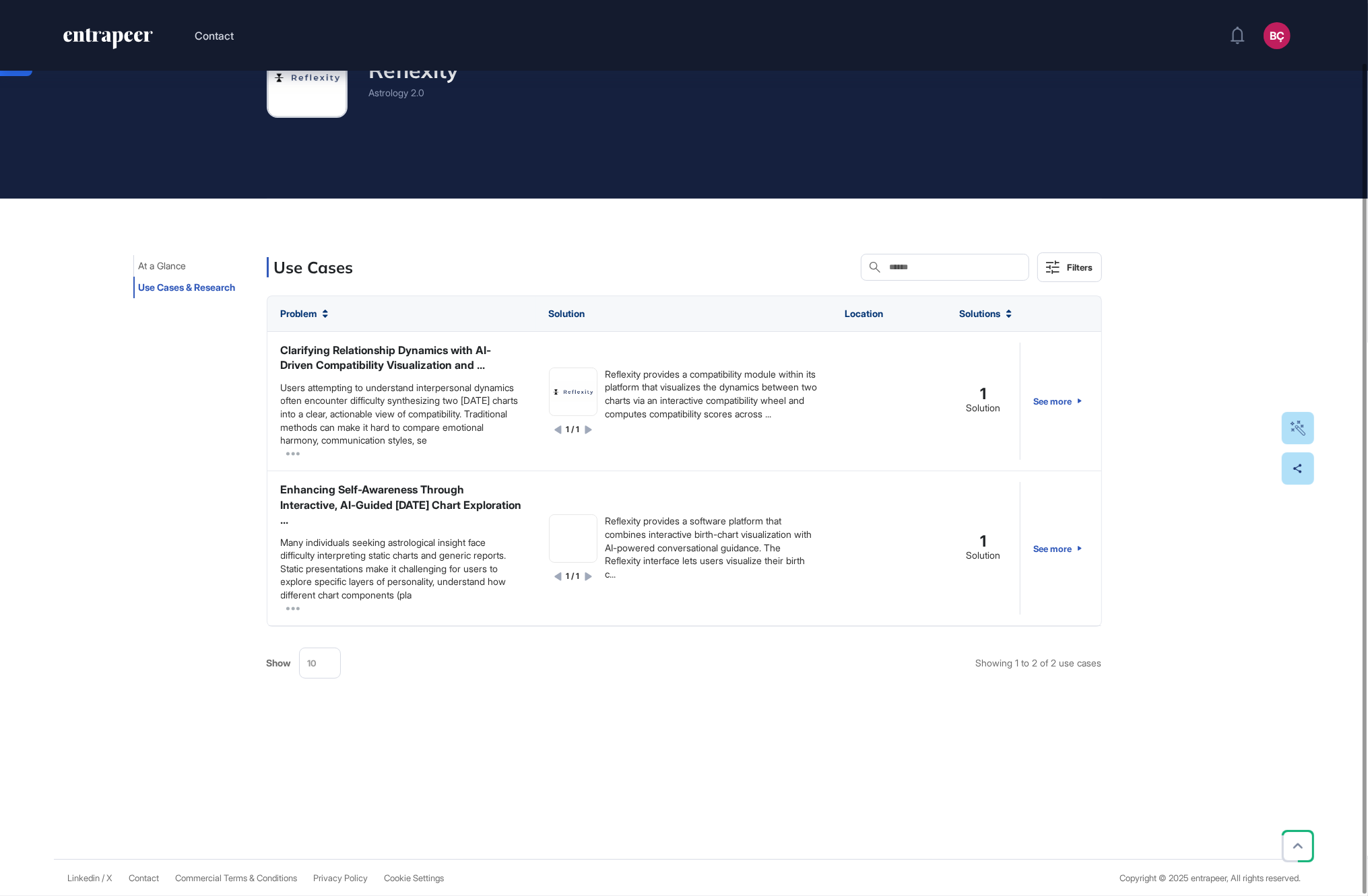
scroll to position [67, 0]
click at [174, 263] on span "At a Glance" at bounding box center [163, 266] width 48 height 11
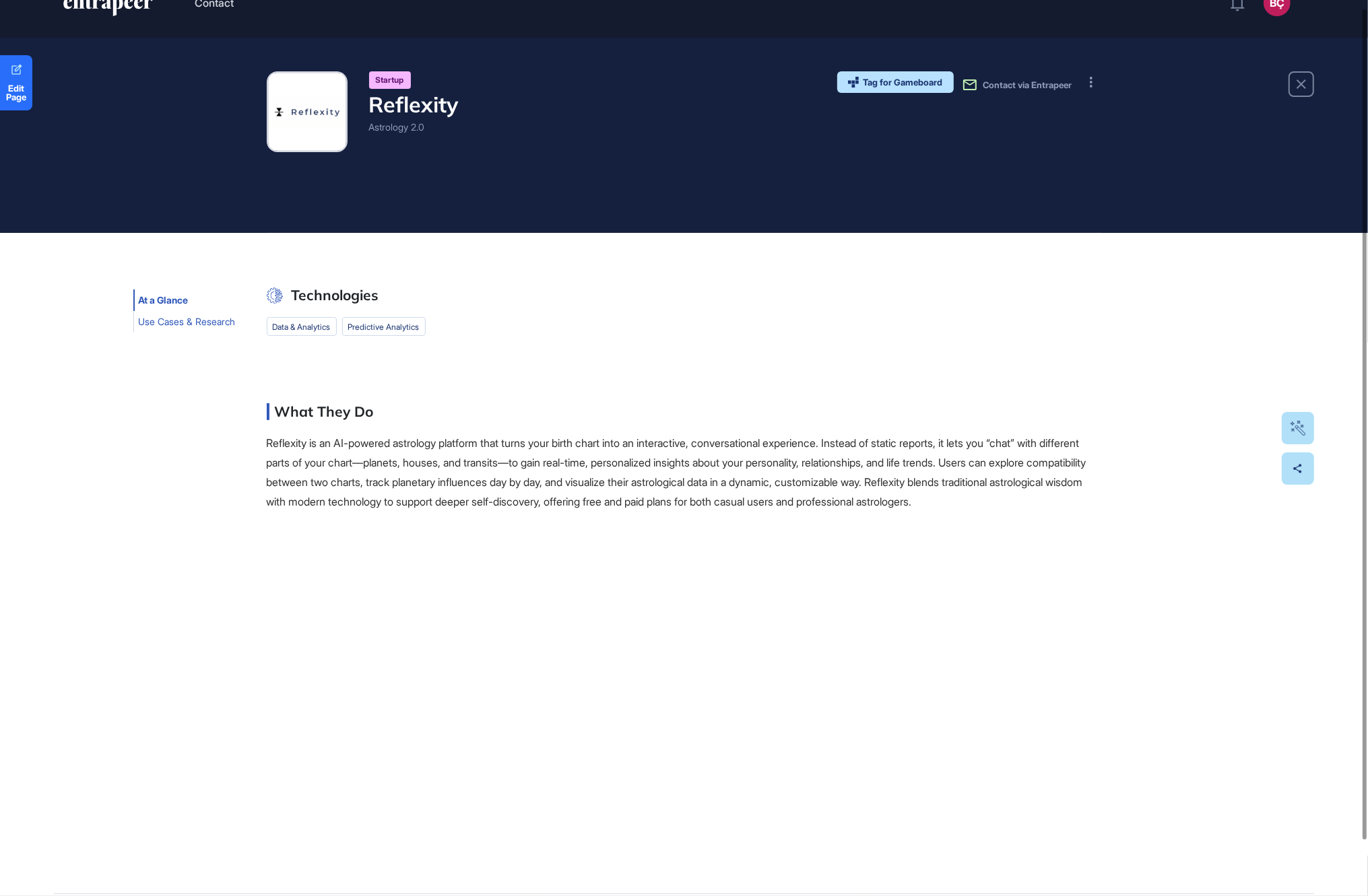
scroll to position [0, 0]
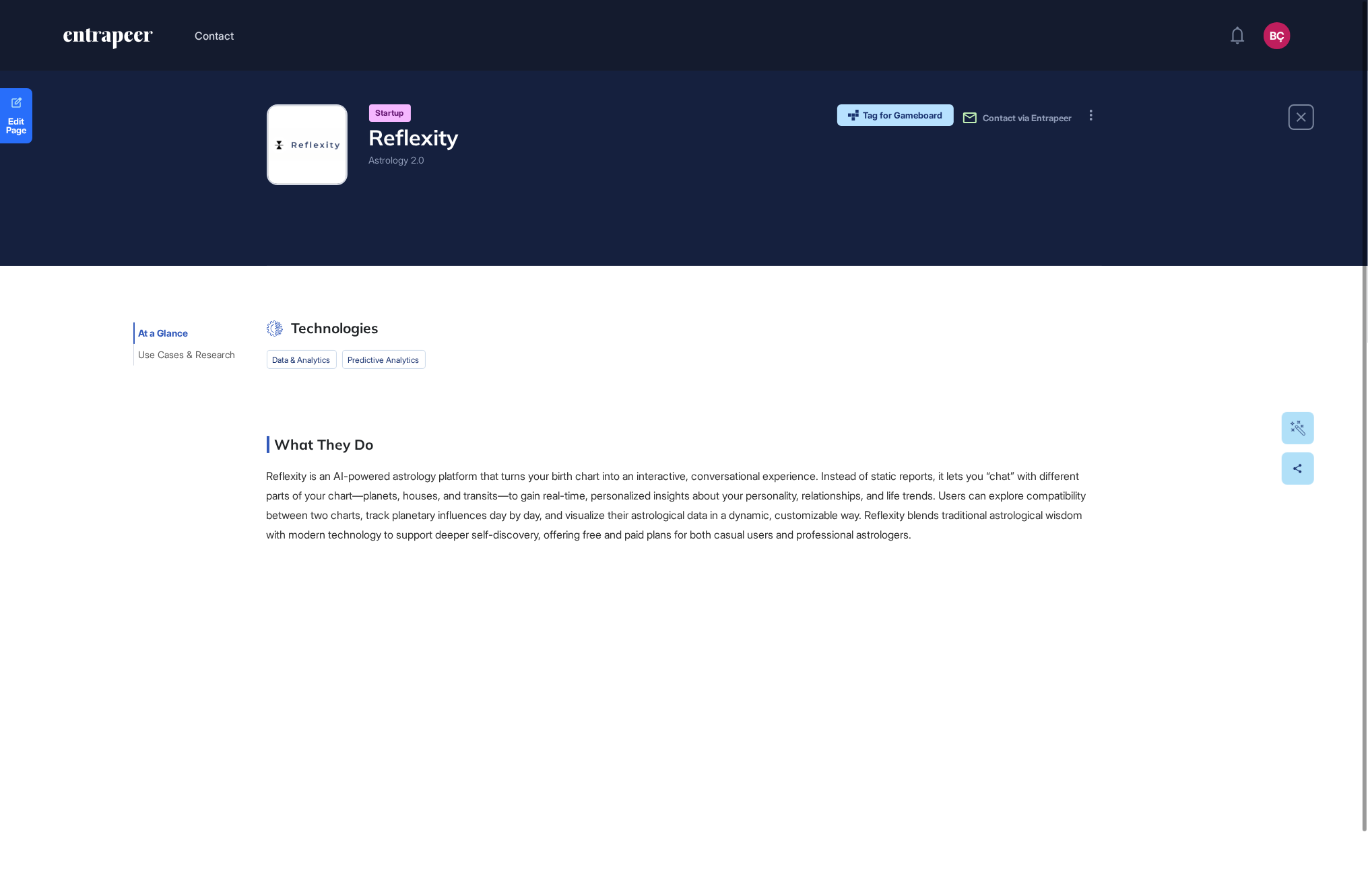
click at [356, 200] on div "Startup Reflexity Astrology 2.0 Tag for Gameboard Build Partner Invest Acquire …" at bounding box center [684, 158] width 835 height 108
click at [467, 205] on div "Startup Reflexity Astrology 2.0 Tag for Gameboard Build Partner Invest Acquire …" at bounding box center [684, 158] width 835 height 108
click at [1092, 117] on icon at bounding box center [1091, 115] width 3 height 11
click at [1093, 139] on icon at bounding box center [1094, 142] width 13 height 13
